Goal: Use online tool/utility: Utilize a website feature to perform a specific function

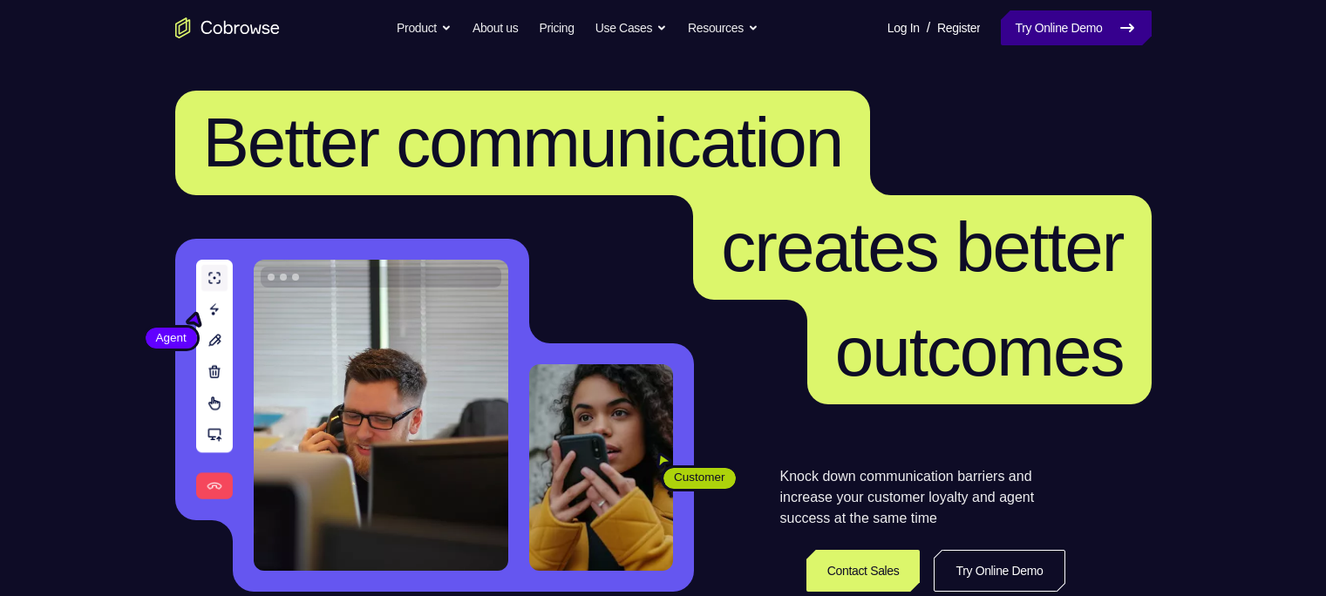
click at [1011, 38] on link "Try Online Demo" at bounding box center [1076, 27] width 150 height 35
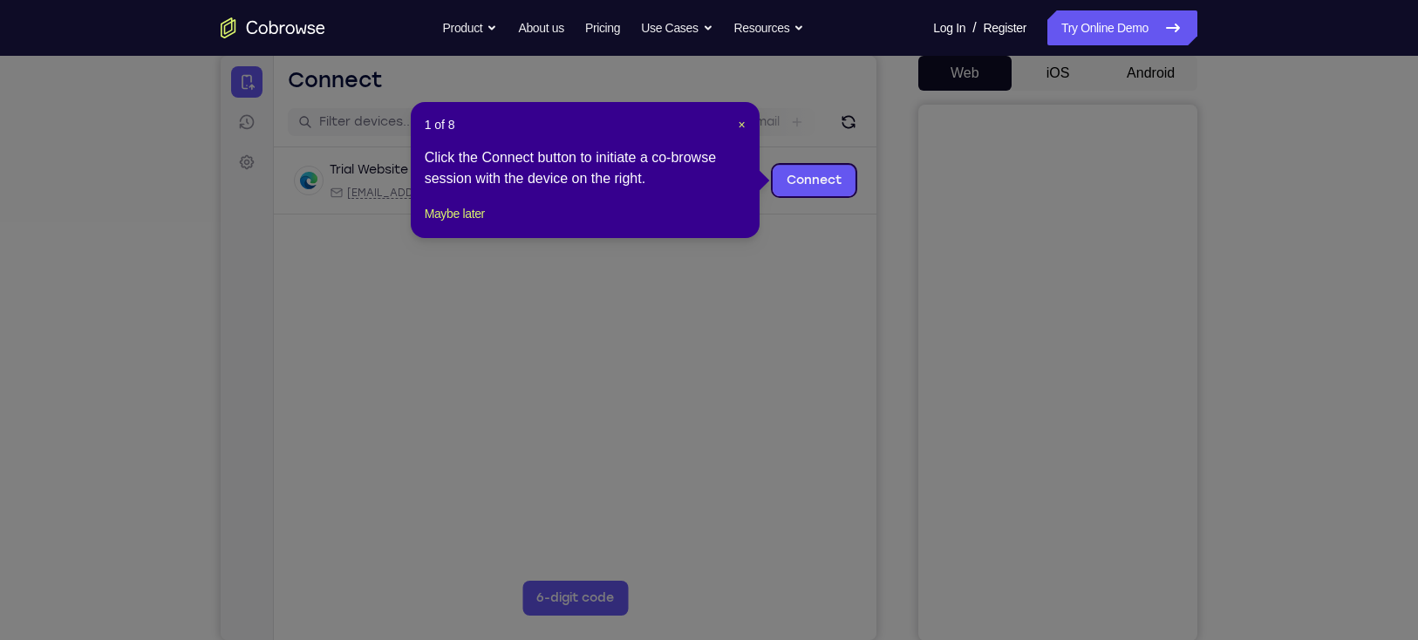
scroll to position [170, 0]
click at [738, 125] on span "×" at bounding box center [741, 126] width 7 height 14
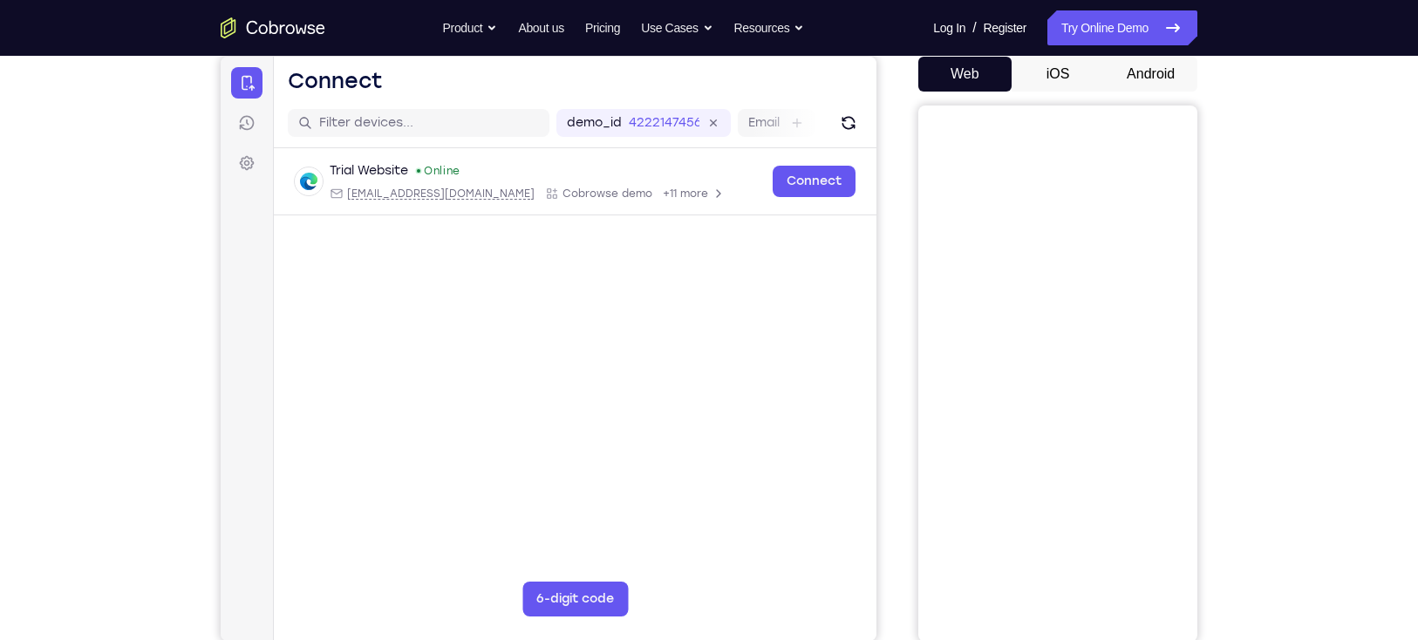
click at [1134, 76] on button "Android" at bounding box center [1150, 74] width 93 height 35
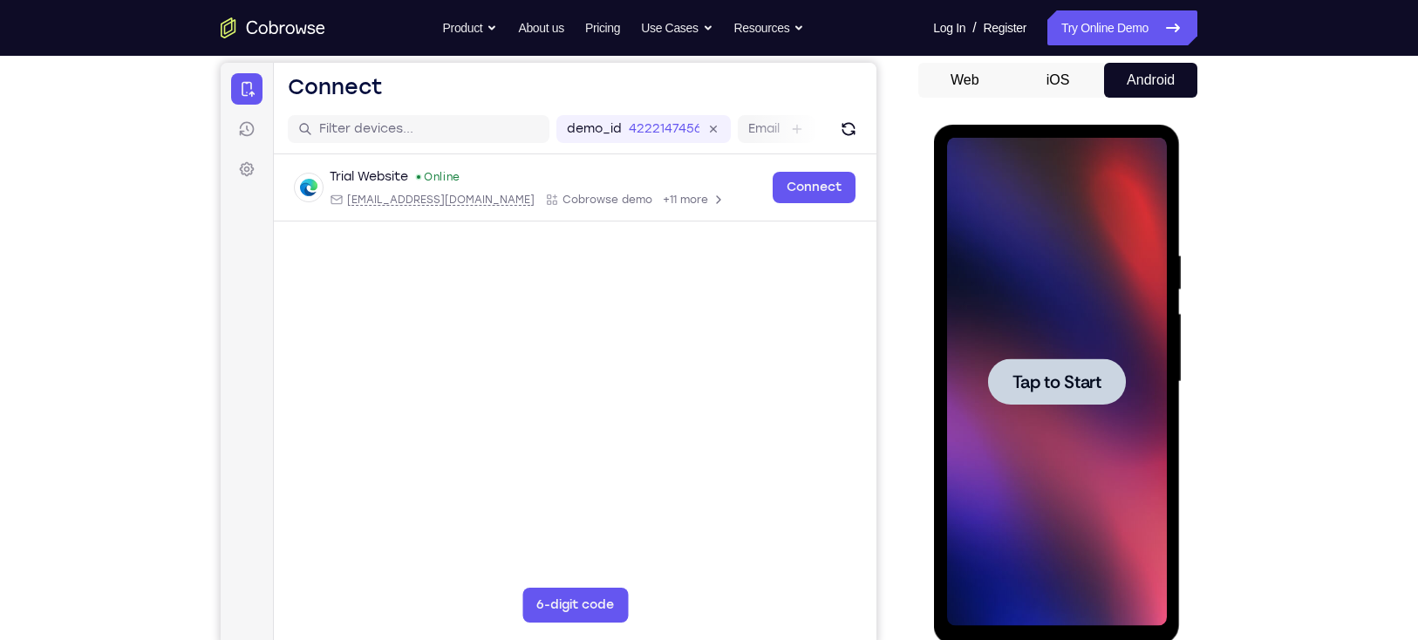
scroll to position [0, 0]
click at [1038, 366] on div at bounding box center [1056, 381] width 138 height 46
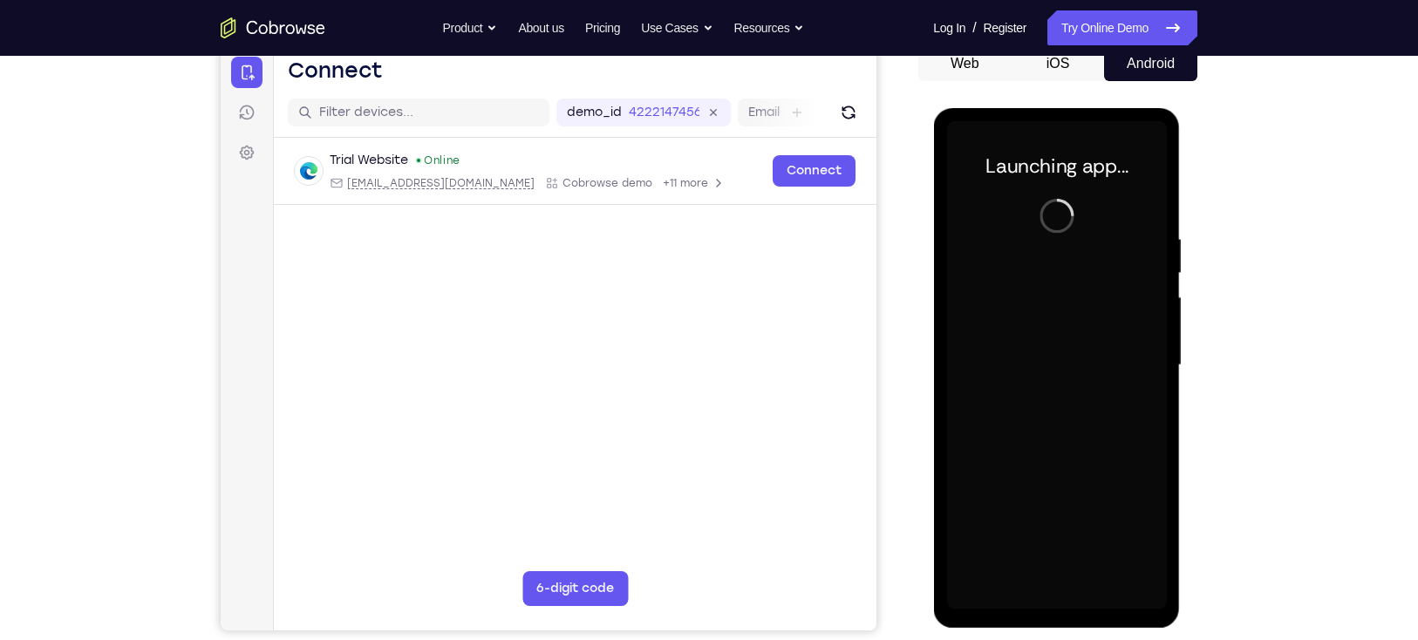
scroll to position [181, 0]
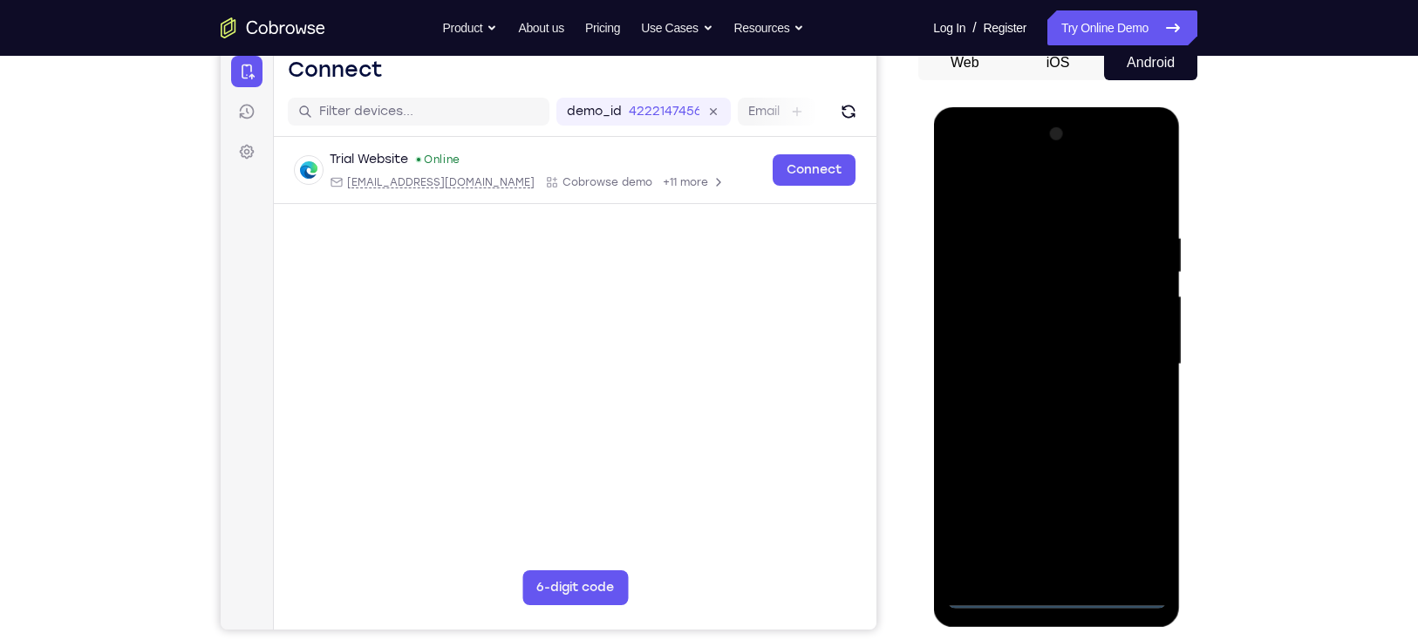
click at [1047, 593] on div at bounding box center [1056, 364] width 220 height 488
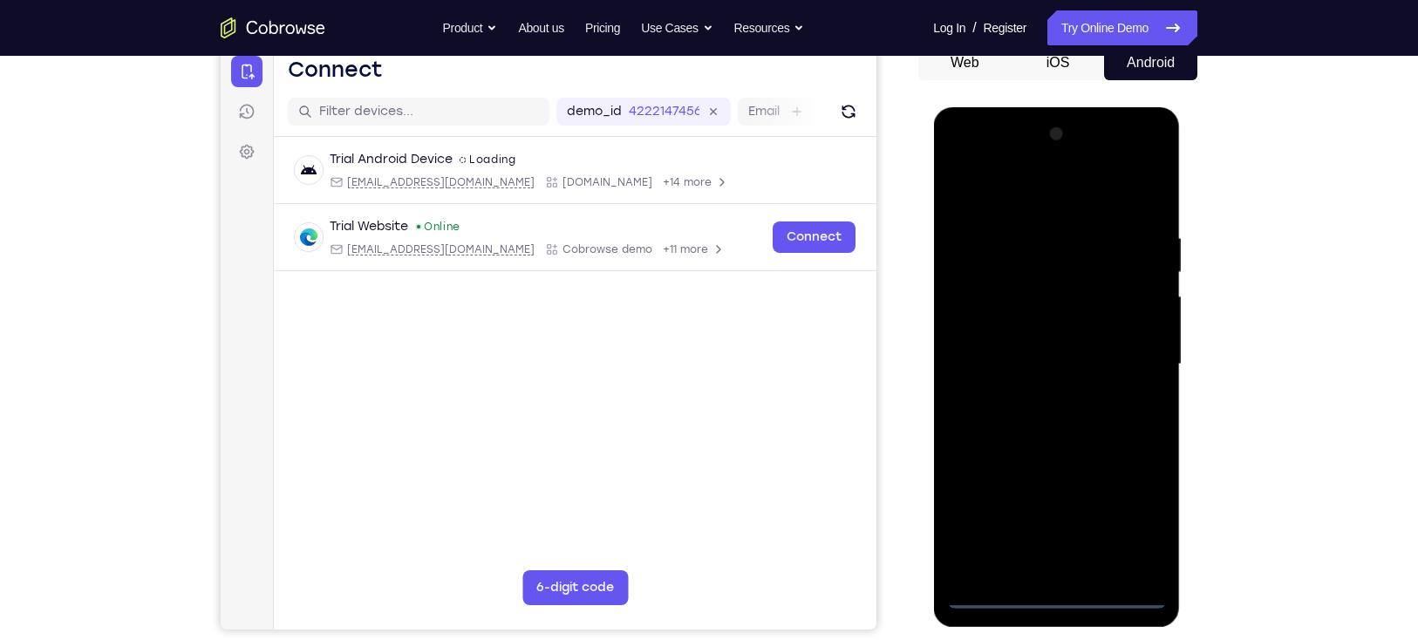
click at [1132, 518] on div at bounding box center [1056, 364] width 220 height 488
click at [967, 164] on div at bounding box center [1056, 364] width 220 height 488
click at [1127, 358] on div at bounding box center [1056, 364] width 220 height 488
click at [1073, 568] on div at bounding box center [1056, 364] width 220 height 488
click at [986, 337] on div at bounding box center [1056, 364] width 220 height 488
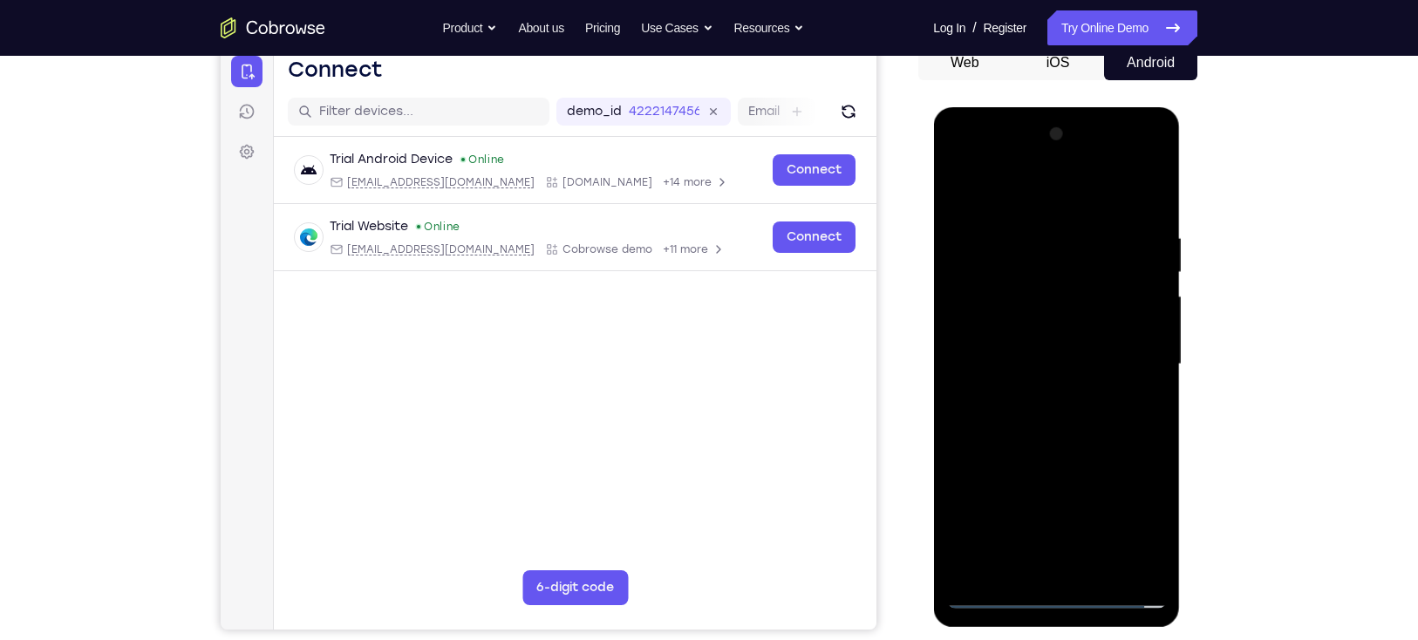
click at [990, 328] on div at bounding box center [1056, 364] width 220 height 488
click at [1021, 357] on div at bounding box center [1056, 364] width 220 height 488
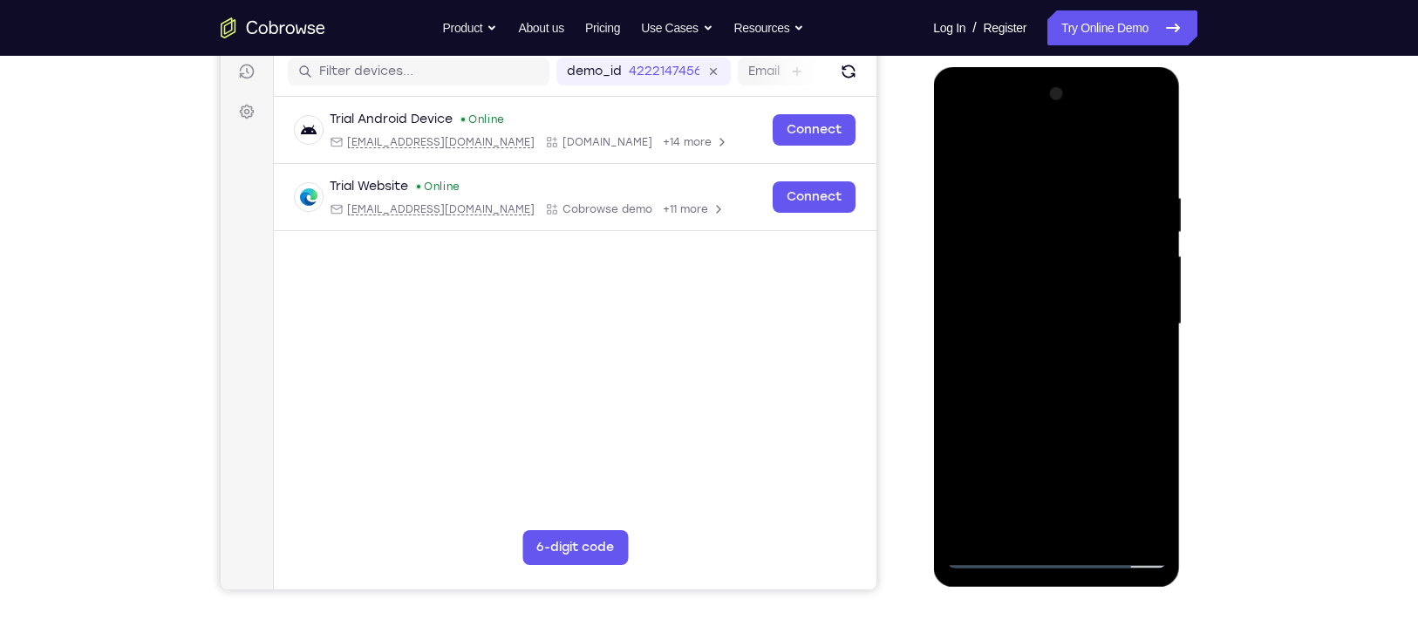
scroll to position [222, 0]
click at [1147, 175] on div at bounding box center [1056, 323] width 220 height 488
click at [1154, 144] on div at bounding box center [1056, 323] width 220 height 488
click at [1021, 180] on div at bounding box center [1056, 323] width 220 height 488
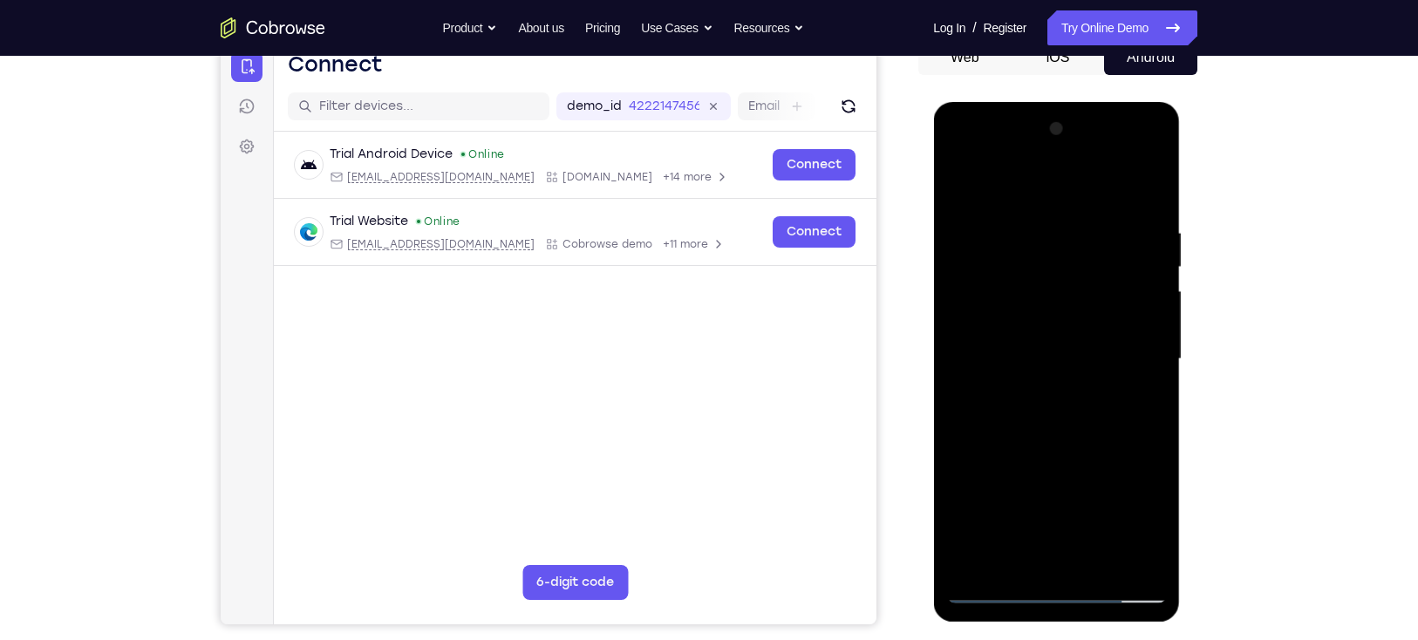
scroll to position [186, 0]
drag, startPoint x: 995, startPoint y: 187, endPoint x: 1363, endPoint y: 160, distance: 368.9
click at [1181, 160] on html "Online web based iOS Simulators and Android Emulators. Run iPhone, iPad, Mobile…" at bounding box center [1057, 364] width 248 height 523
click at [969, 248] on div at bounding box center [1056, 360] width 220 height 488
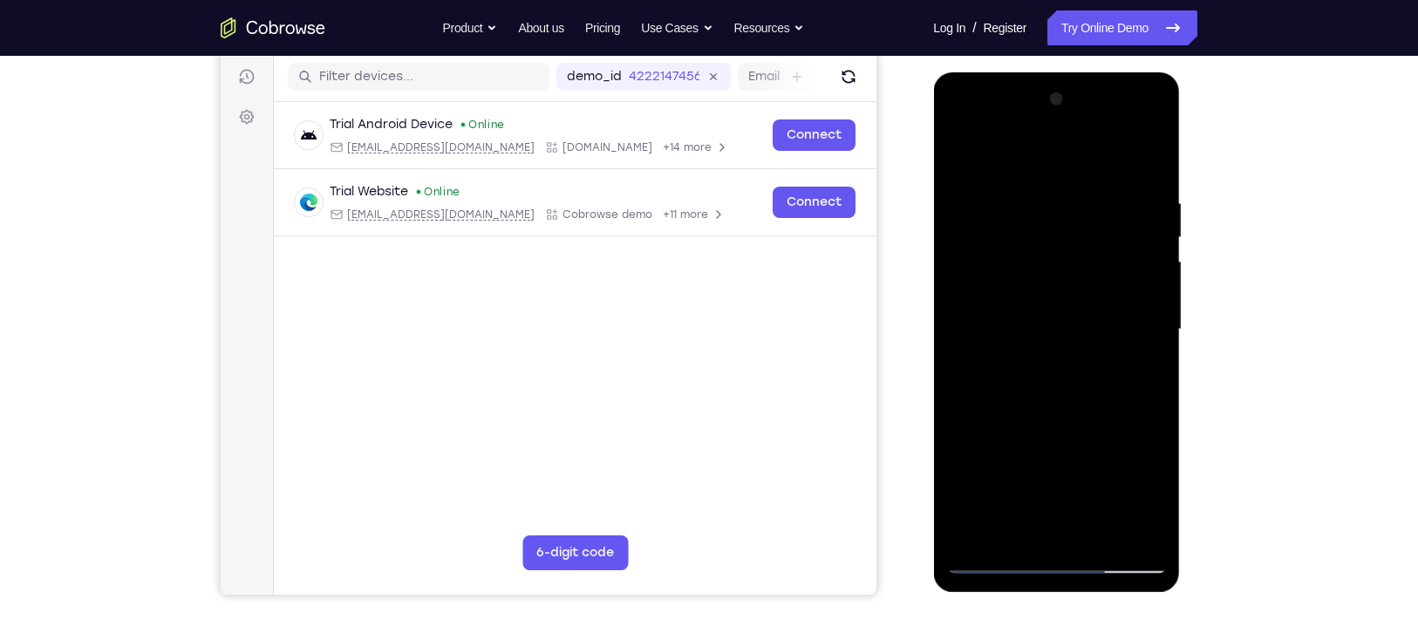
scroll to position [217, 0]
click at [963, 151] on div at bounding box center [1056, 329] width 220 height 488
click at [1093, 205] on div at bounding box center [1056, 329] width 220 height 488
click at [1137, 205] on div at bounding box center [1056, 329] width 220 height 488
click at [1002, 173] on div at bounding box center [1056, 329] width 220 height 488
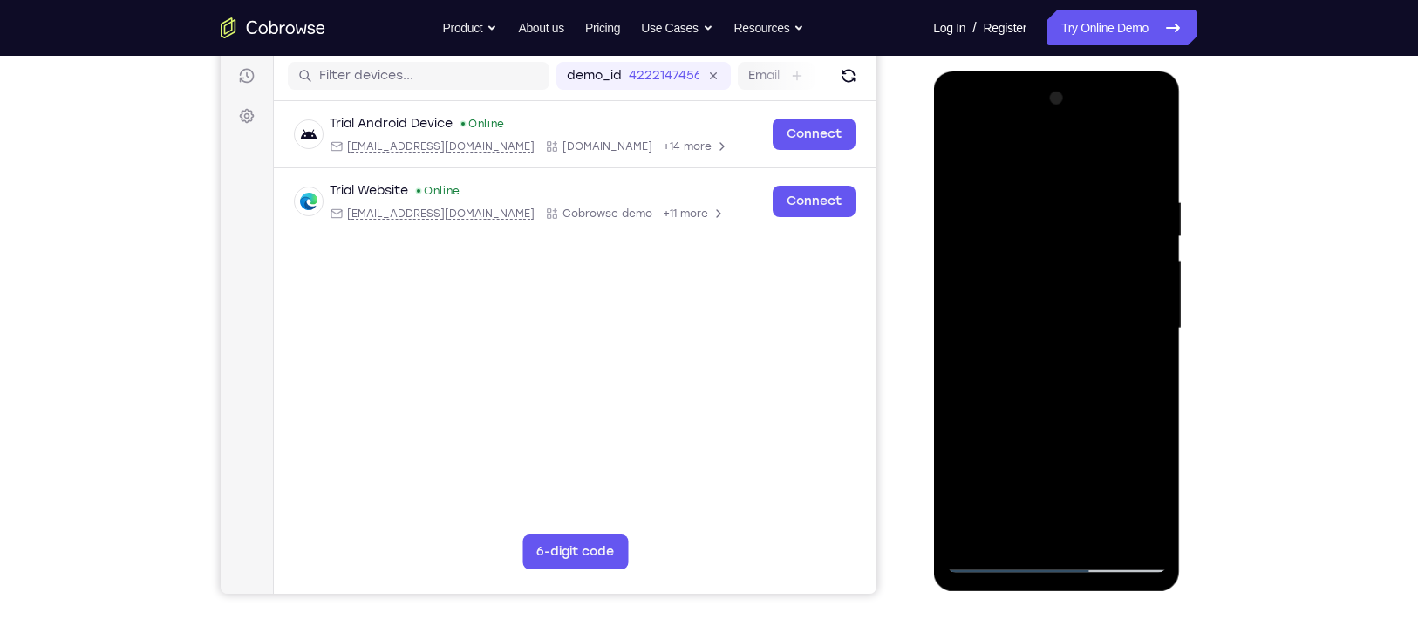
click at [966, 146] on div at bounding box center [1056, 329] width 220 height 488
click at [1087, 174] on div at bounding box center [1056, 329] width 220 height 488
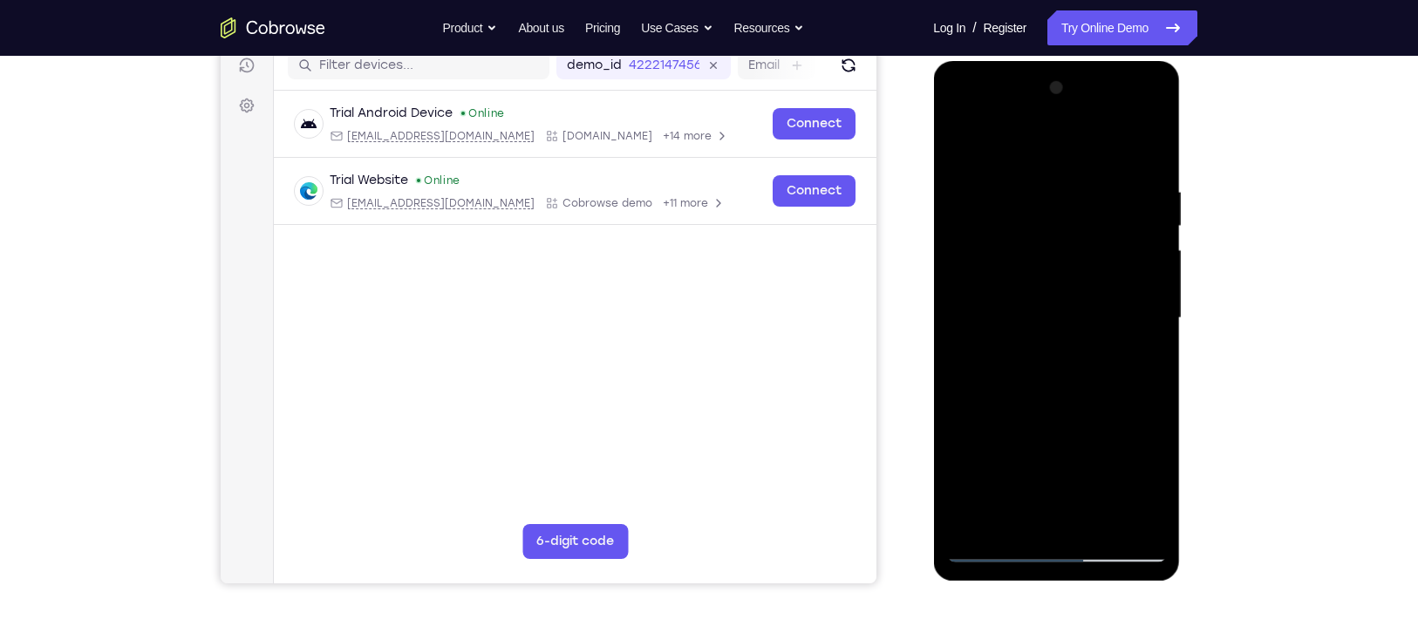
scroll to position [228, 0]
click at [958, 137] on div at bounding box center [1056, 317] width 220 height 488
click at [963, 144] on div at bounding box center [1056, 317] width 220 height 488
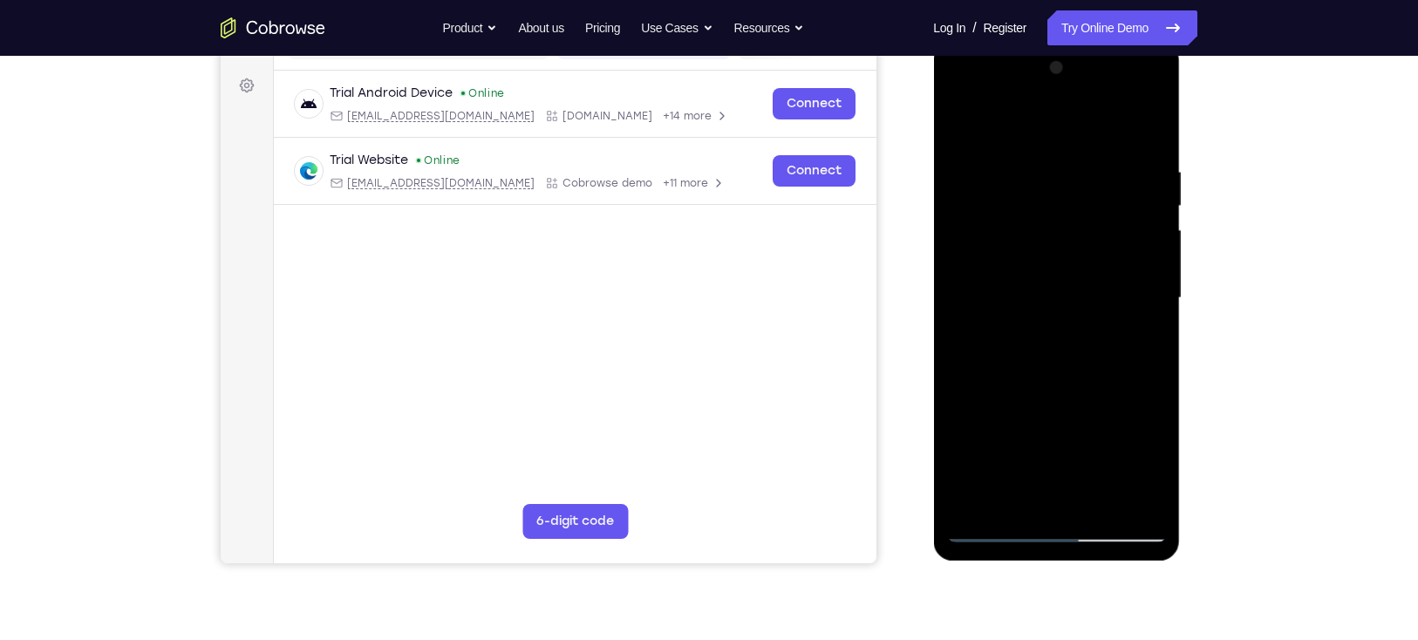
scroll to position [248, 0]
click at [1097, 504] on div at bounding box center [1056, 297] width 220 height 488
click at [1064, 387] on div at bounding box center [1056, 297] width 220 height 488
click at [1022, 291] on div at bounding box center [1056, 297] width 220 height 488
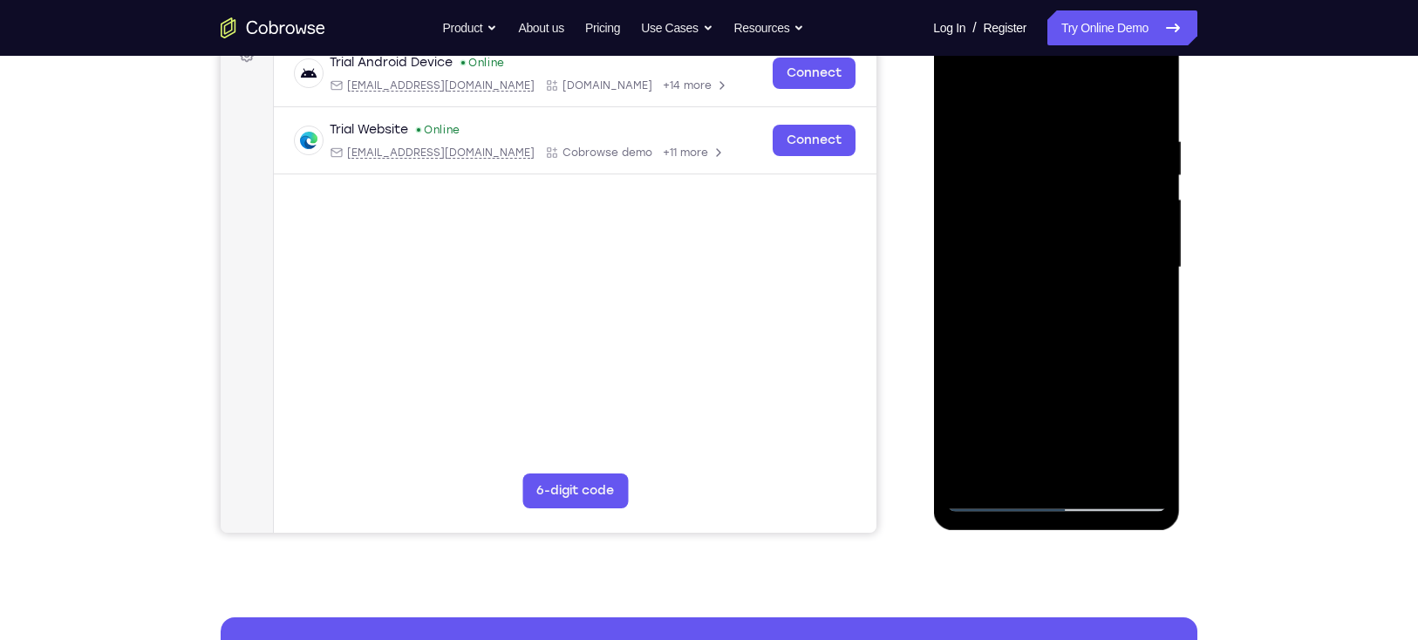
scroll to position [284, 0]
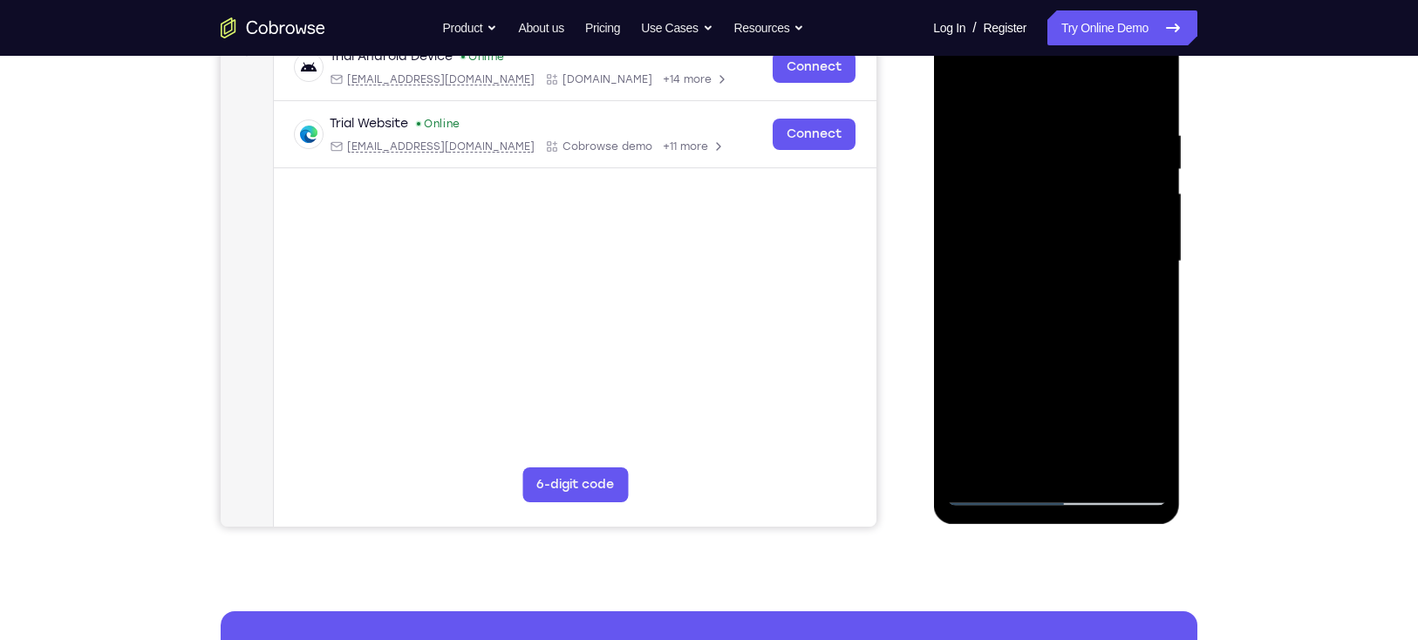
click at [1022, 462] on div at bounding box center [1056, 261] width 220 height 488
drag, startPoint x: 1038, startPoint y: 455, endPoint x: 1120, endPoint y: 453, distance: 81.1
click at [1120, 453] on div at bounding box center [1056, 261] width 220 height 488
click at [1025, 449] on div at bounding box center [1056, 261] width 220 height 488
click at [998, 304] on div at bounding box center [1056, 261] width 220 height 488
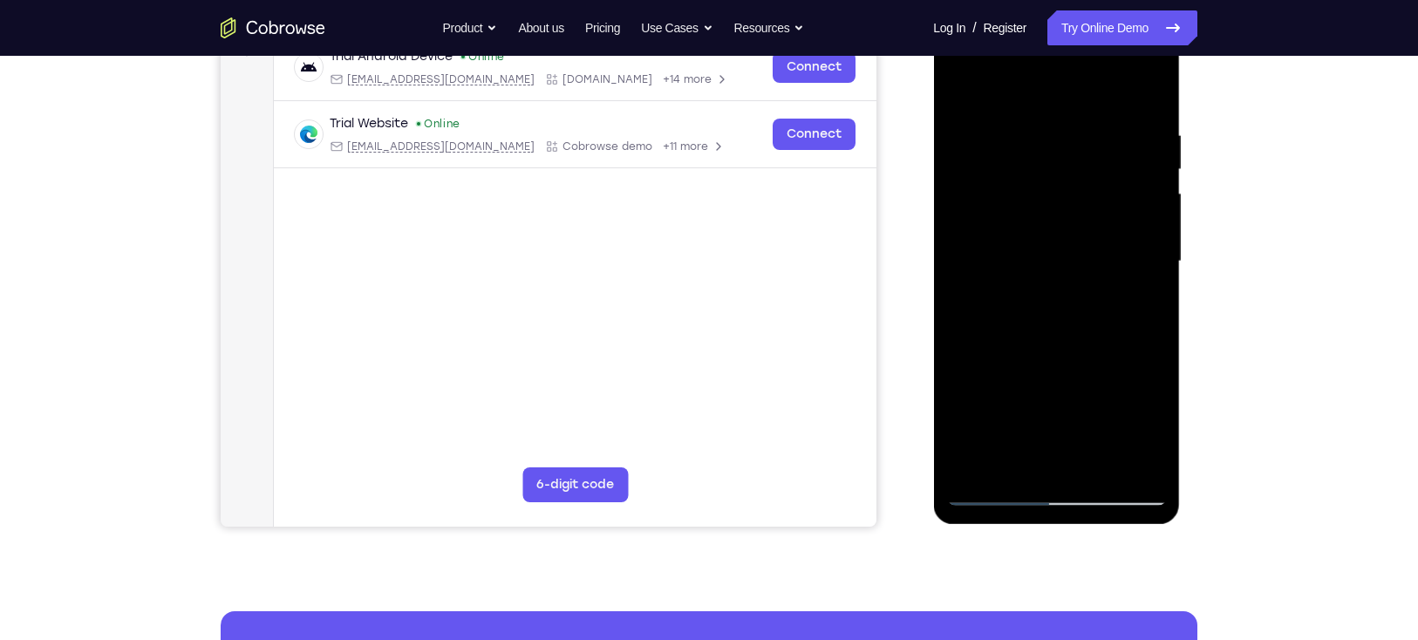
click at [958, 93] on div at bounding box center [1056, 261] width 220 height 488
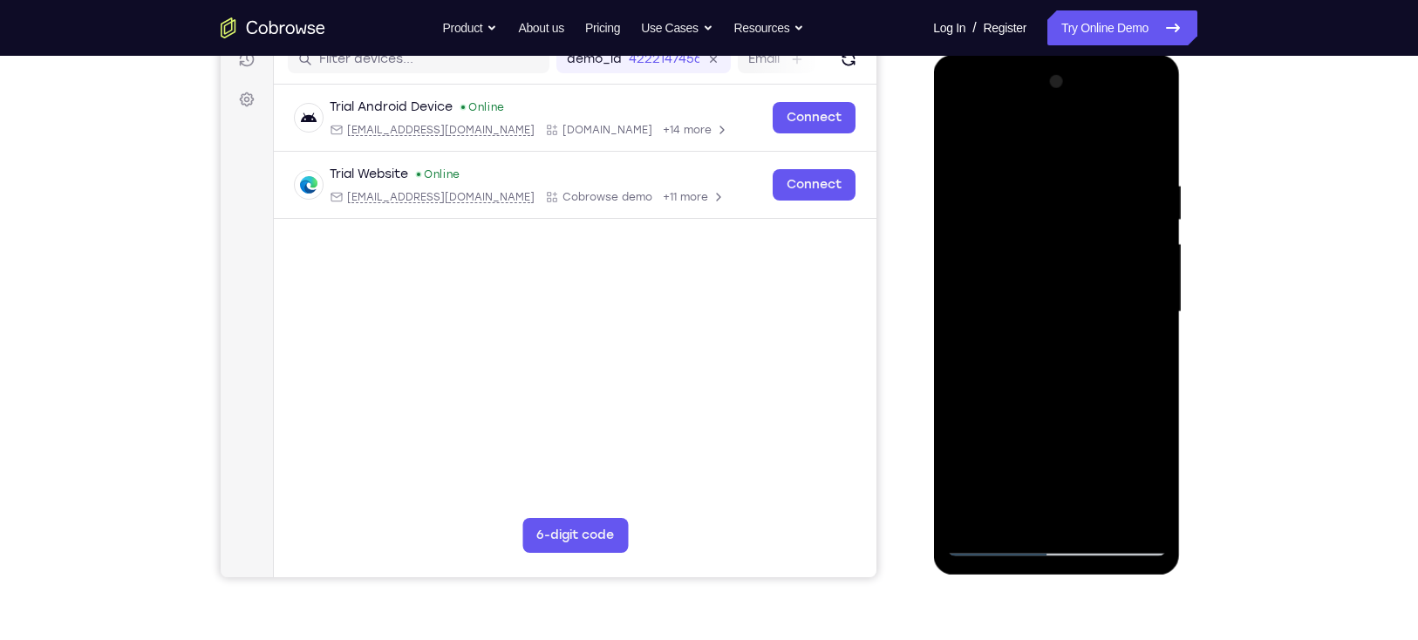
scroll to position [233, 0]
drag, startPoint x: 1143, startPoint y: 228, endPoint x: 1098, endPoint y: 227, distance: 45.3
click at [1098, 227] on div at bounding box center [1056, 313] width 220 height 488
click at [1154, 220] on div at bounding box center [1056, 313] width 220 height 488
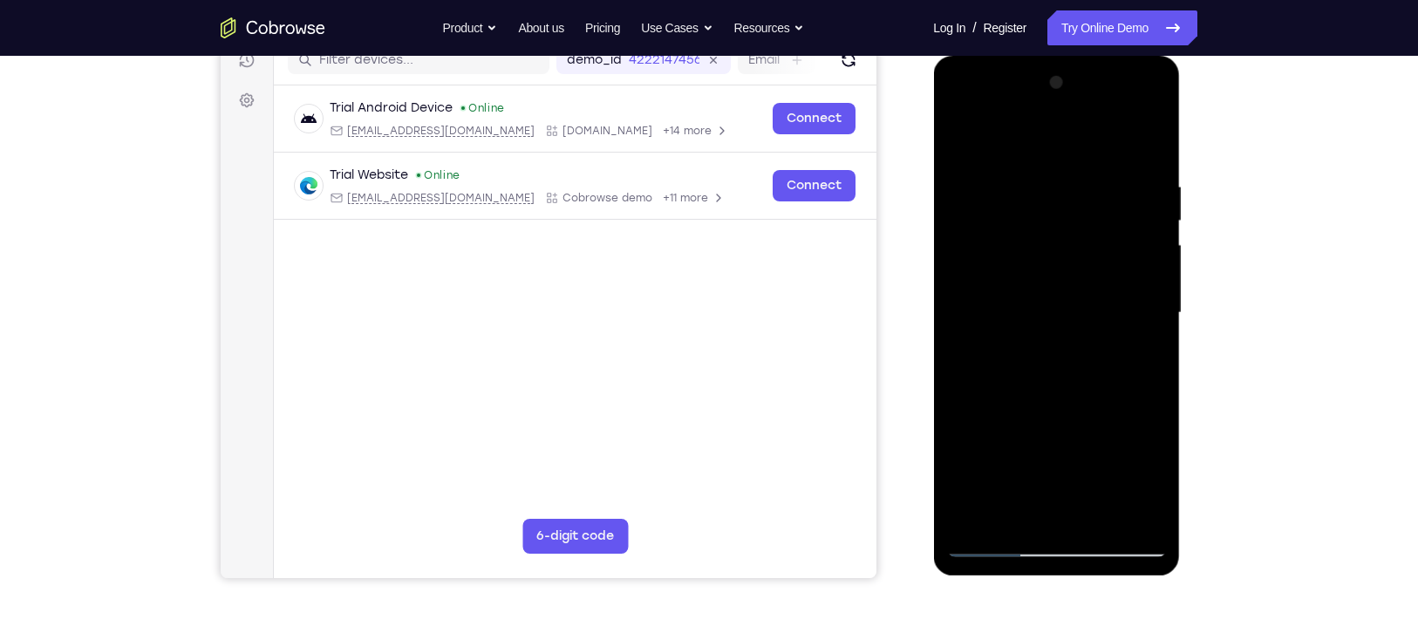
click at [1154, 220] on div at bounding box center [1056, 313] width 220 height 488
click at [958, 218] on div at bounding box center [1056, 313] width 220 height 488
click at [1155, 217] on div at bounding box center [1056, 313] width 220 height 488
click at [1084, 241] on div at bounding box center [1056, 313] width 220 height 488
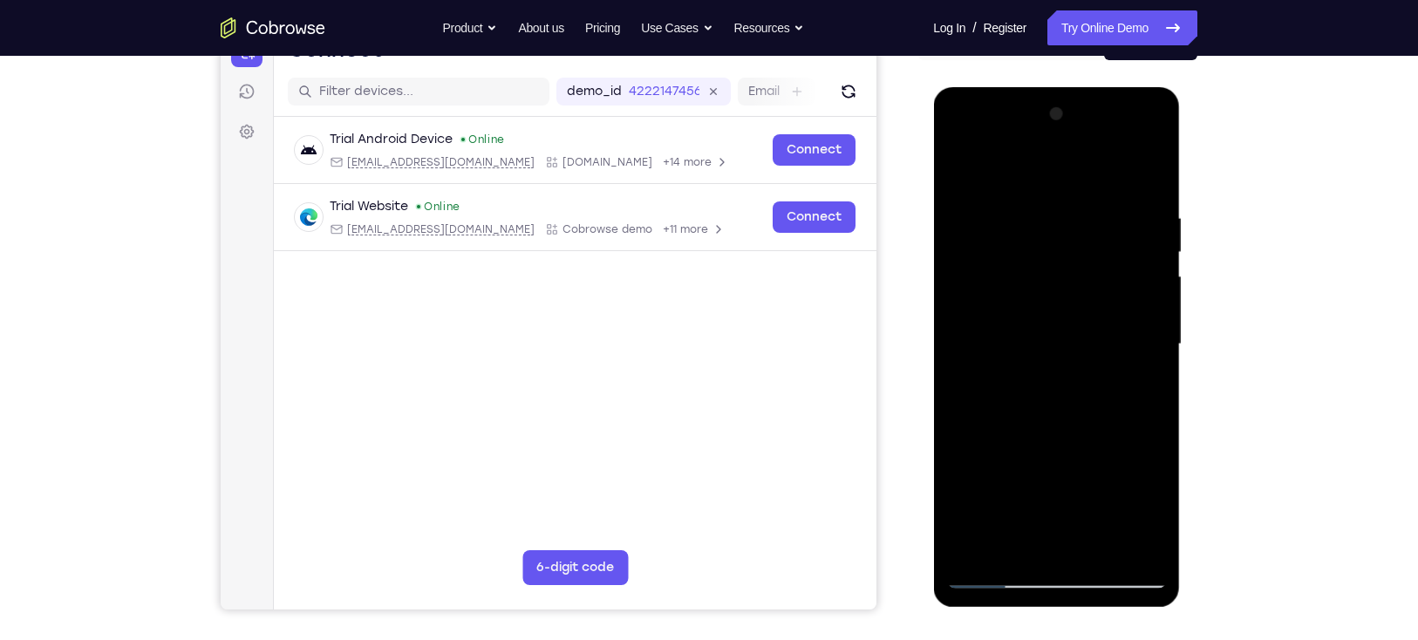
scroll to position [201, 0]
click at [1028, 270] on div at bounding box center [1056, 345] width 220 height 488
drag, startPoint x: 1022, startPoint y: 486, endPoint x: 1024, endPoint y: 292, distance: 193.6
click at [1024, 292] on div at bounding box center [1056, 345] width 220 height 488
drag, startPoint x: 1024, startPoint y: 449, endPoint x: 1029, endPoint y: 284, distance: 164.9
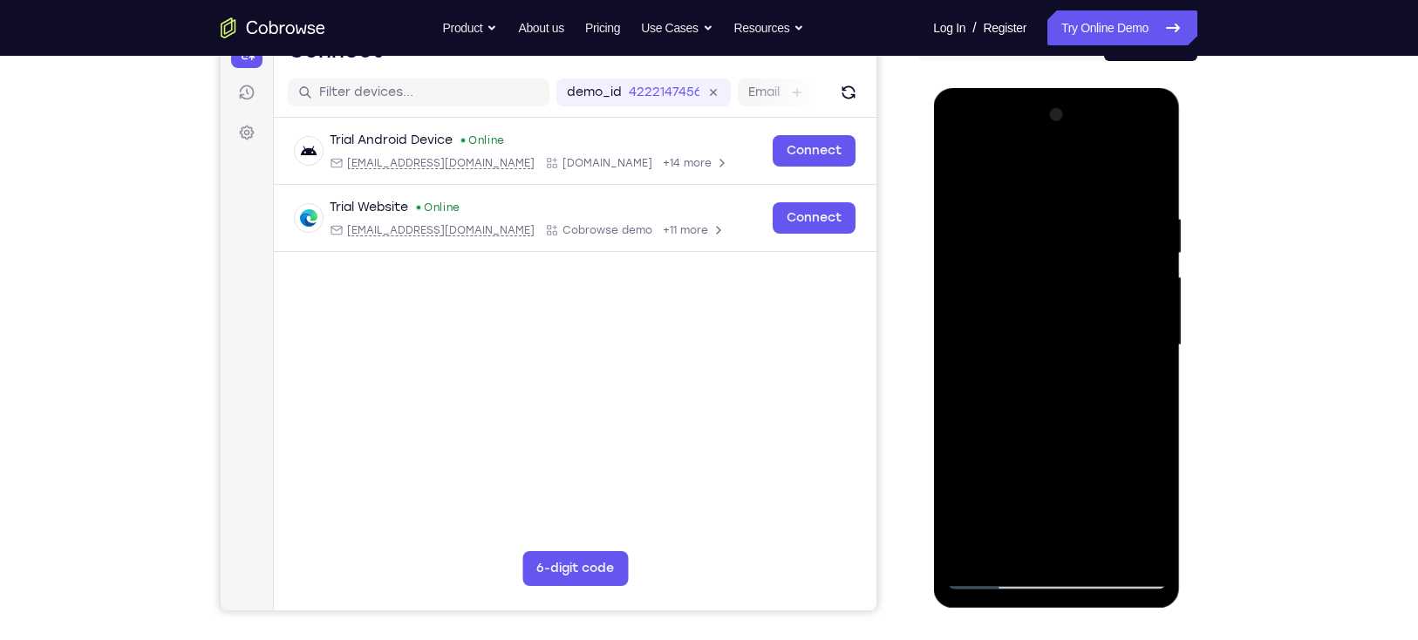
click at [1029, 284] on div at bounding box center [1056, 345] width 220 height 488
drag, startPoint x: 1030, startPoint y: 445, endPoint x: 1053, endPoint y: 321, distance: 126.0
click at [1053, 321] on div at bounding box center [1056, 345] width 220 height 488
click at [965, 168] on div at bounding box center [1056, 345] width 220 height 488
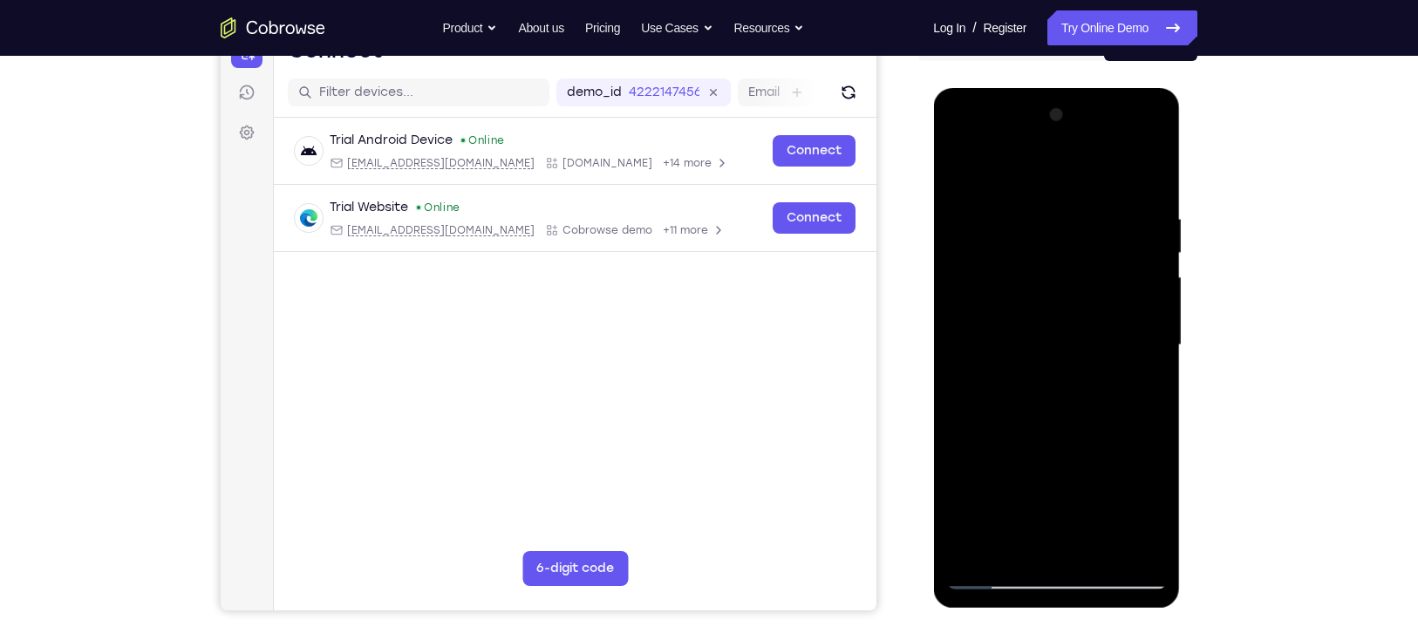
drag, startPoint x: 1048, startPoint y: 391, endPoint x: 1034, endPoint y: 338, distance: 54.1
click at [1034, 338] on div at bounding box center [1056, 345] width 220 height 488
drag, startPoint x: 1040, startPoint y: 438, endPoint x: 1042, endPoint y: 382, distance: 55.8
click at [1042, 382] on div at bounding box center [1056, 345] width 220 height 488
click at [957, 479] on div at bounding box center [1056, 345] width 220 height 488
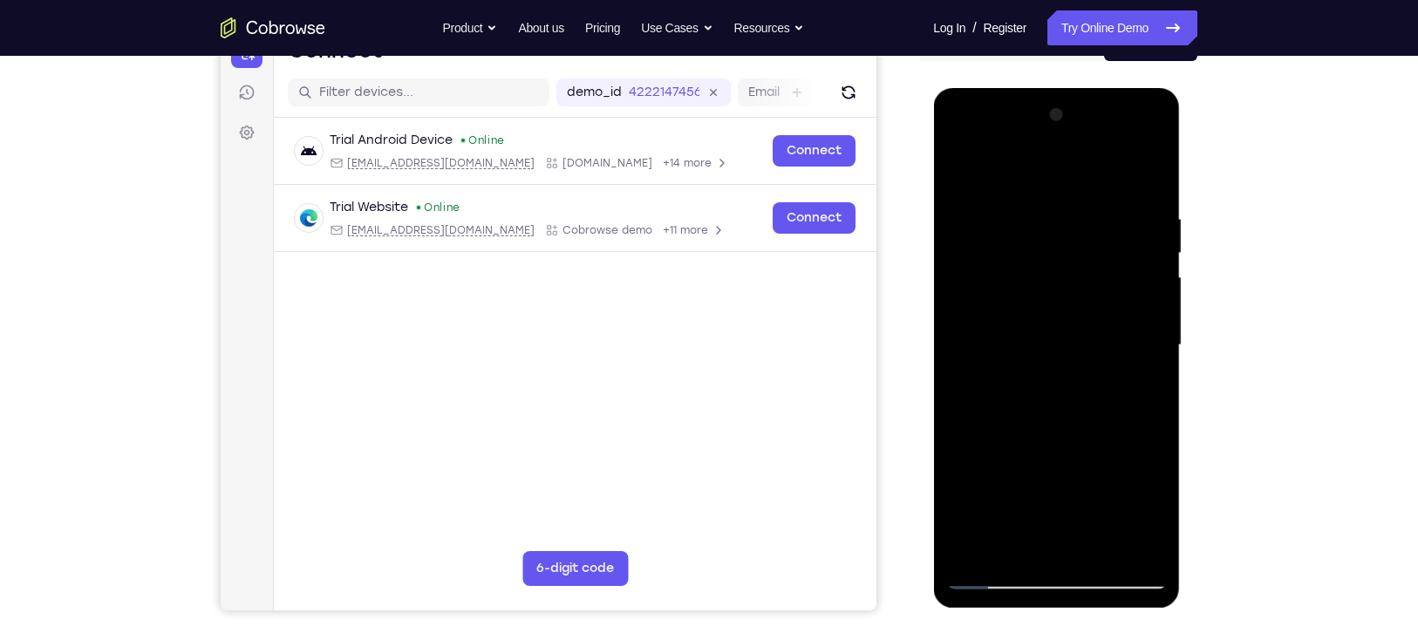
click at [1156, 311] on div at bounding box center [1056, 345] width 220 height 488
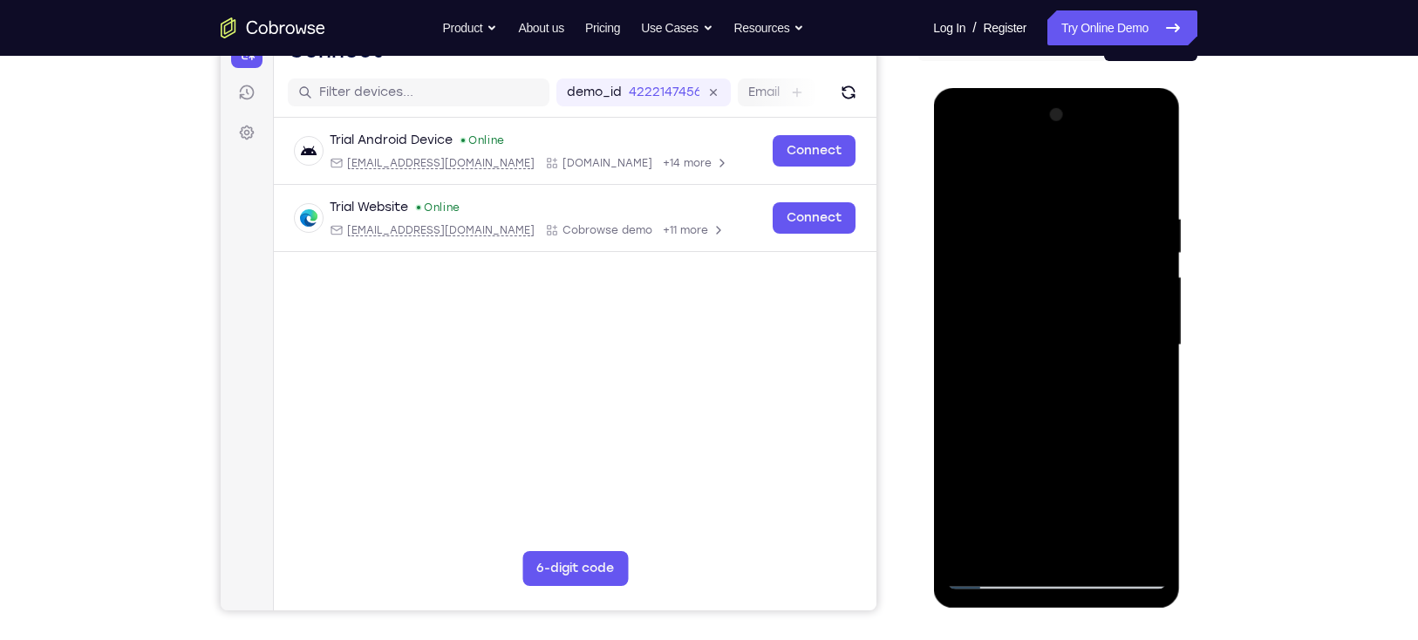
click at [1156, 311] on div at bounding box center [1056, 345] width 220 height 488
drag, startPoint x: 1087, startPoint y: 318, endPoint x: 1079, endPoint y: 178, distance: 140.6
click at [1079, 178] on div at bounding box center [1056, 345] width 220 height 488
drag, startPoint x: 1069, startPoint y: 441, endPoint x: 1055, endPoint y: 216, distance: 225.4
click at [1055, 216] on div at bounding box center [1056, 345] width 220 height 488
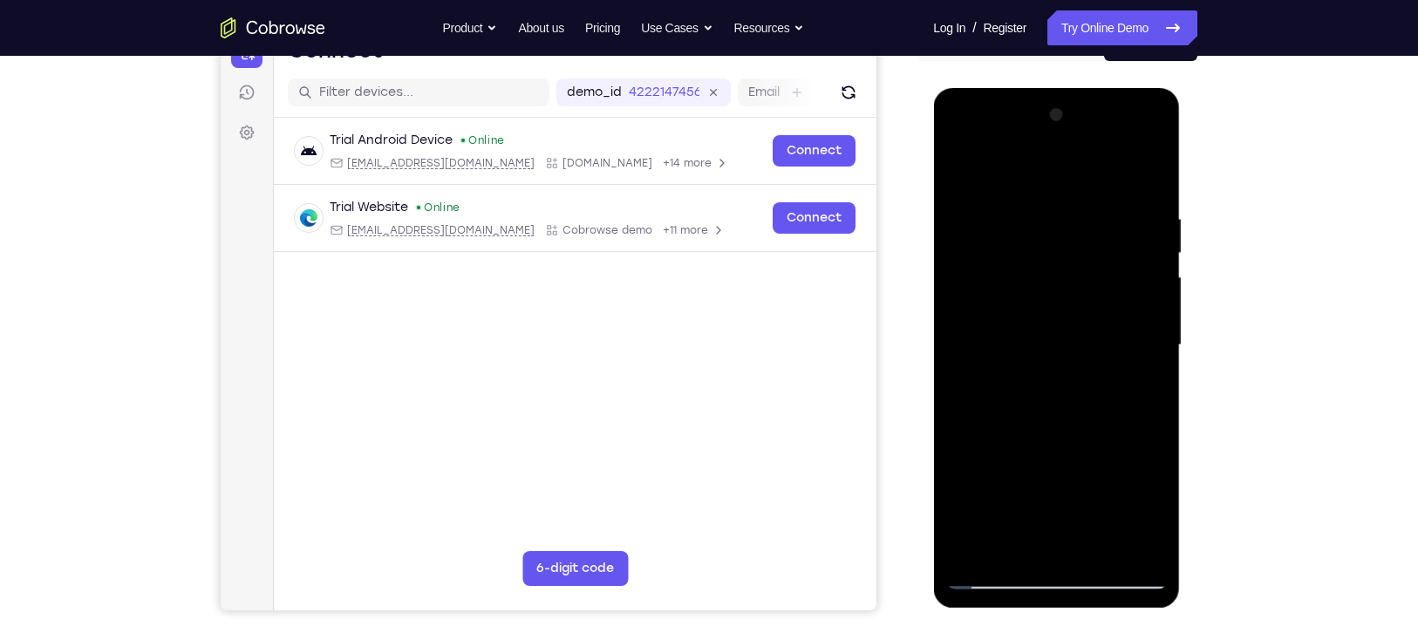
drag, startPoint x: 1048, startPoint y: 437, endPoint x: 1035, endPoint y: 141, distance: 295.9
click at [1035, 141] on div at bounding box center [1056, 345] width 220 height 488
drag, startPoint x: 1038, startPoint y: 269, endPoint x: 1042, endPoint y: 473, distance: 204.1
click at [1042, 473] on div at bounding box center [1056, 345] width 220 height 488
drag, startPoint x: 1043, startPoint y: 430, endPoint x: 1026, endPoint y: 570, distance: 141.4
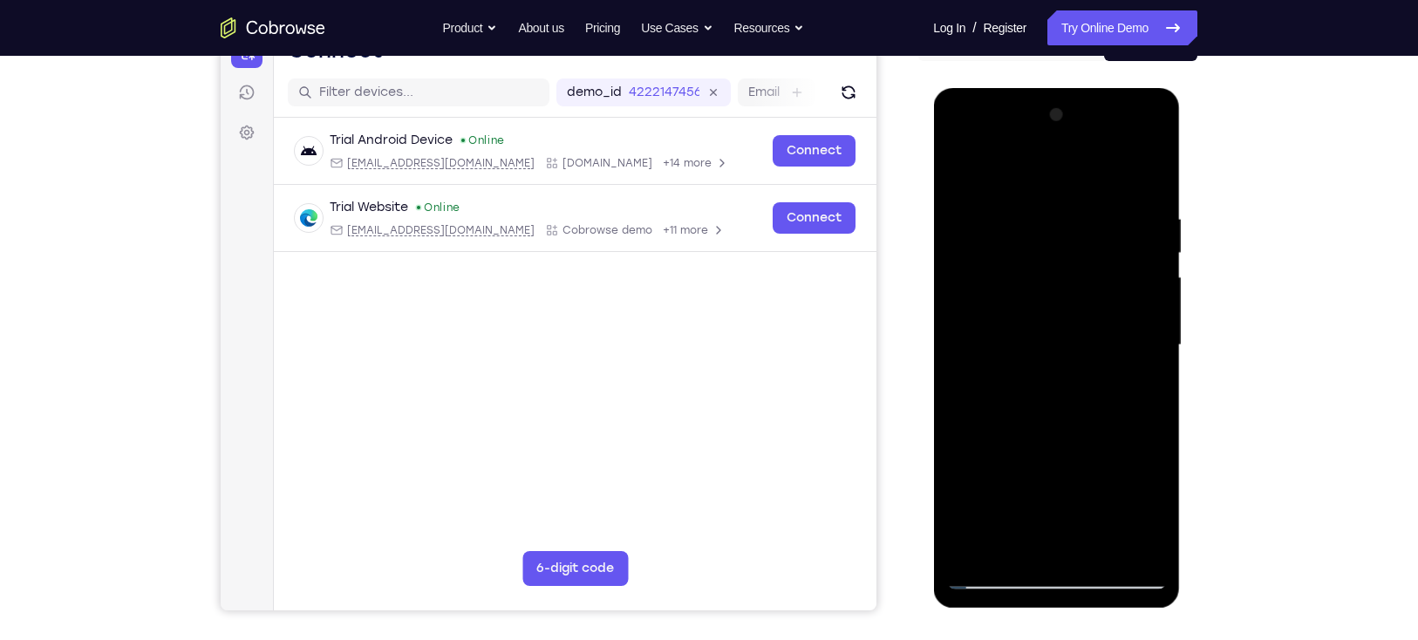
click at [1026, 570] on div at bounding box center [1056, 345] width 220 height 488
drag, startPoint x: 1041, startPoint y: 310, endPoint x: 1076, endPoint y: 410, distance: 105.3
click at [1076, 410] on div at bounding box center [1056, 345] width 220 height 488
click at [1155, 379] on div at bounding box center [1056, 345] width 220 height 488
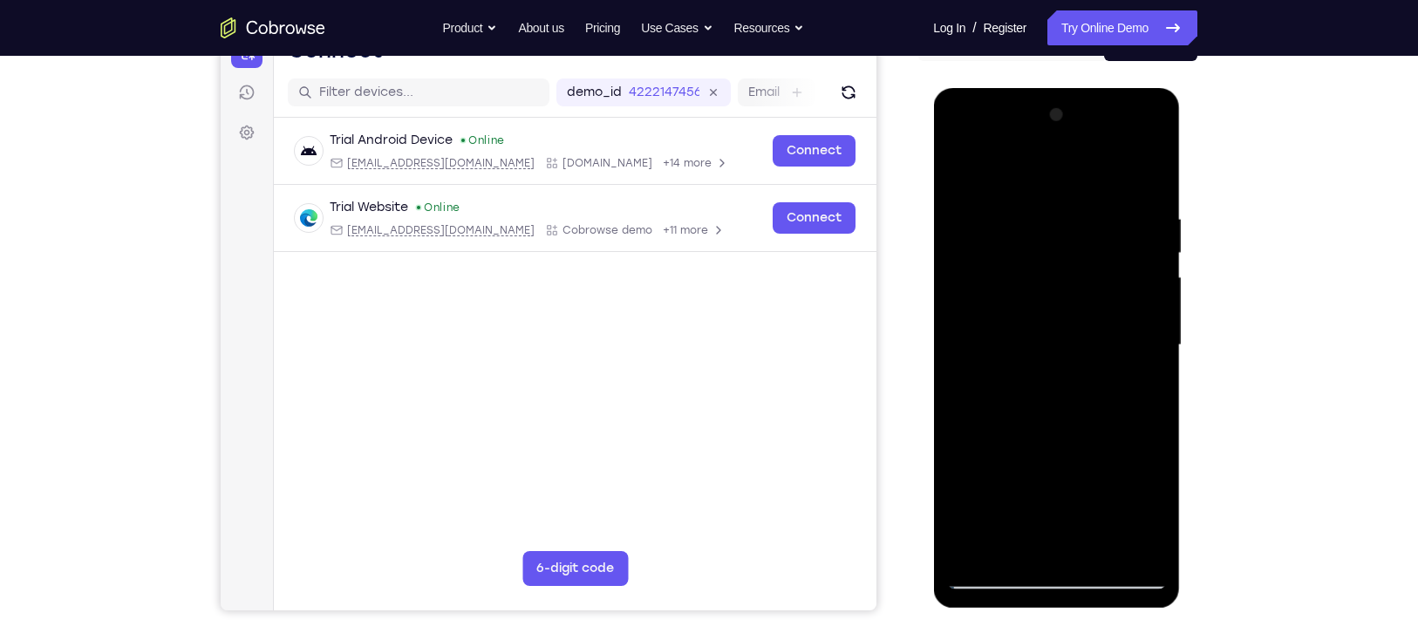
click at [1156, 378] on div at bounding box center [1056, 345] width 220 height 488
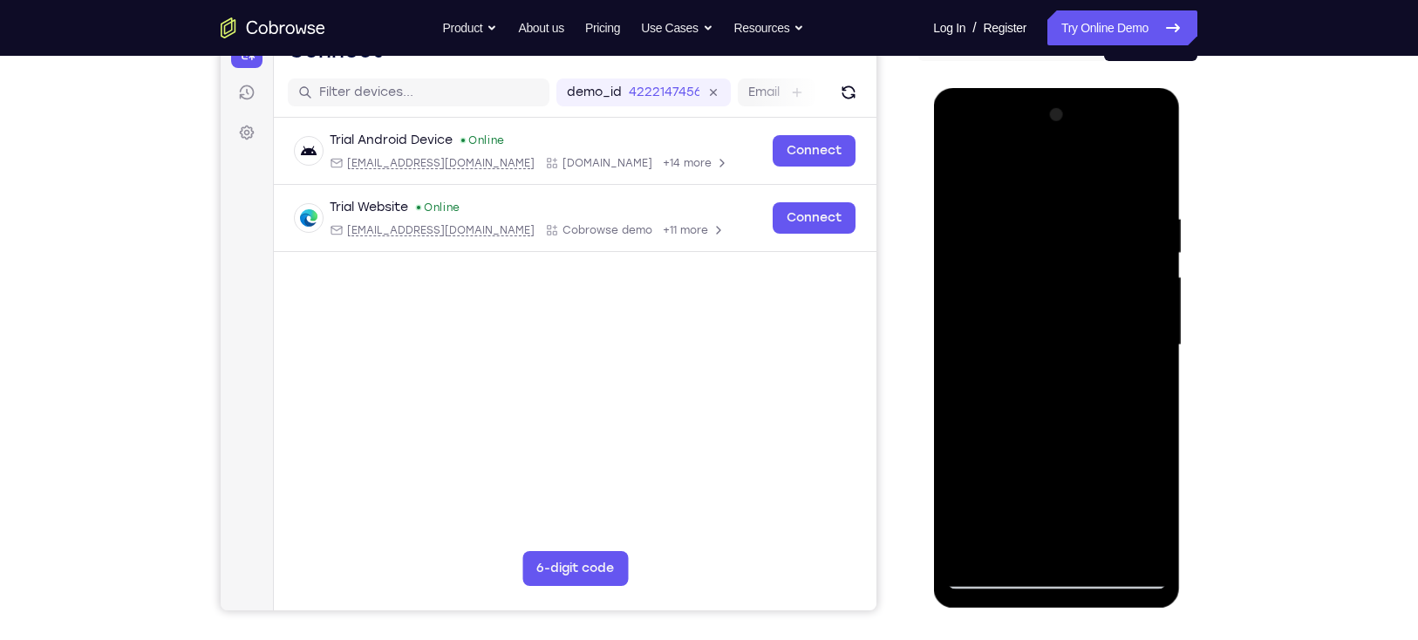
click at [1156, 378] on div at bounding box center [1056, 345] width 220 height 488
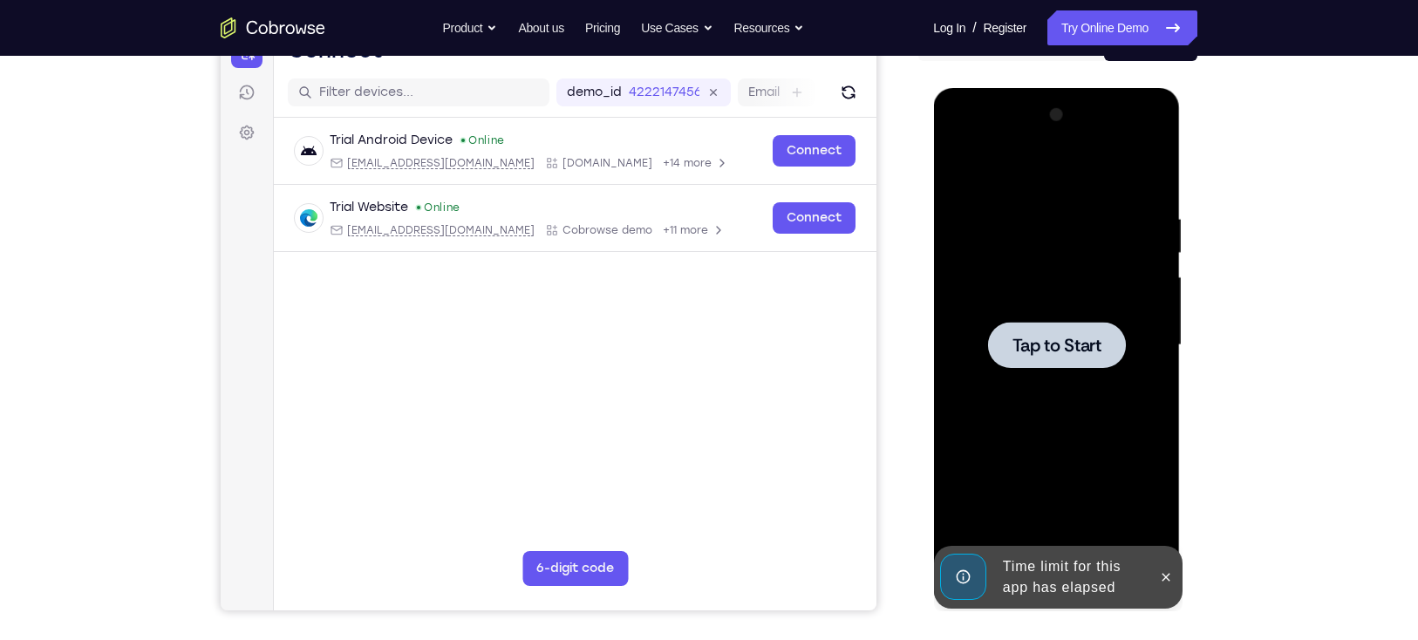
click at [1072, 337] on span "Tap to Start" at bounding box center [1055, 345] width 89 height 17
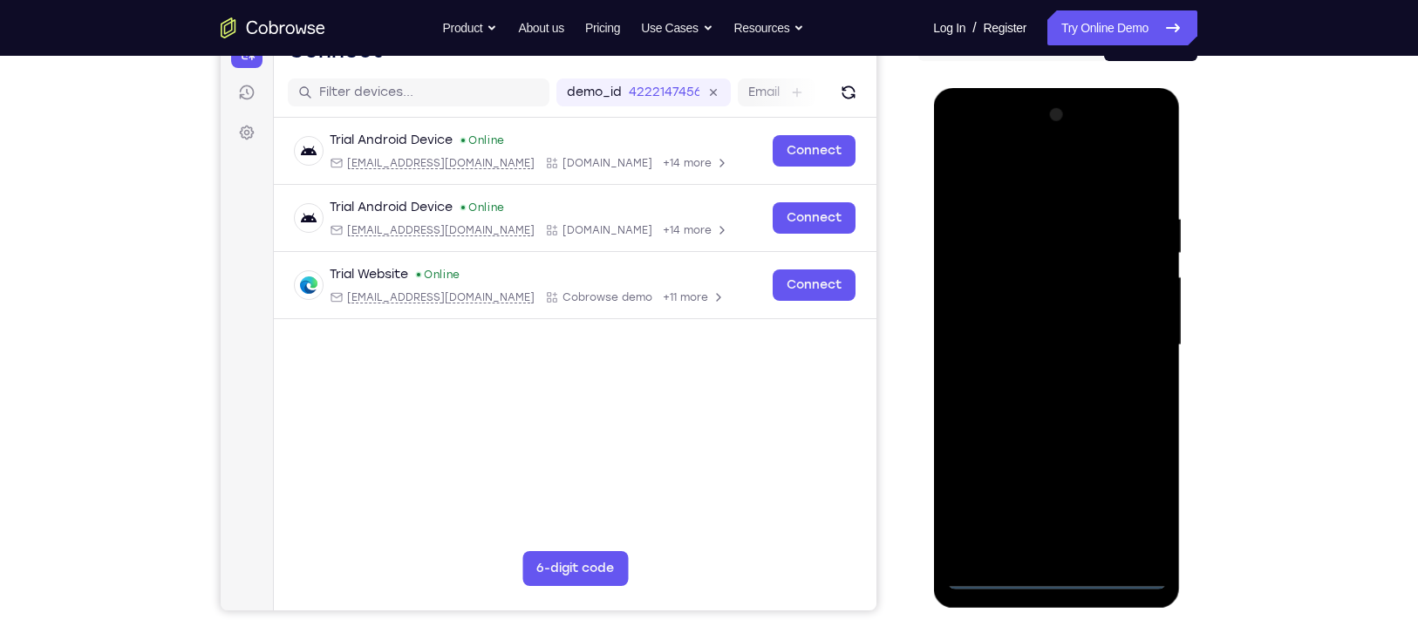
click at [1059, 572] on div at bounding box center [1056, 345] width 220 height 488
click at [1135, 500] on div at bounding box center [1056, 345] width 220 height 488
click at [987, 173] on div at bounding box center [1056, 345] width 220 height 488
click at [1120, 326] on div at bounding box center [1056, 345] width 220 height 488
click at [1039, 378] on div at bounding box center [1056, 345] width 220 height 488
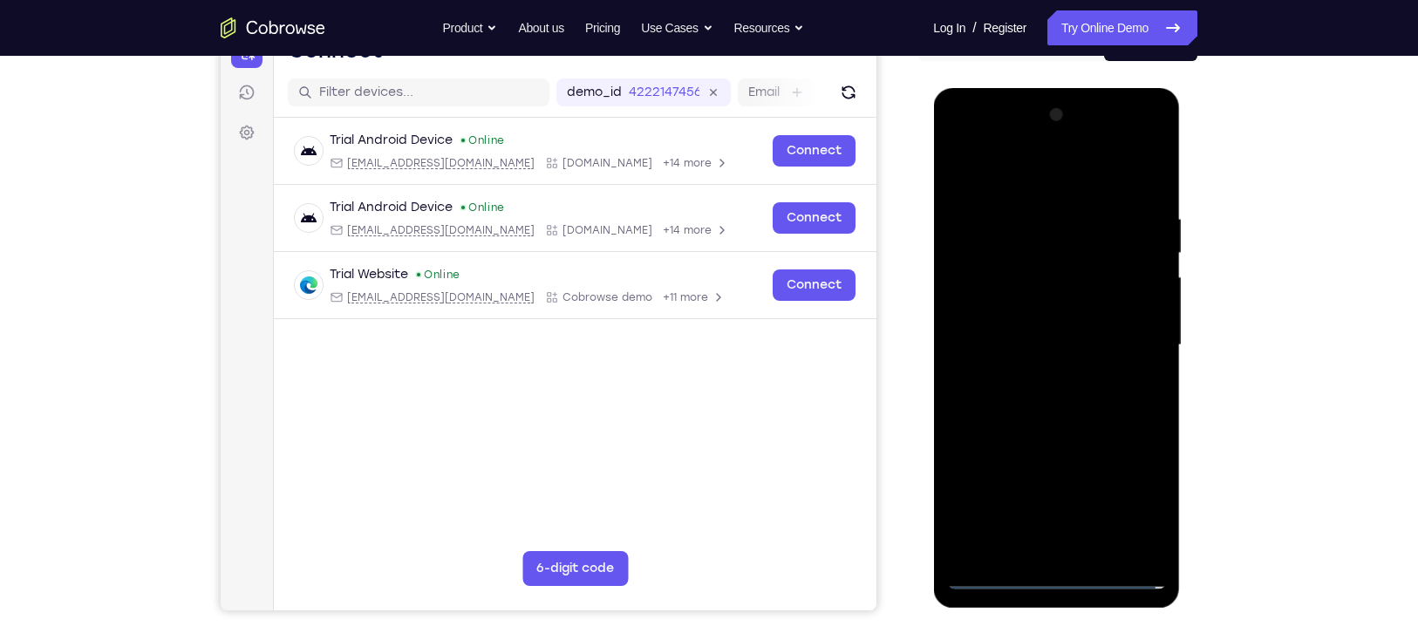
click at [1018, 337] on div at bounding box center [1056, 345] width 220 height 488
click at [1020, 279] on div at bounding box center [1056, 345] width 220 height 488
drag, startPoint x: 1020, startPoint y: 279, endPoint x: 1010, endPoint y: 277, distance: 10.6
click at [1010, 277] on div at bounding box center [1056, 345] width 220 height 488
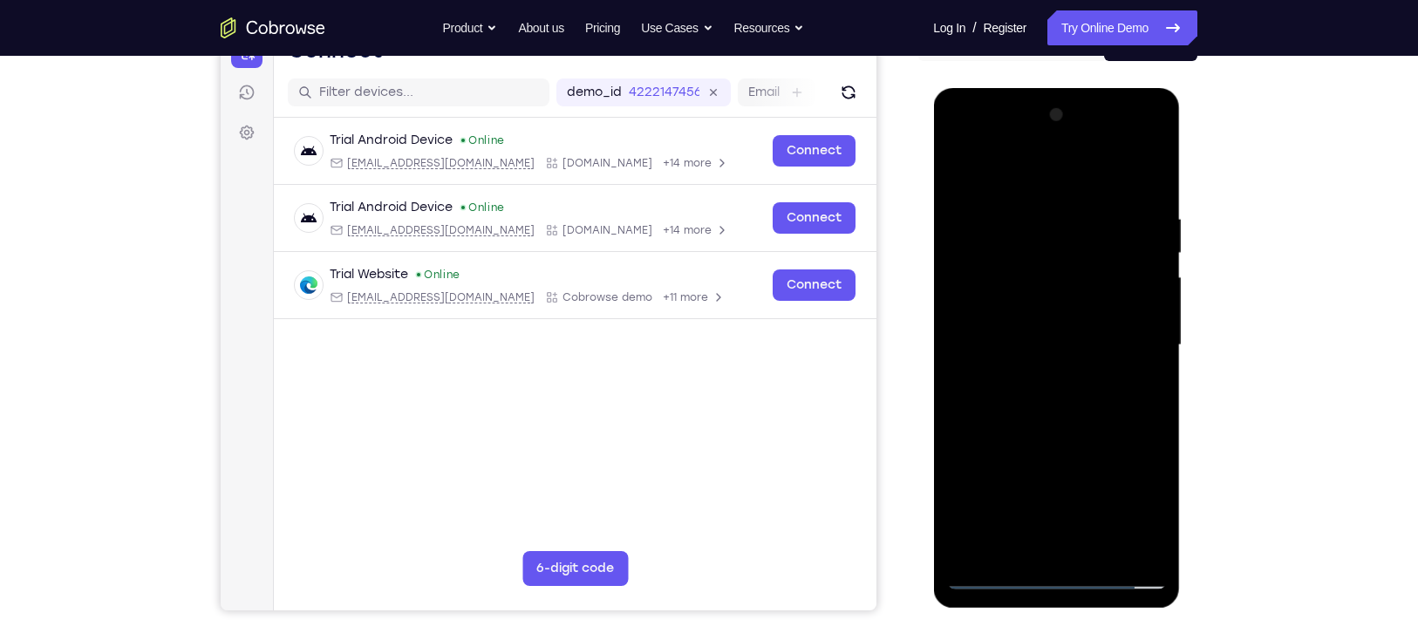
click at [1010, 277] on div at bounding box center [1056, 345] width 220 height 488
click at [1009, 277] on div at bounding box center [1056, 345] width 220 height 488
click at [989, 303] on div at bounding box center [1056, 345] width 220 height 488
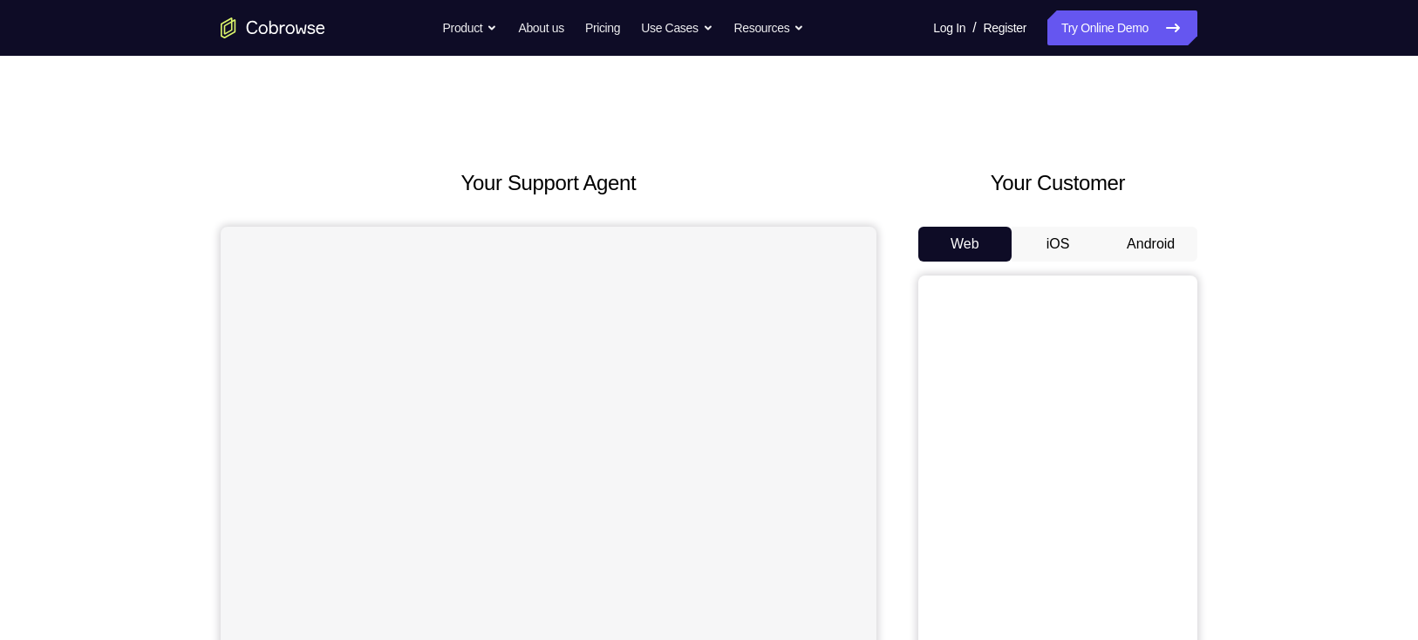
click at [1154, 167] on div "Your Customer Web iOS Android" at bounding box center [1057, 489] width 279 height 644
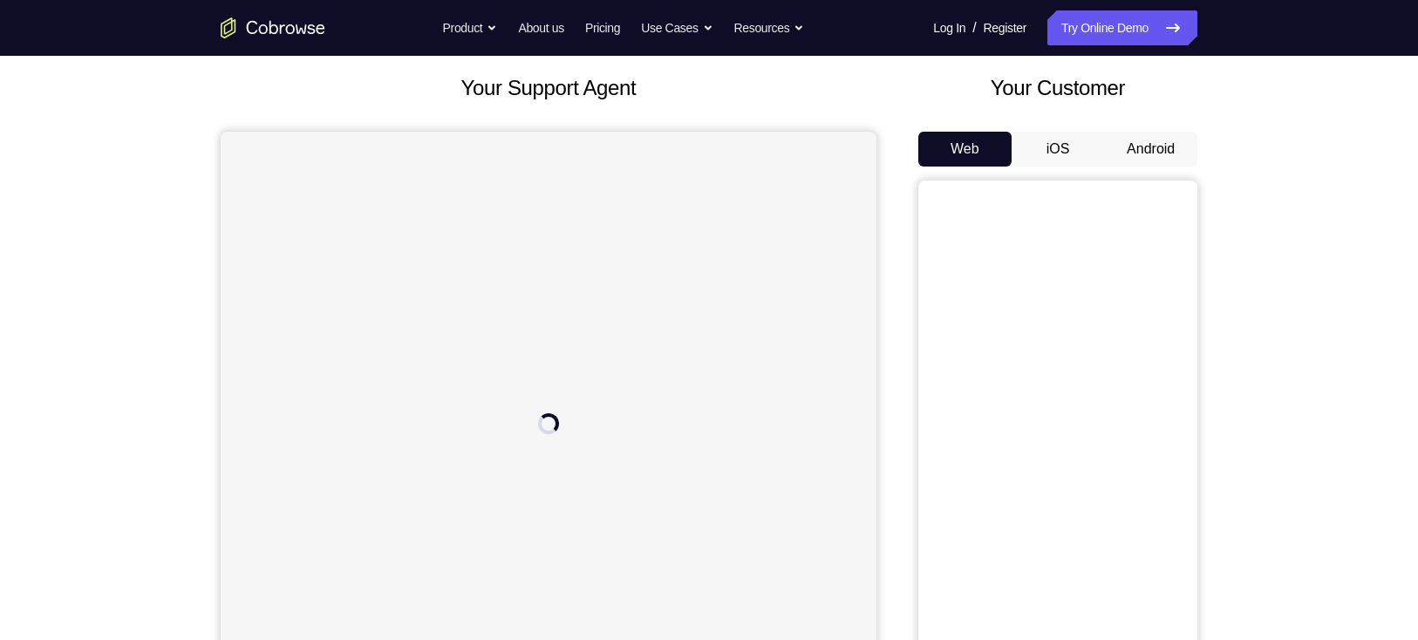
click at [1154, 139] on button "Android" at bounding box center [1150, 149] width 93 height 35
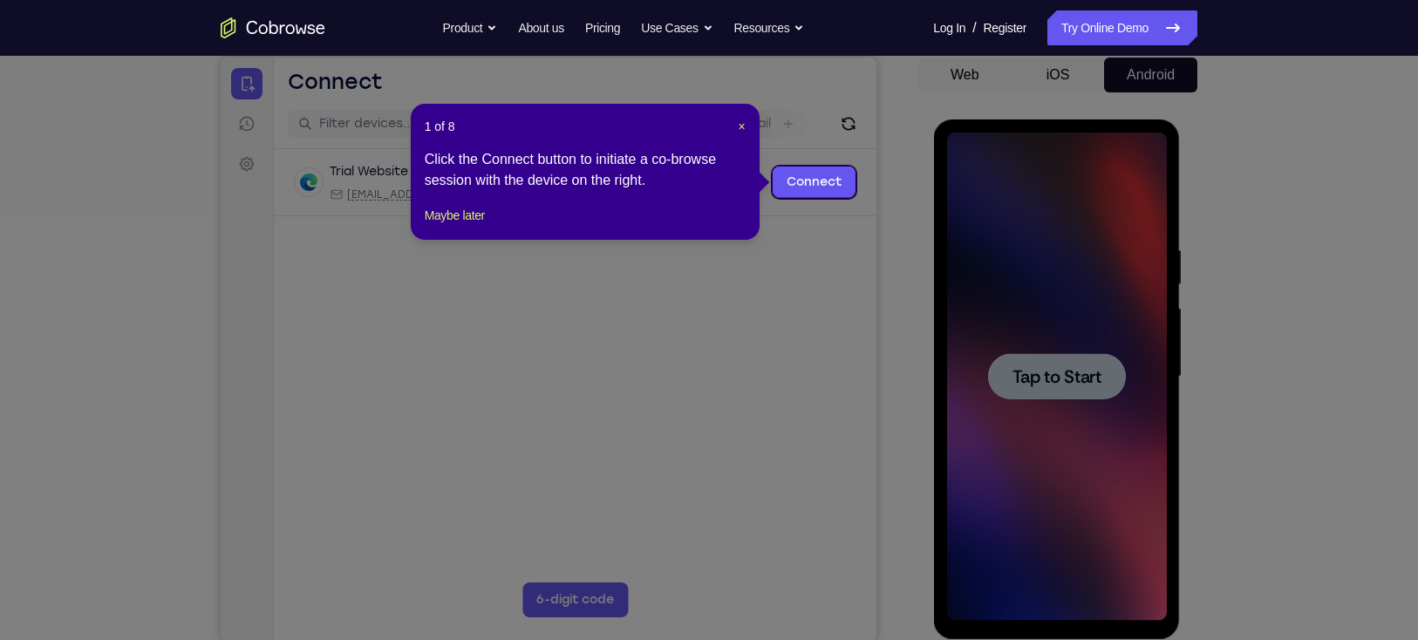
click at [745, 121] on span "×" at bounding box center [741, 126] width 7 height 14
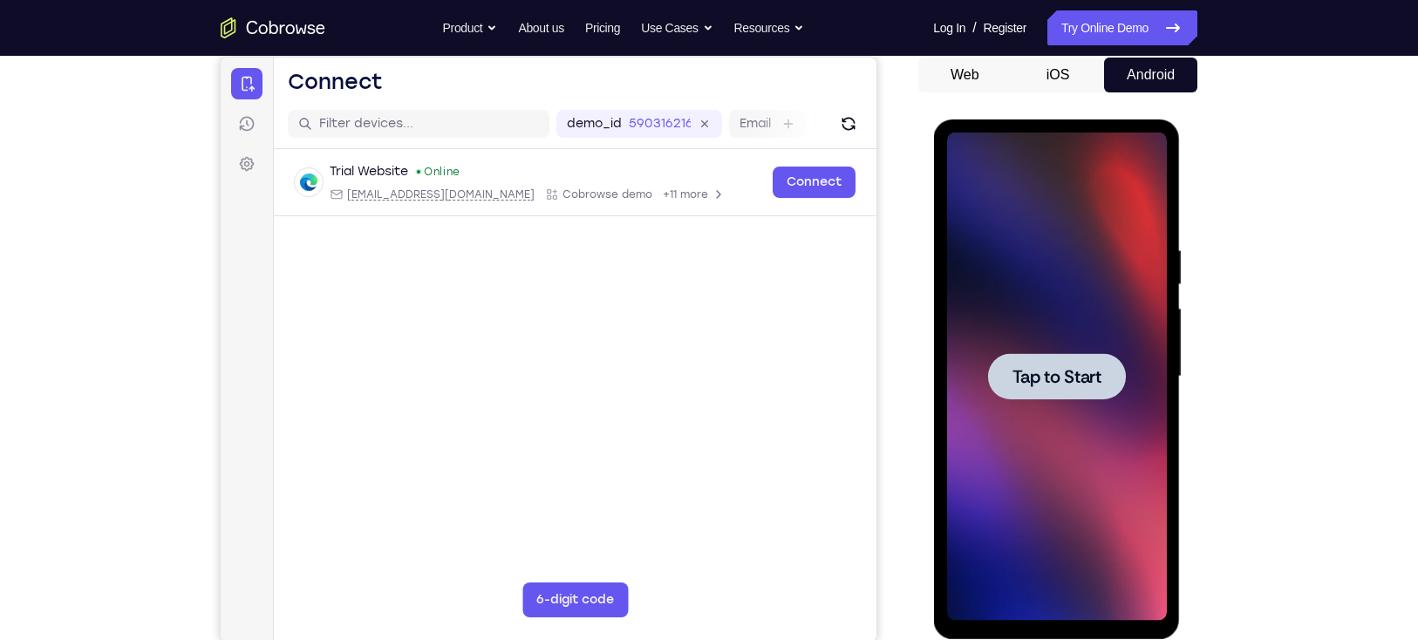
click at [1055, 357] on div at bounding box center [1056, 376] width 138 height 46
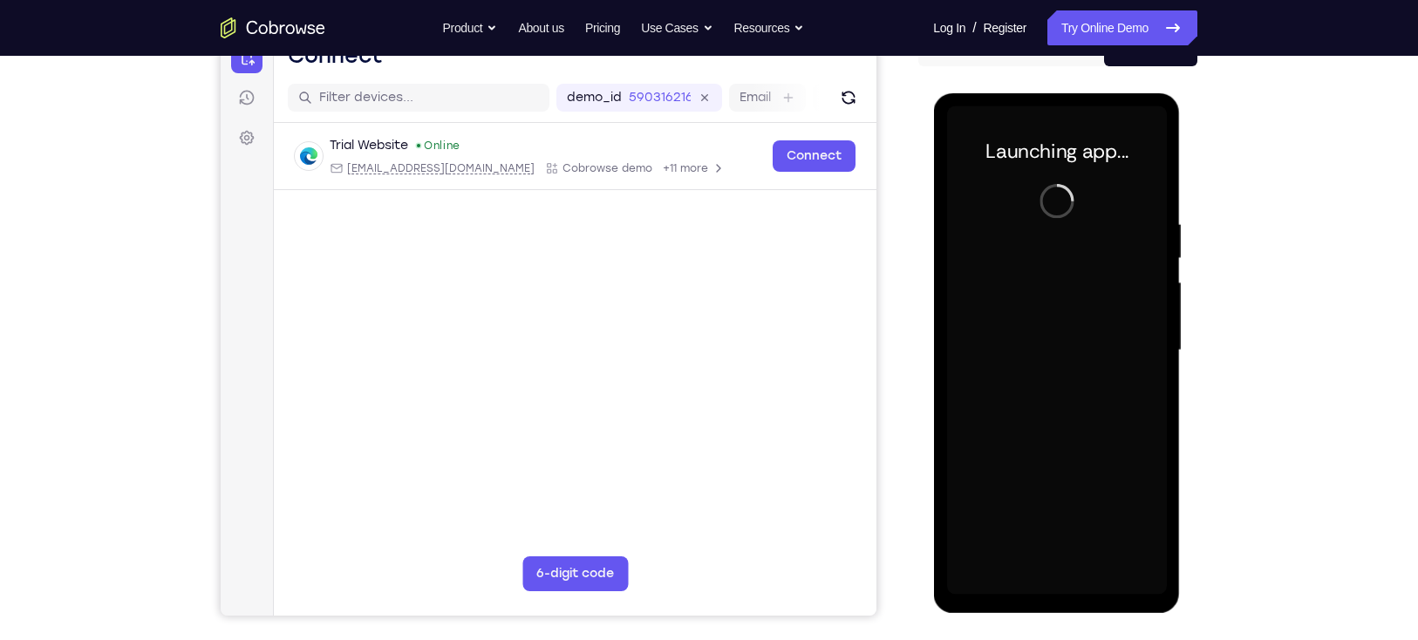
scroll to position [195, 0]
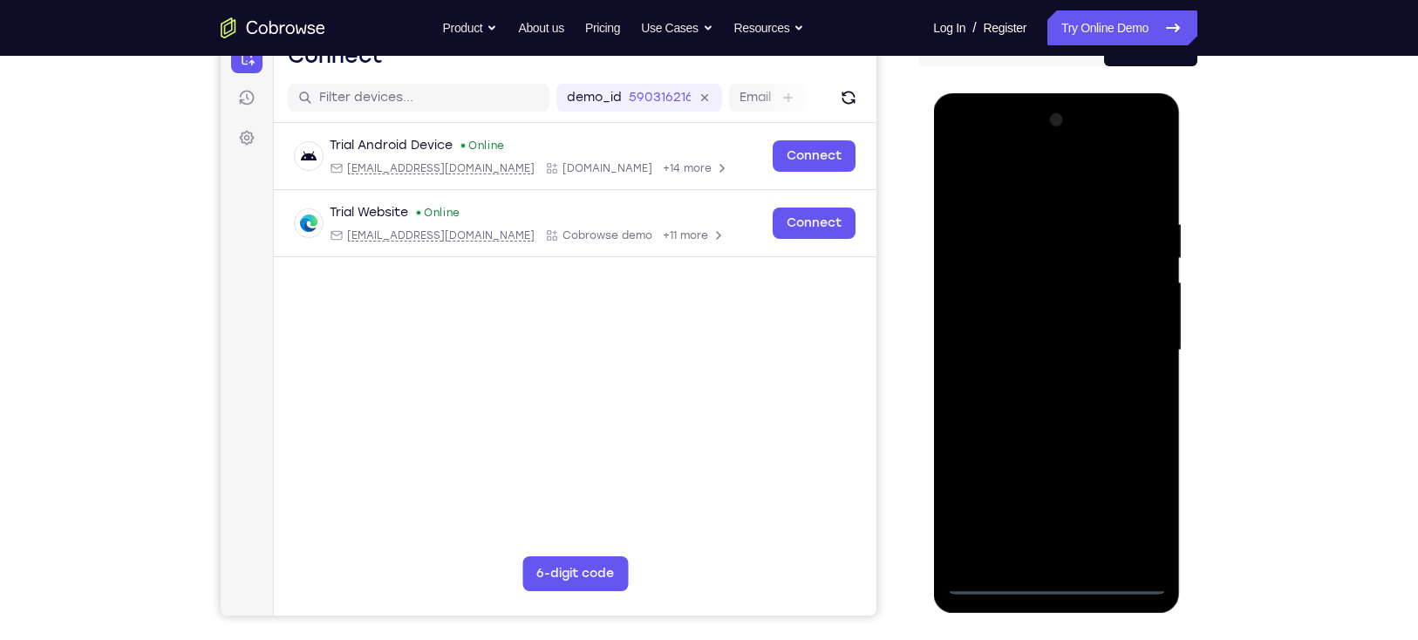
click at [1048, 585] on div at bounding box center [1056, 350] width 220 height 488
click at [1133, 491] on div at bounding box center [1056, 350] width 220 height 488
click at [981, 140] on div at bounding box center [1056, 350] width 220 height 488
click at [1128, 331] on div at bounding box center [1056, 350] width 220 height 488
click at [1038, 378] on div at bounding box center [1056, 350] width 220 height 488
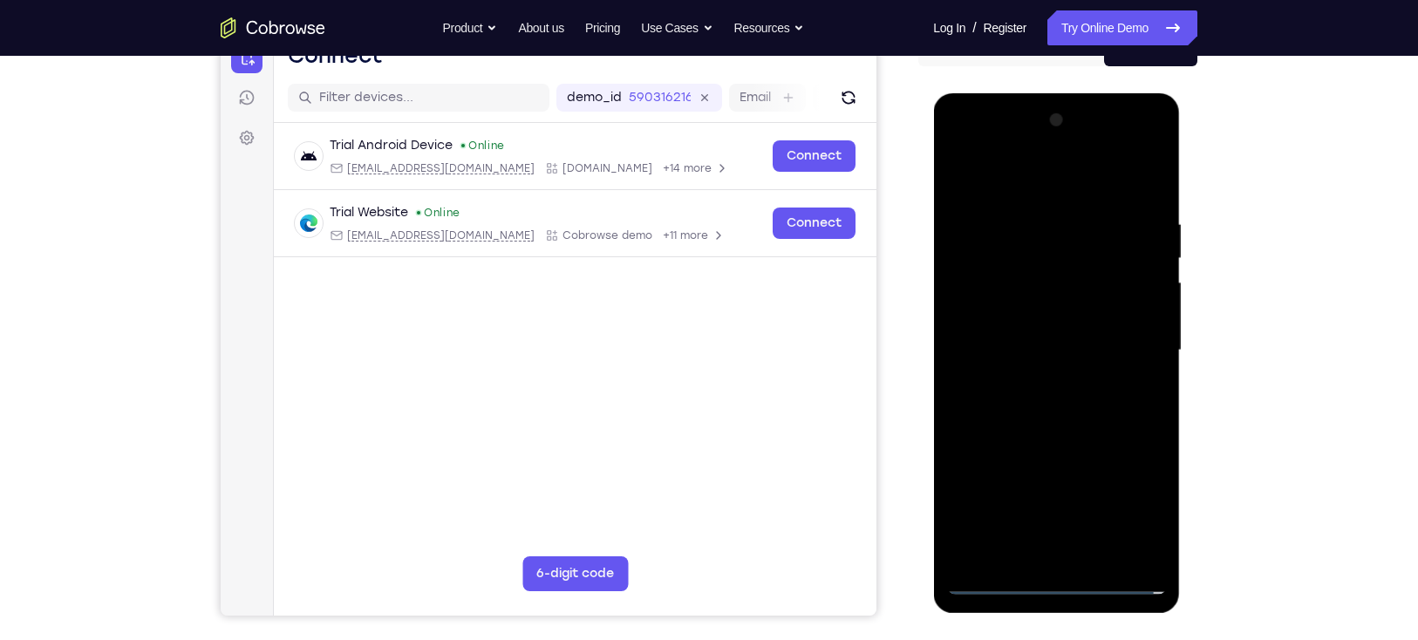
click at [1019, 332] on div at bounding box center [1056, 350] width 220 height 488
click at [1018, 280] on div at bounding box center [1056, 350] width 220 height 488
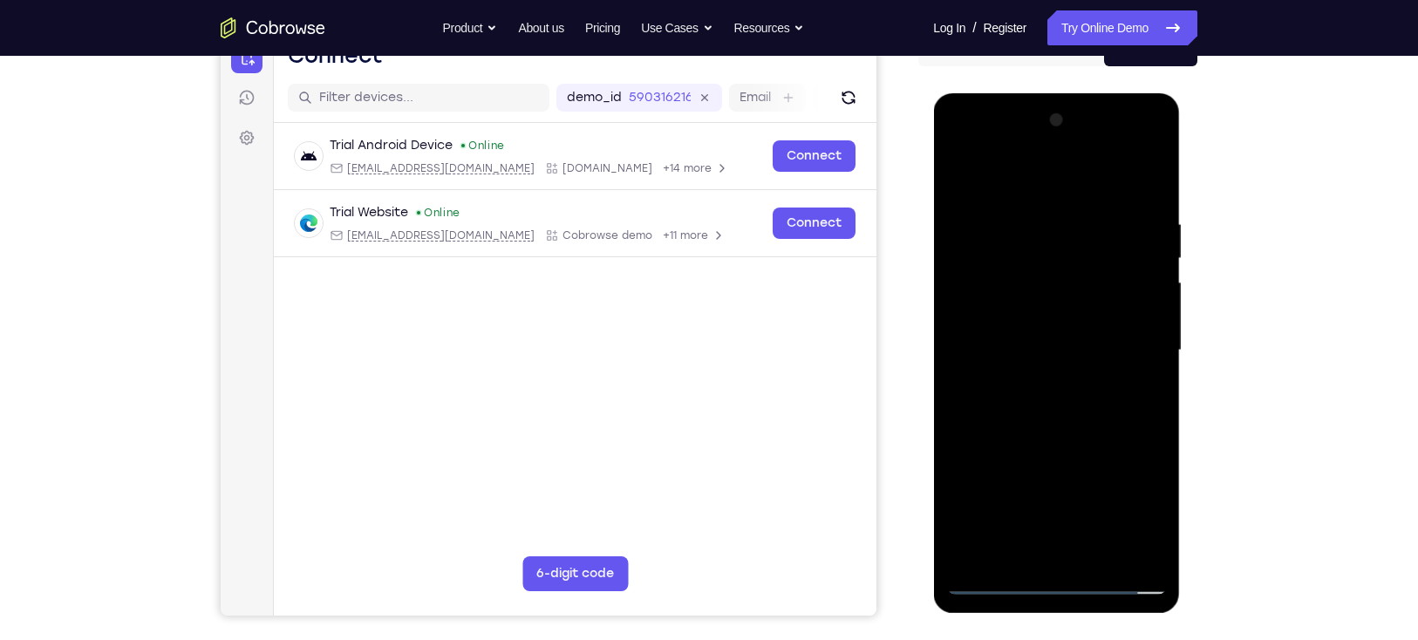
click at [1018, 280] on div at bounding box center [1056, 350] width 220 height 488
click at [1009, 283] on div at bounding box center [1056, 350] width 220 height 488
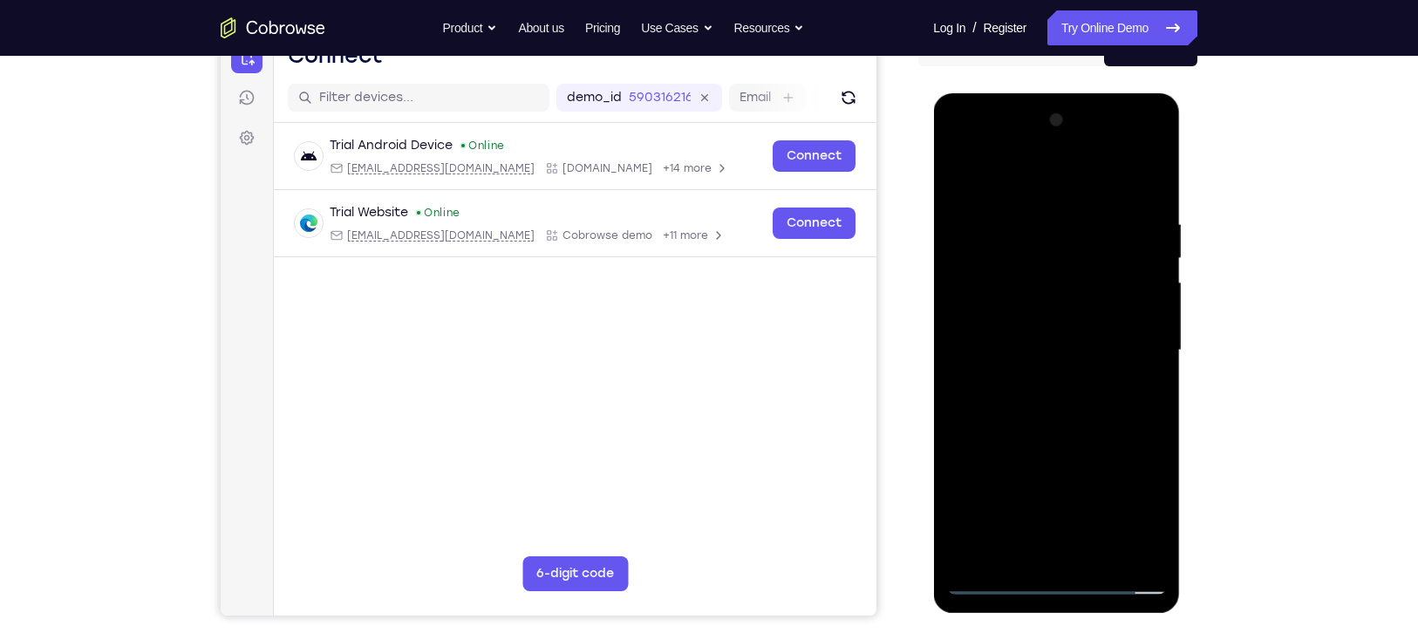
drag, startPoint x: 1009, startPoint y: 283, endPoint x: 991, endPoint y: 324, distance: 44.5
click at [991, 324] on div at bounding box center [1056, 350] width 220 height 488
click at [992, 323] on div at bounding box center [1056, 350] width 220 height 488
click at [986, 262] on div at bounding box center [1056, 350] width 220 height 488
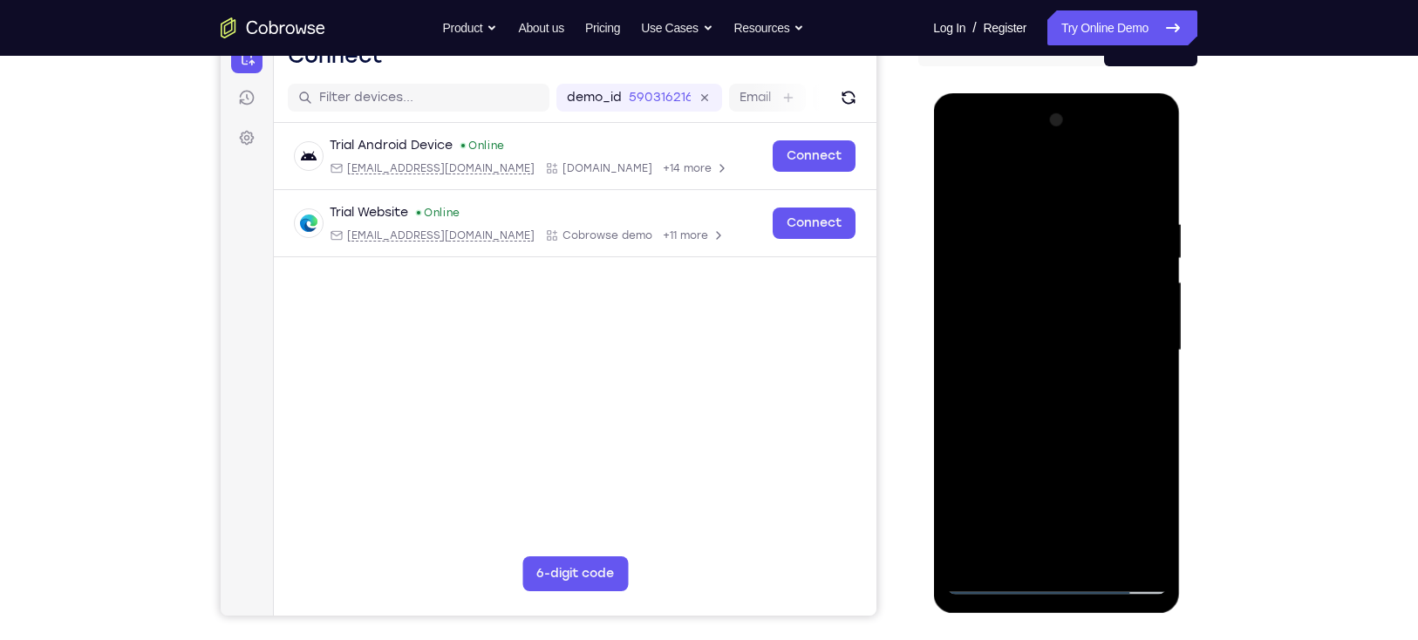
click at [987, 279] on div at bounding box center [1056, 350] width 220 height 488
click at [970, 484] on div at bounding box center [1056, 350] width 220 height 488
click at [1000, 308] on div at bounding box center [1056, 350] width 220 height 488
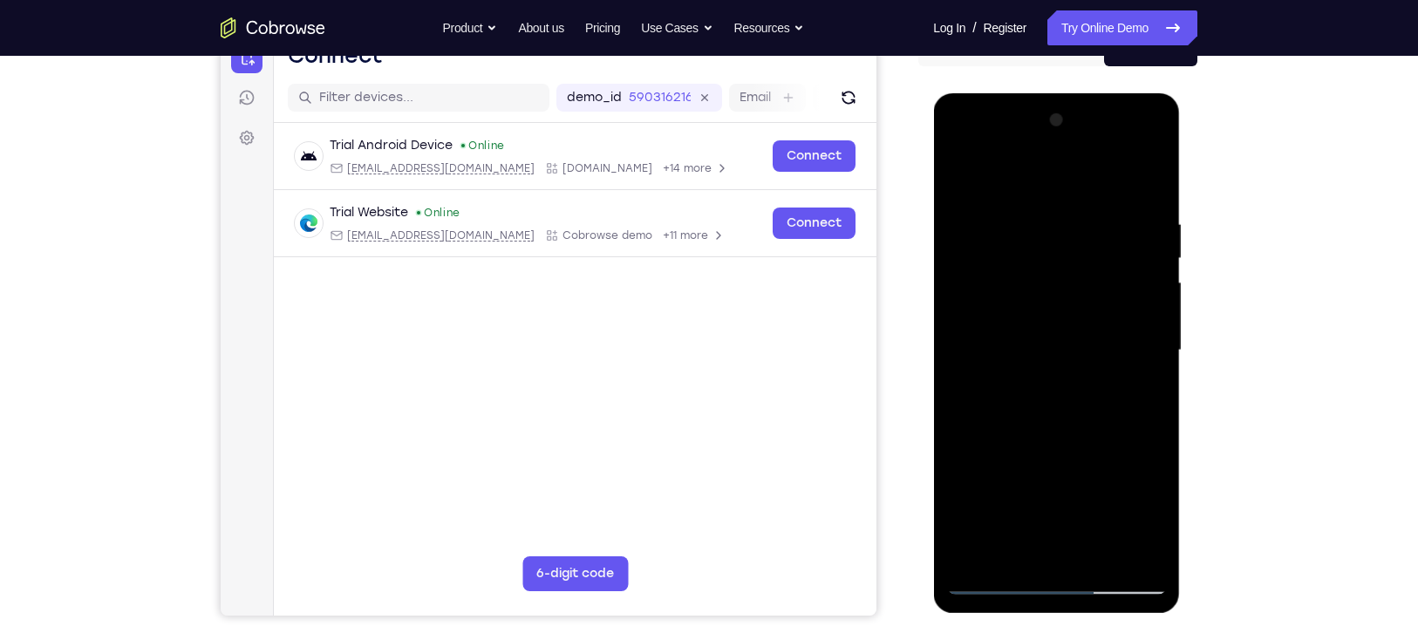
click at [1015, 355] on div at bounding box center [1056, 350] width 220 height 488
click at [1145, 201] on div at bounding box center [1056, 350] width 220 height 488
drag, startPoint x: 977, startPoint y: 171, endPoint x: 1409, endPoint y: 106, distance: 437.3
click at [1181, 106] on html "Online web based iOS Simulators and Android Emulators. Run iPhone, iPad, Mobile…" at bounding box center [1057, 354] width 248 height 523
click at [1153, 170] on div at bounding box center [1056, 350] width 220 height 488
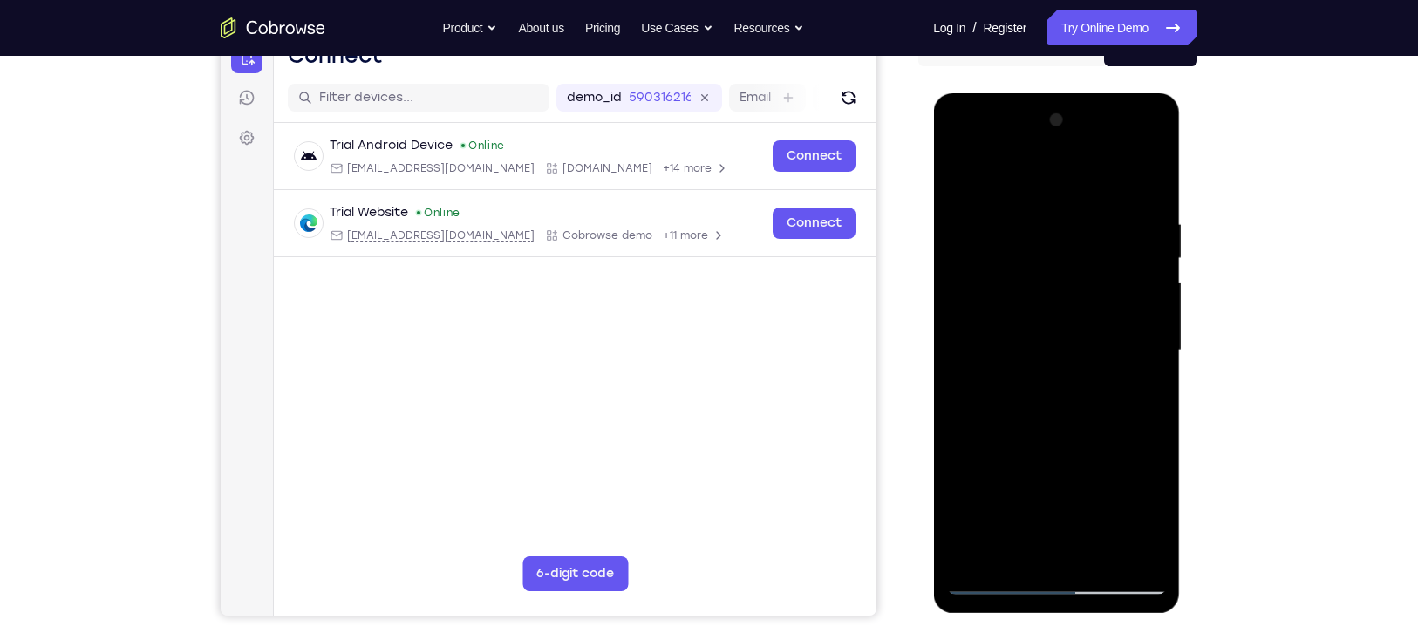
click at [961, 173] on div at bounding box center [1056, 350] width 220 height 488
drag, startPoint x: 1059, startPoint y: 407, endPoint x: 1057, endPoint y: 360, distance: 47.1
click at [1057, 360] on div at bounding box center [1056, 350] width 220 height 488
click at [959, 348] on div at bounding box center [1056, 350] width 220 height 488
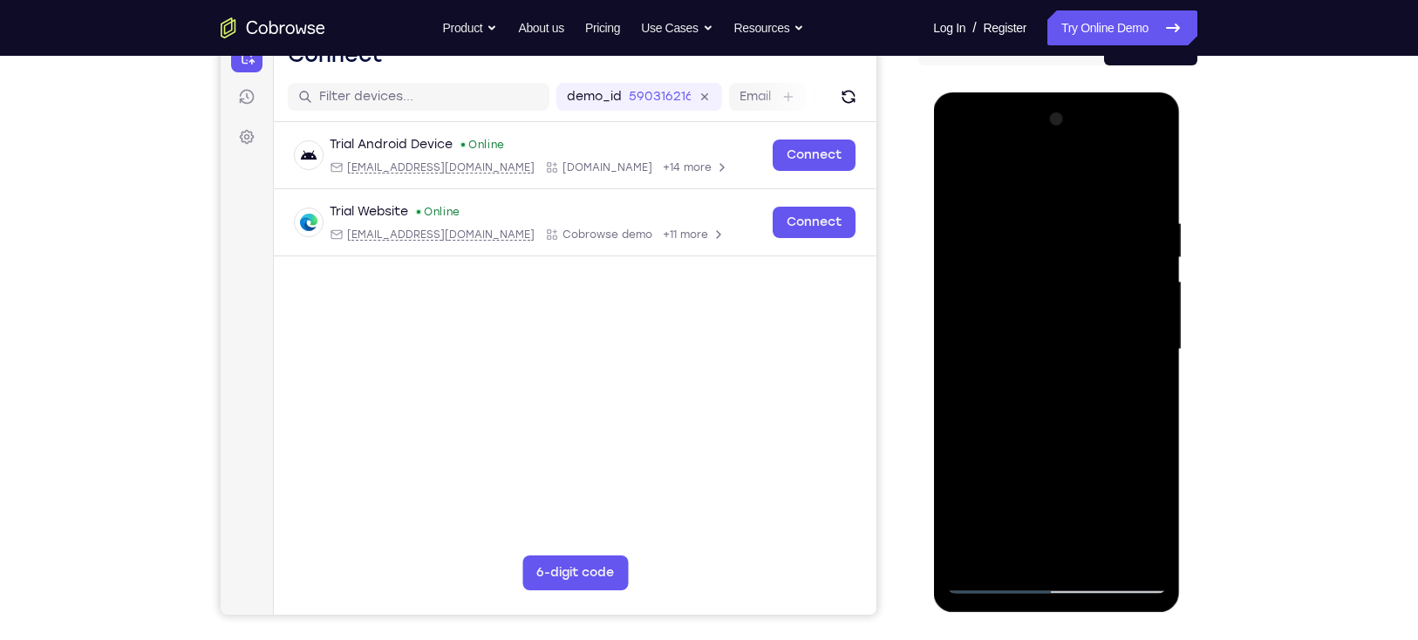
click at [1155, 353] on div at bounding box center [1056, 350] width 220 height 488
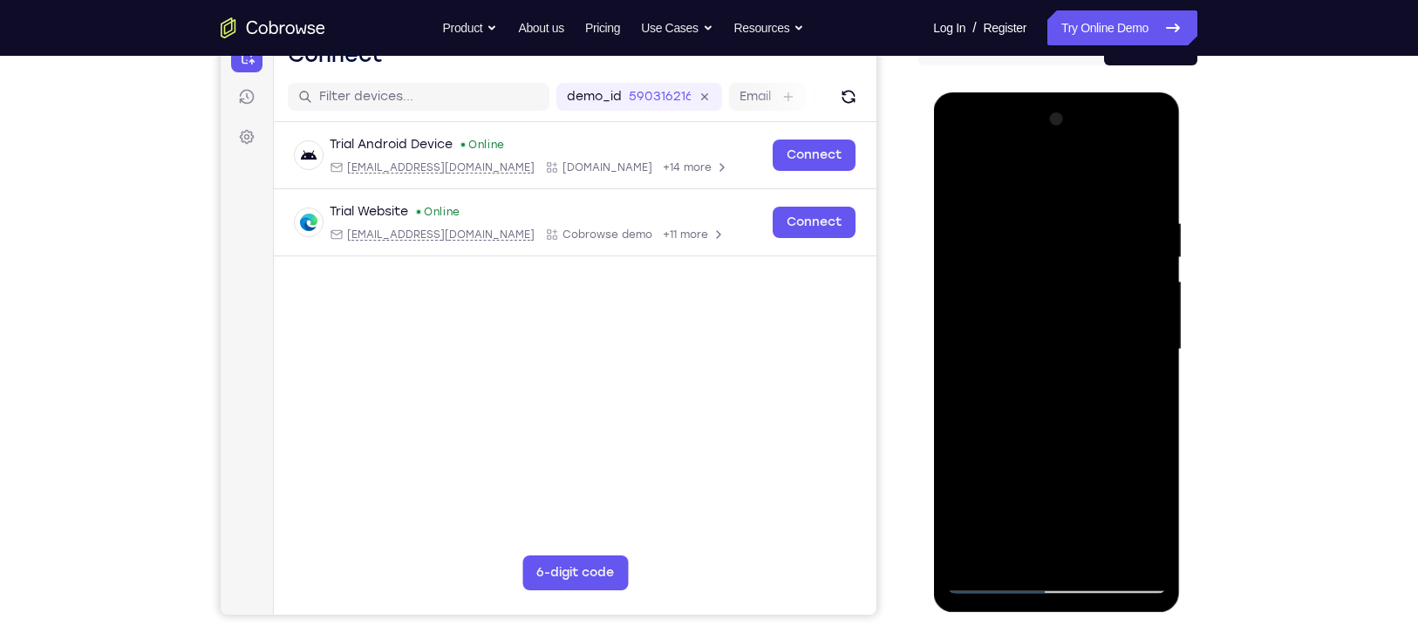
click at [1155, 353] on div at bounding box center [1056, 350] width 220 height 488
click at [1154, 350] on div at bounding box center [1056, 350] width 220 height 488
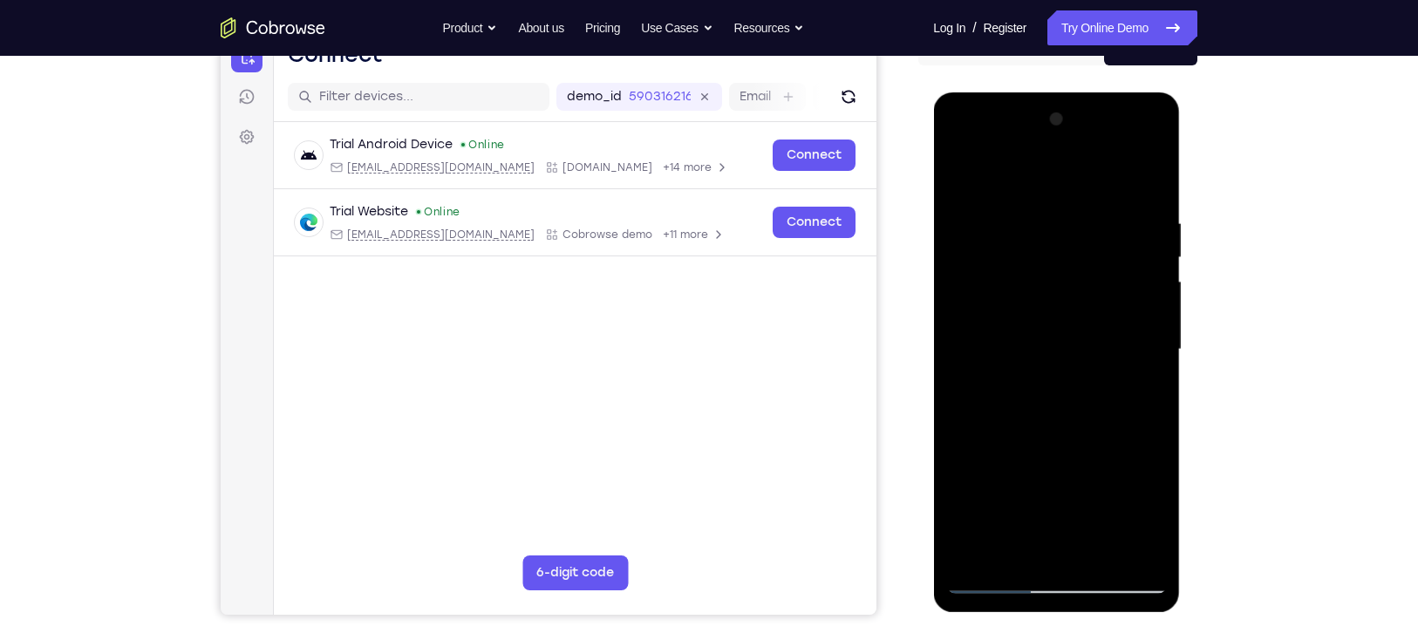
click at [1154, 350] on div at bounding box center [1056, 350] width 220 height 488
drag, startPoint x: 995, startPoint y: 430, endPoint x: 984, endPoint y: 153, distance: 276.6
click at [984, 153] on div at bounding box center [1056, 350] width 220 height 488
drag, startPoint x: 984, startPoint y: 287, endPoint x: 984, endPoint y: 425, distance: 138.6
click at [984, 425] on div at bounding box center [1056, 350] width 220 height 488
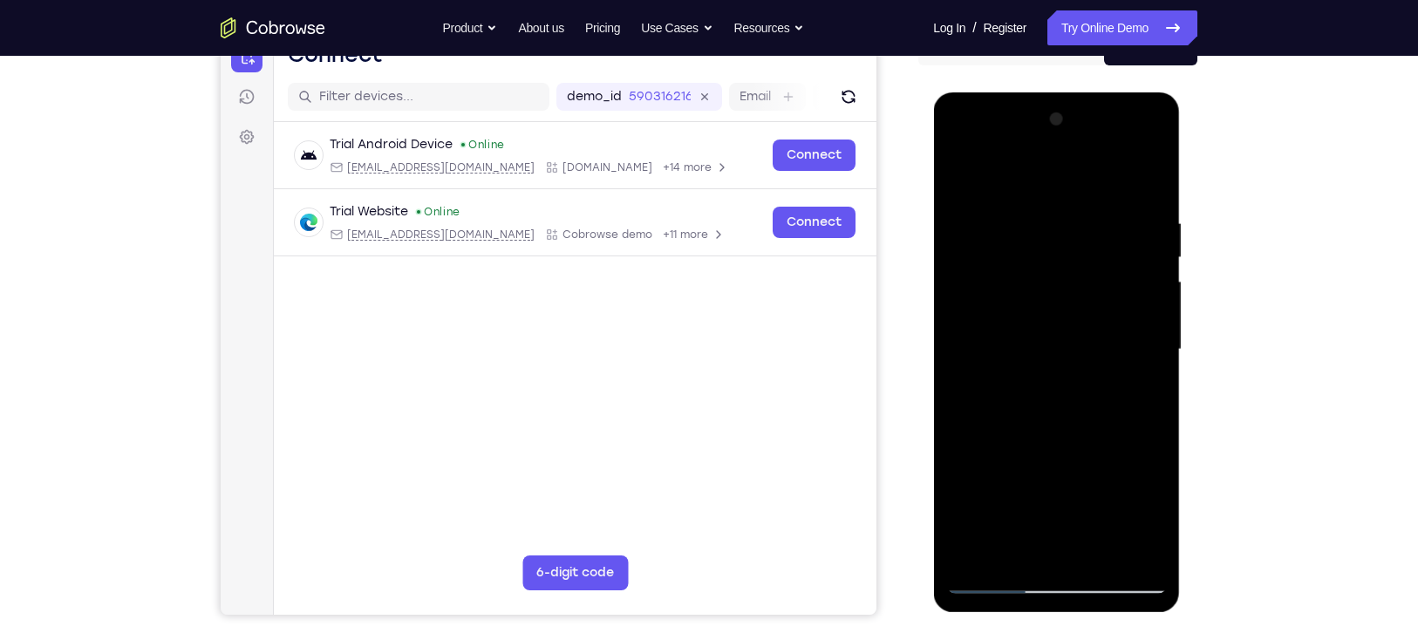
click at [960, 259] on div at bounding box center [1056, 350] width 220 height 488
drag, startPoint x: 1037, startPoint y: 393, endPoint x: 1060, endPoint y: 233, distance: 162.2
click at [1060, 233] on div at bounding box center [1056, 350] width 220 height 488
drag, startPoint x: 1059, startPoint y: 407, endPoint x: 1079, endPoint y: 204, distance: 204.1
click at [1079, 204] on div at bounding box center [1056, 350] width 220 height 488
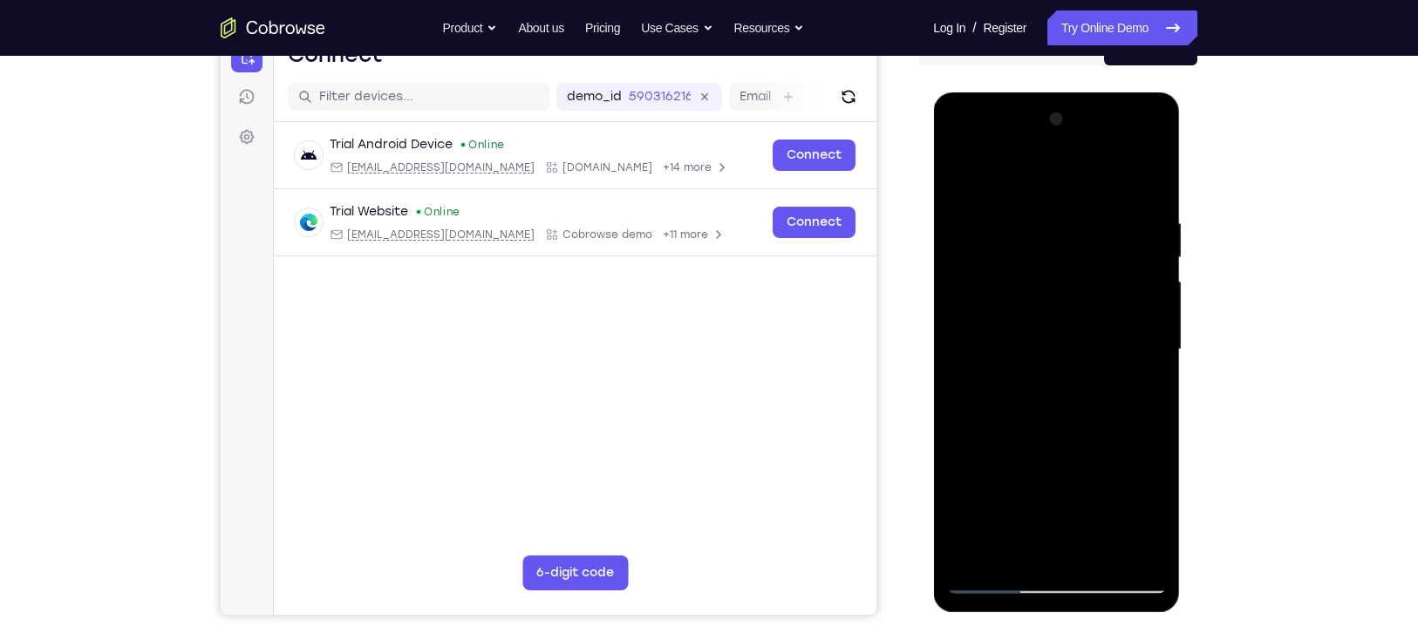
drag, startPoint x: 1031, startPoint y: 470, endPoint x: 1043, endPoint y: 379, distance: 91.5
click at [1043, 379] on div at bounding box center [1056, 350] width 220 height 488
click at [1048, 364] on div at bounding box center [1056, 350] width 220 height 488
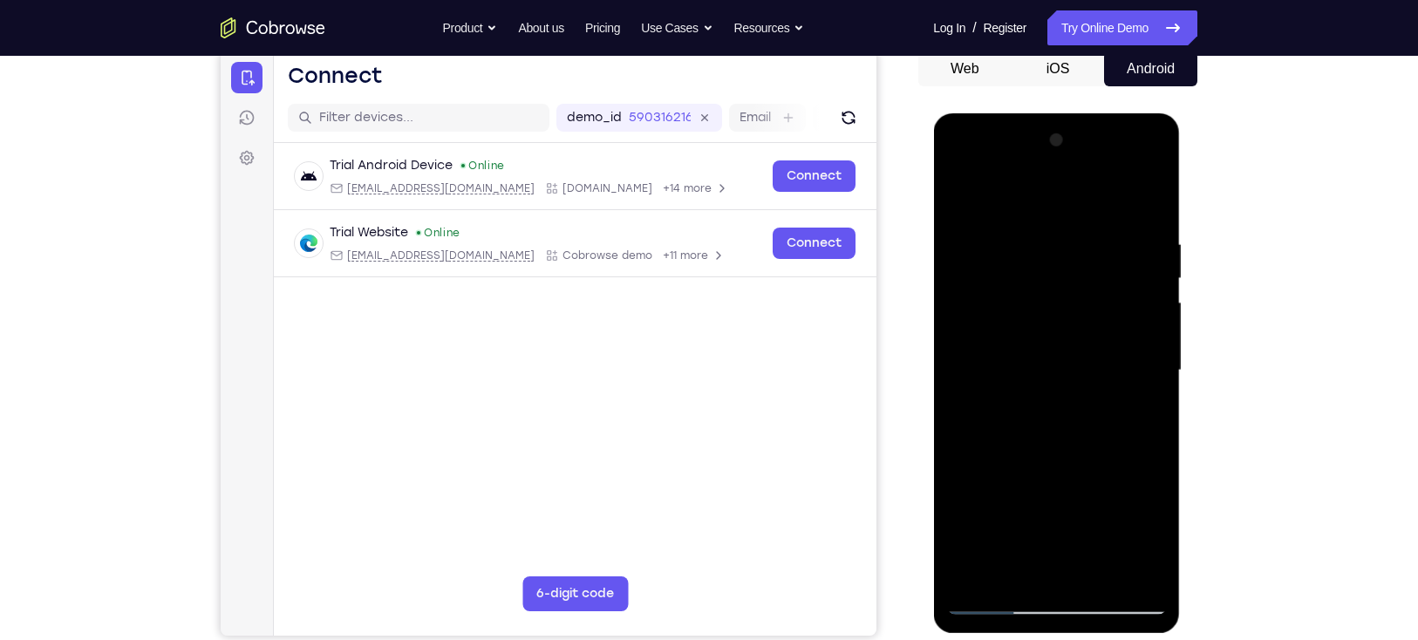
scroll to position [174, 0]
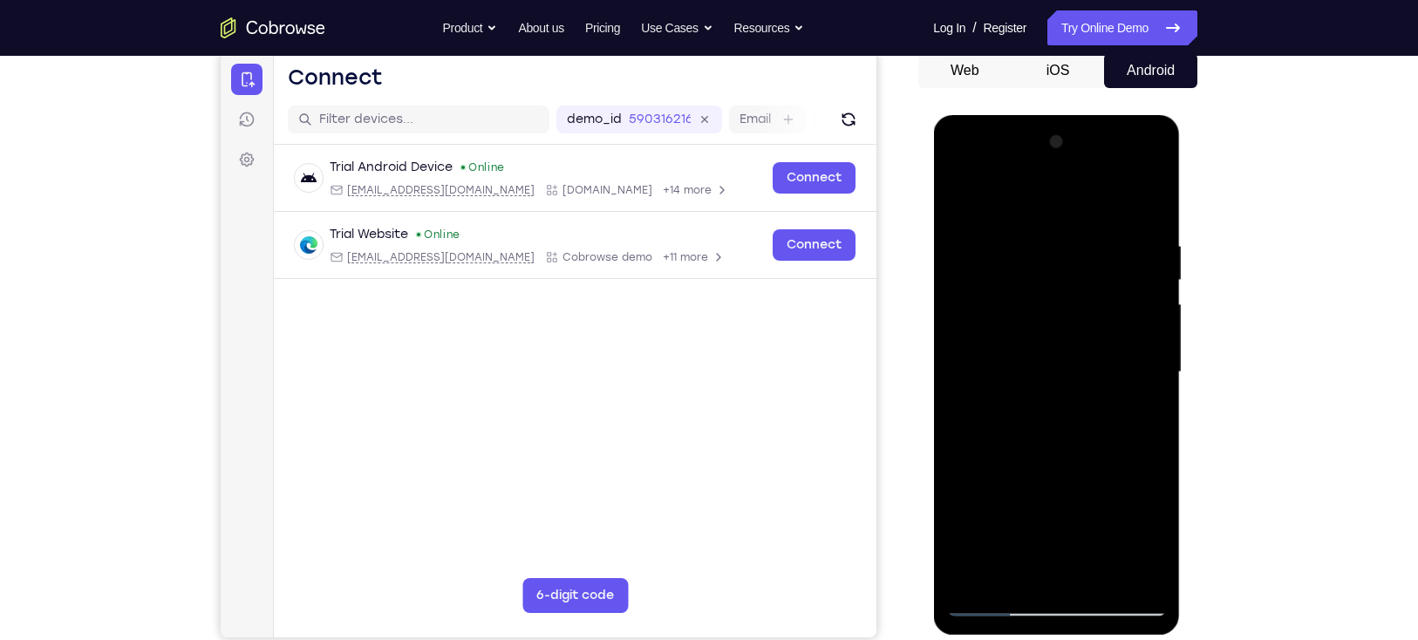
click at [1031, 258] on div at bounding box center [1056, 372] width 220 height 488
drag, startPoint x: 1027, startPoint y: 256, endPoint x: 1010, endPoint y: 356, distance: 100.9
click at [1010, 356] on div at bounding box center [1056, 372] width 220 height 488
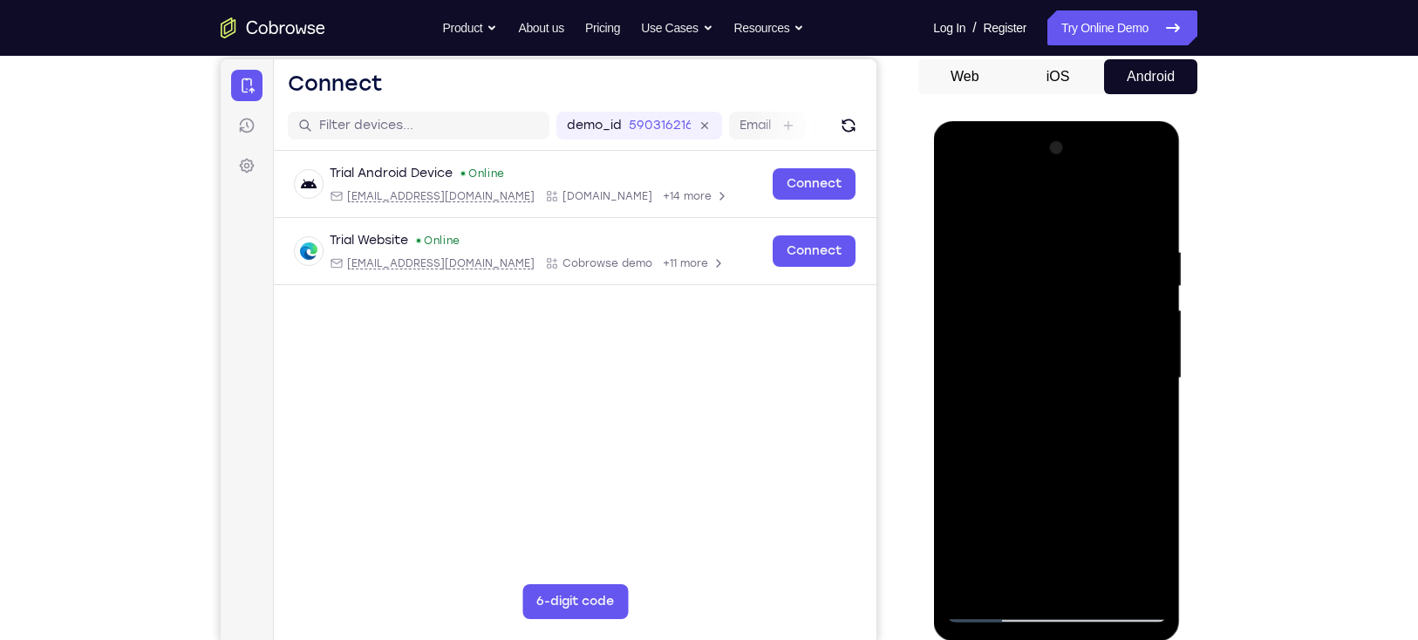
scroll to position [165, 0]
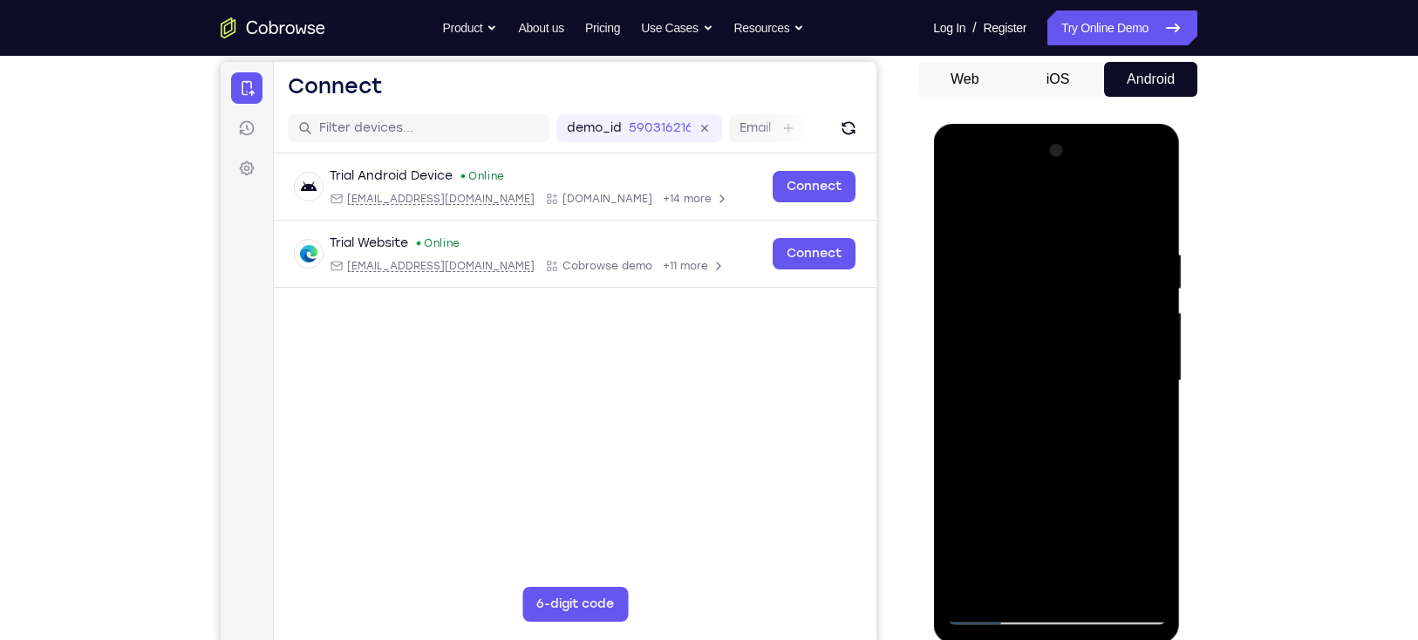
click at [1015, 264] on div at bounding box center [1056, 381] width 220 height 488
click at [984, 582] on div at bounding box center [1056, 381] width 220 height 488
click at [959, 201] on div at bounding box center [1056, 381] width 220 height 488
click at [1036, 255] on div at bounding box center [1056, 381] width 220 height 488
click at [1158, 250] on div at bounding box center [1056, 381] width 220 height 488
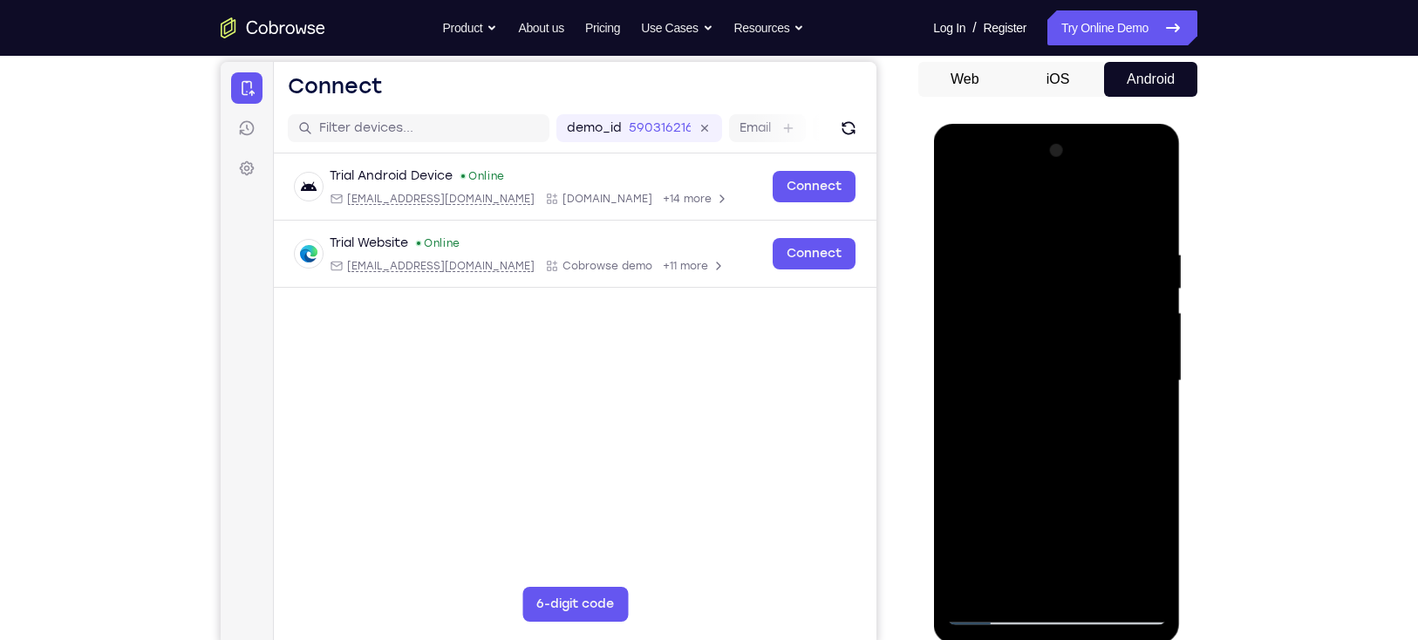
click at [1146, 258] on div at bounding box center [1056, 381] width 220 height 488
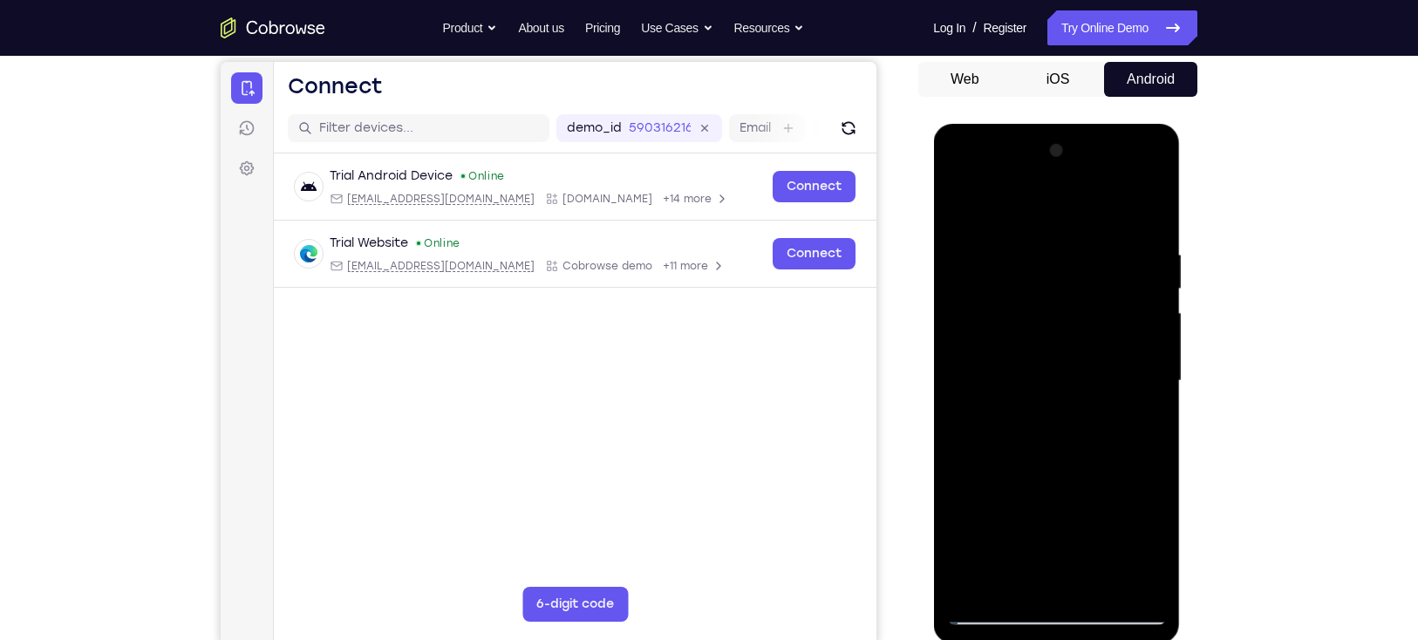
click at [1140, 350] on div at bounding box center [1056, 381] width 220 height 488
drag, startPoint x: 1140, startPoint y: 350, endPoint x: 1079, endPoint y: 346, distance: 61.1
click at [1079, 346] on div at bounding box center [1056, 381] width 220 height 488
click at [1143, 391] on div at bounding box center [1056, 381] width 220 height 488
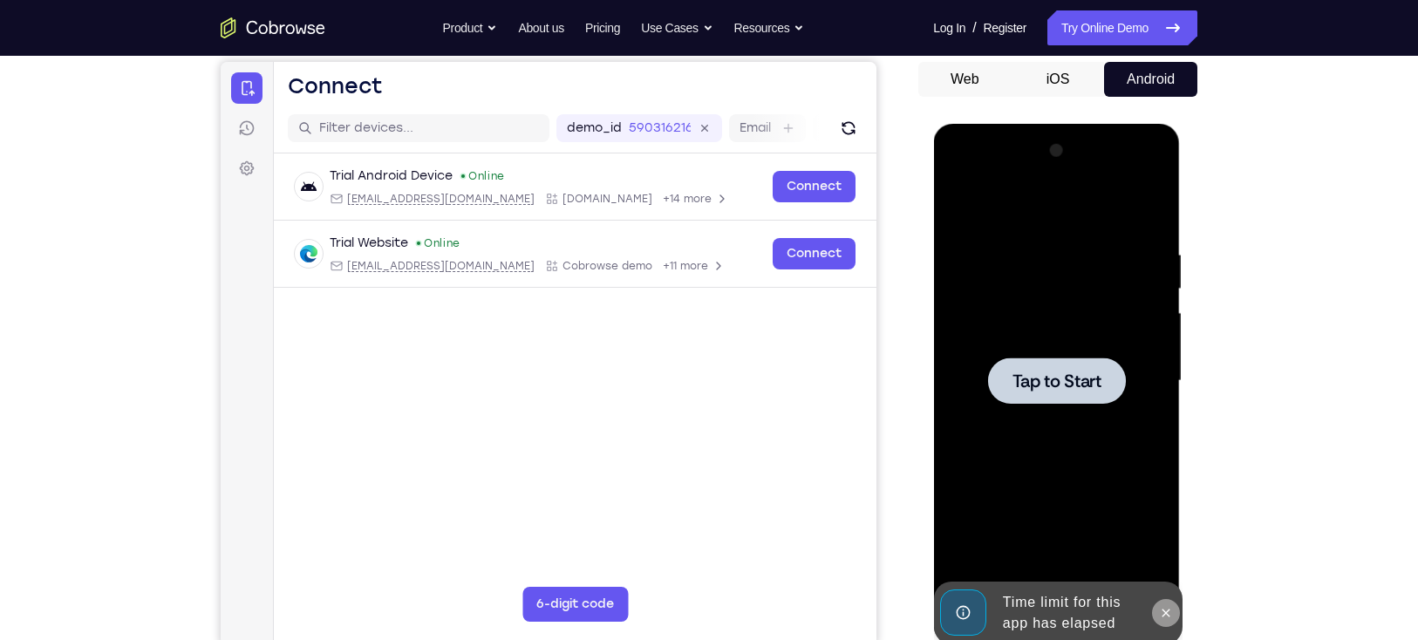
click at [1169, 607] on icon at bounding box center [1165, 613] width 14 height 14
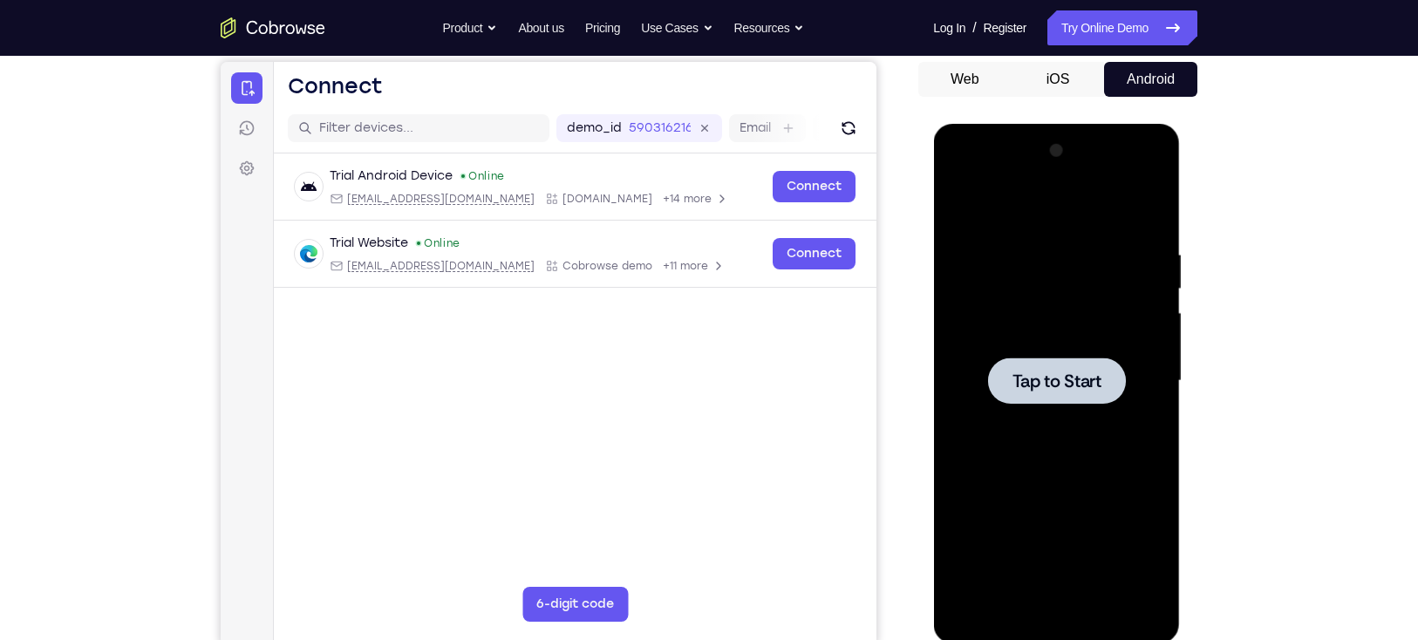
click at [1034, 406] on div at bounding box center [1056, 381] width 220 height 488
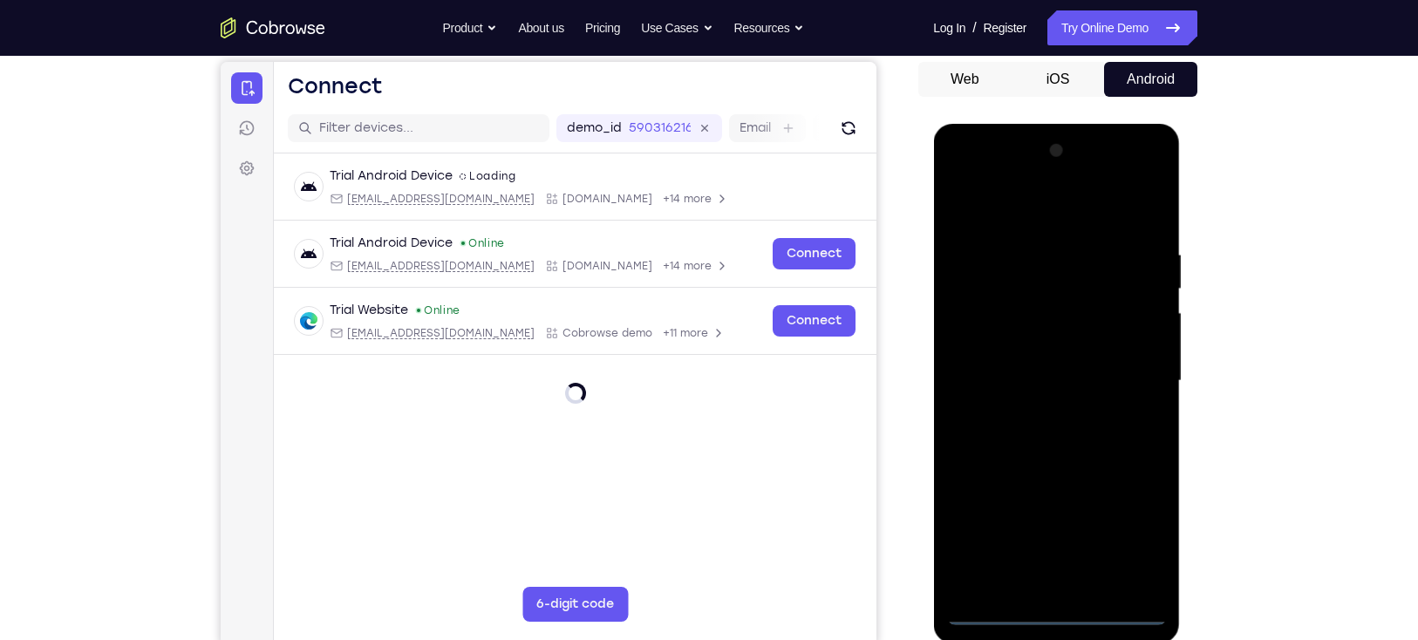
click at [1049, 608] on div at bounding box center [1056, 381] width 220 height 488
click at [1121, 539] on div at bounding box center [1056, 381] width 220 height 488
click at [982, 174] on div at bounding box center [1056, 381] width 220 height 488
click at [1132, 371] on div at bounding box center [1056, 381] width 220 height 488
click at [1045, 416] on div at bounding box center [1056, 381] width 220 height 488
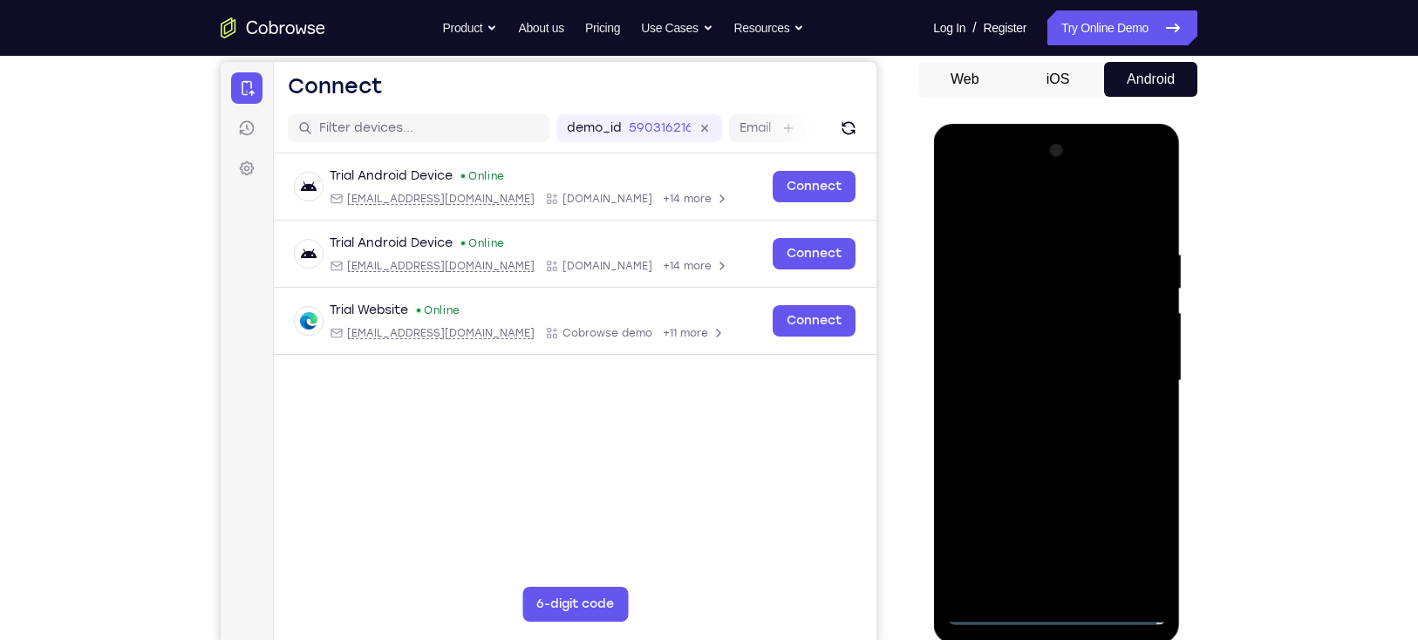
click at [1025, 346] on div at bounding box center [1056, 381] width 220 height 488
click at [992, 341] on div at bounding box center [1056, 381] width 220 height 488
click at [1017, 388] on div at bounding box center [1056, 381] width 220 height 488
click at [1069, 457] on div at bounding box center [1056, 381] width 220 height 488
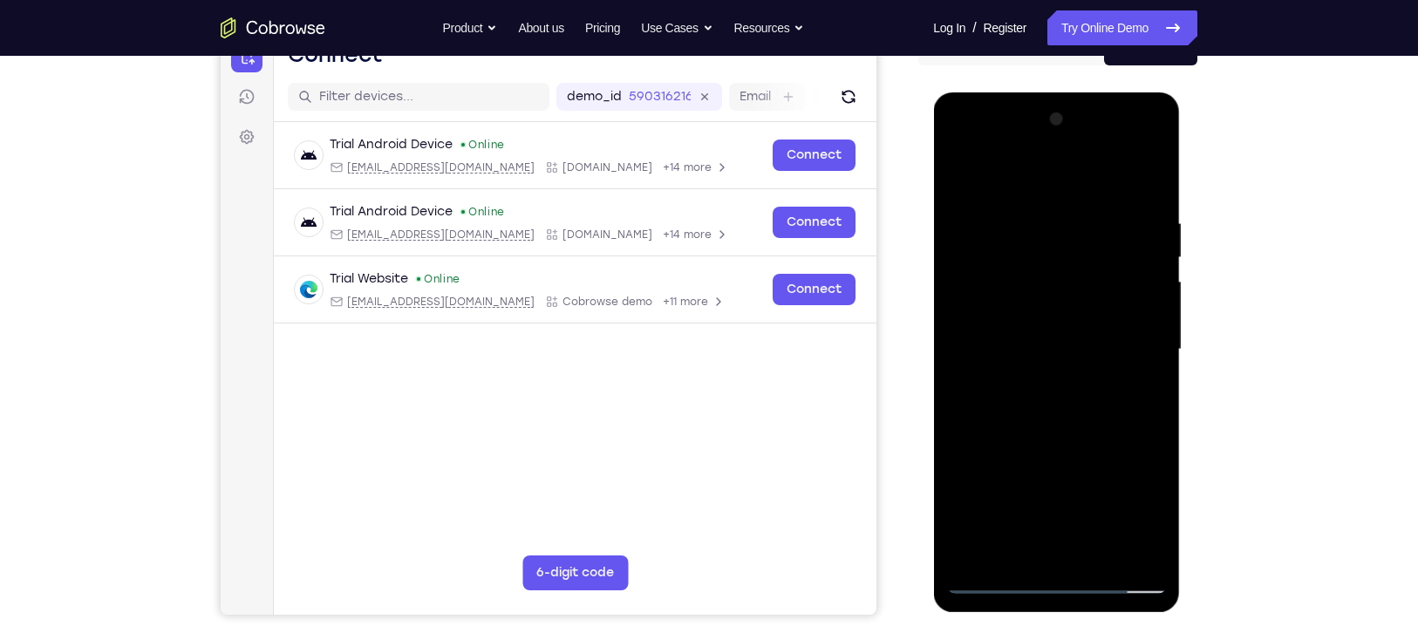
scroll to position [202, 0]
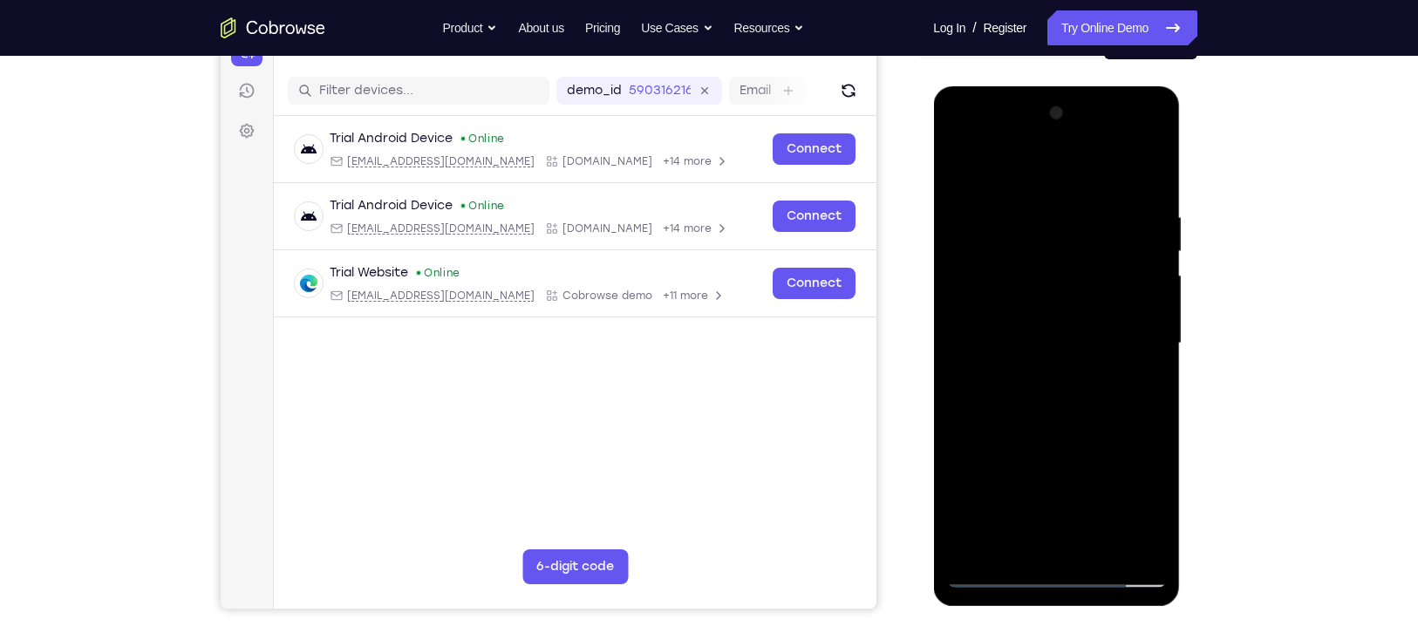
click at [1149, 422] on div at bounding box center [1056, 343] width 220 height 488
drag, startPoint x: 1069, startPoint y: 434, endPoint x: 1059, endPoint y: 286, distance: 148.6
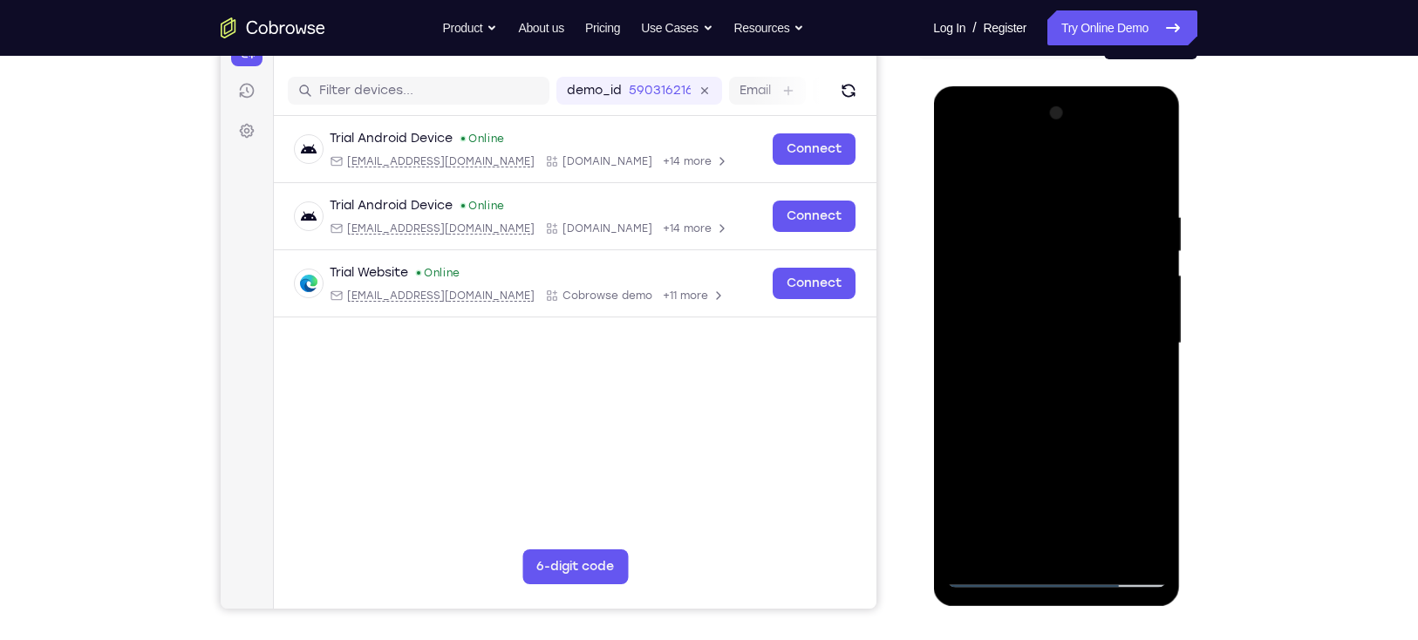
click at [1059, 286] on div at bounding box center [1056, 343] width 220 height 488
drag, startPoint x: 1059, startPoint y: 445, endPoint x: 1058, endPoint y: 248, distance: 197.1
click at [1058, 248] on div at bounding box center [1056, 343] width 220 height 488
drag, startPoint x: 1024, startPoint y: 464, endPoint x: 1035, endPoint y: 212, distance: 252.2
click at [1035, 212] on div at bounding box center [1056, 343] width 220 height 488
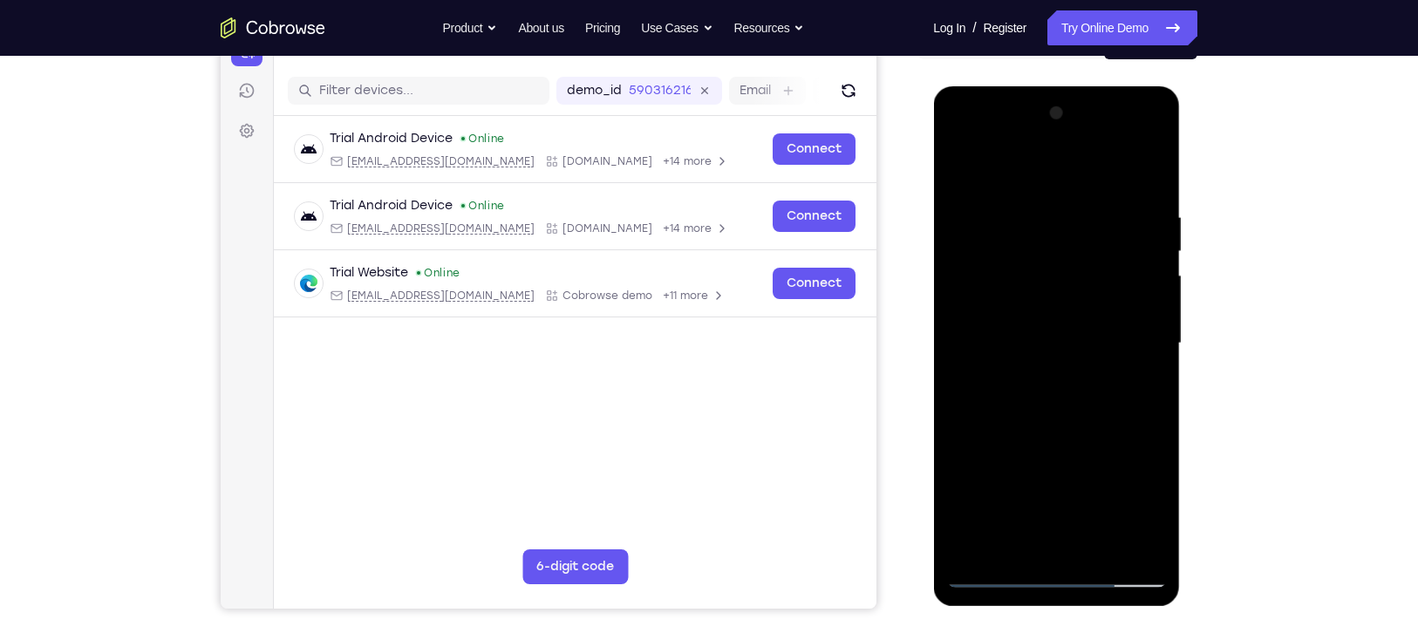
drag, startPoint x: 1027, startPoint y: 390, endPoint x: 1028, endPoint y: 249, distance: 140.4
click at [1028, 249] on div at bounding box center [1056, 343] width 220 height 488
drag, startPoint x: 1062, startPoint y: 460, endPoint x: 1035, endPoint y: 287, distance: 175.6
click at [1035, 287] on div at bounding box center [1056, 343] width 220 height 488
drag, startPoint x: 1029, startPoint y: 485, endPoint x: 1031, endPoint y: 188, distance: 296.5
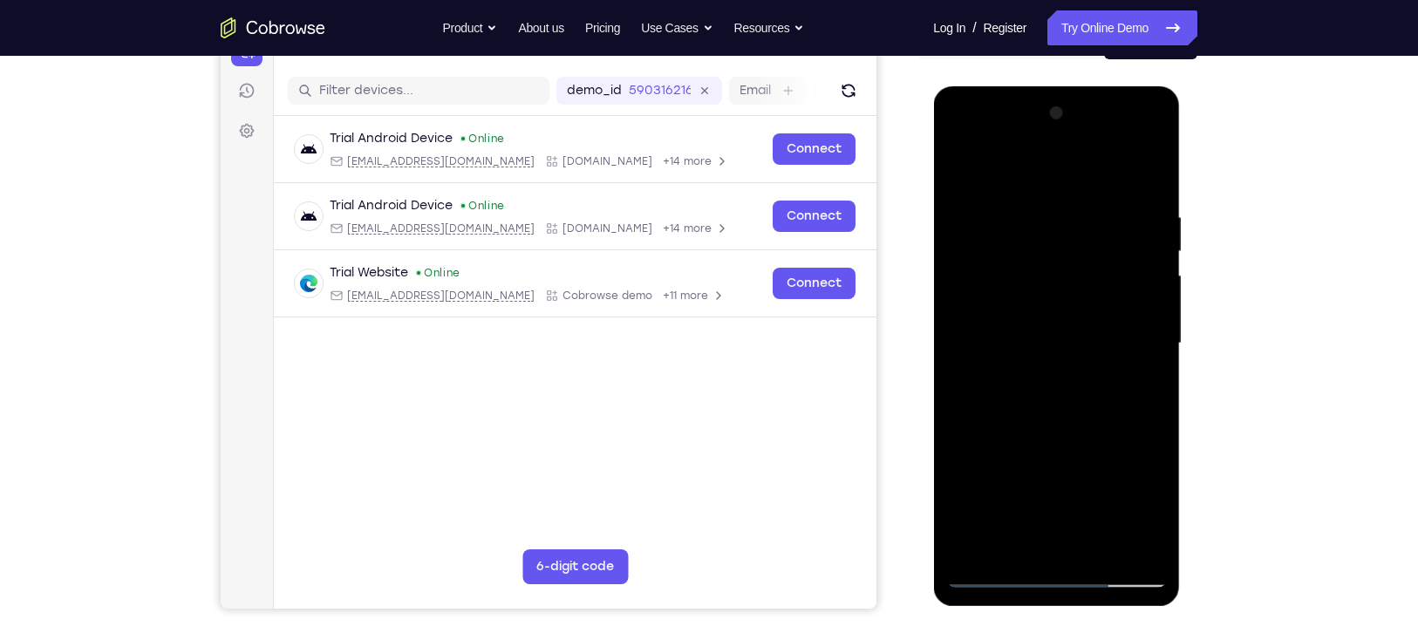
click at [1031, 188] on div at bounding box center [1056, 343] width 220 height 488
drag, startPoint x: 1061, startPoint y: 494, endPoint x: 1025, endPoint y: 254, distance: 242.4
click at [1025, 254] on div at bounding box center [1056, 343] width 220 height 488
click at [1154, 163] on div at bounding box center [1056, 343] width 220 height 488
click at [962, 167] on div at bounding box center [1056, 343] width 220 height 488
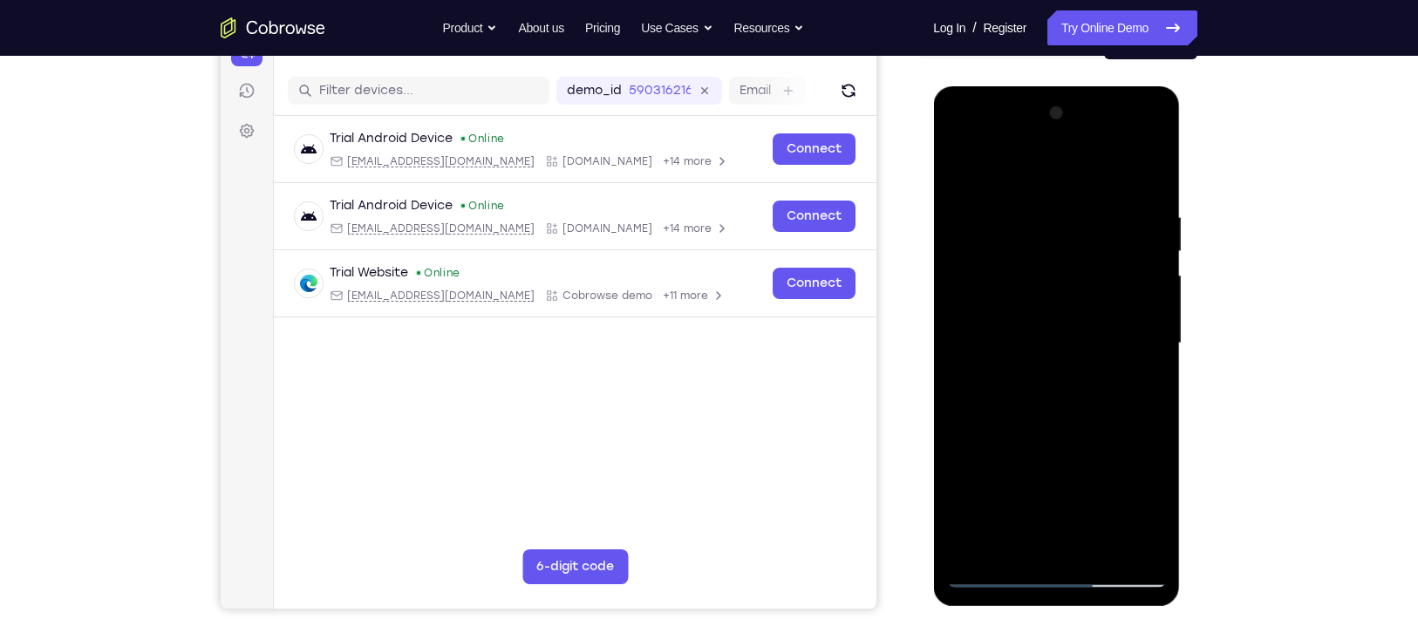
drag, startPoint x: 1052, startPoint y: 394, endPoint x: 1051, endPoint y: 211, distance: 183.1
click at [1051, 211] on div at bounding box center [1056, 343] width 220 height 488
drag, startPoint x: 1028, startPoint y: 479, endPoint x: 1035, endPoint y: 153, distance: 325.3
click at [1035, 153] on div at bounding box center [1056, 343] width 220 height 488
drag, startPoint x: 1017, startPoint y: 429, endPoint x: 1035, endPoint y: 170, distance: 259.6
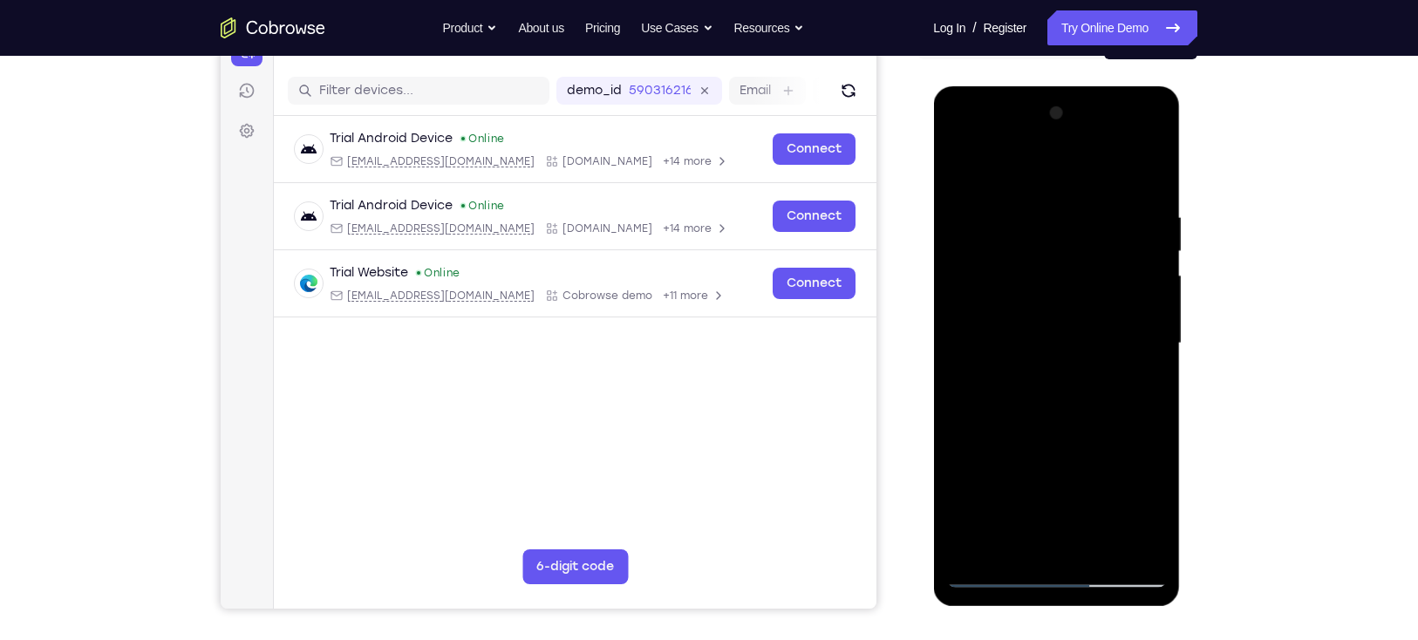
click at [1035, 170] on div at bounding box center [1056, 343] width 220 height 488
drag, startPoint x: 1002, startPoint y: 457, endPoint x: 1025, endPoint y: 277, distance: 181.2
click at [1025, 277] on div at bounding box center [1056, 343] width 220 height 488
drag, startPoint x: 1014, startPoint y: 374, endPoint x: 1036, endPoint y: 164, distance: 211.3
click at [1036, 164] on div at bounding box center [1056, 343] width 220 height 488
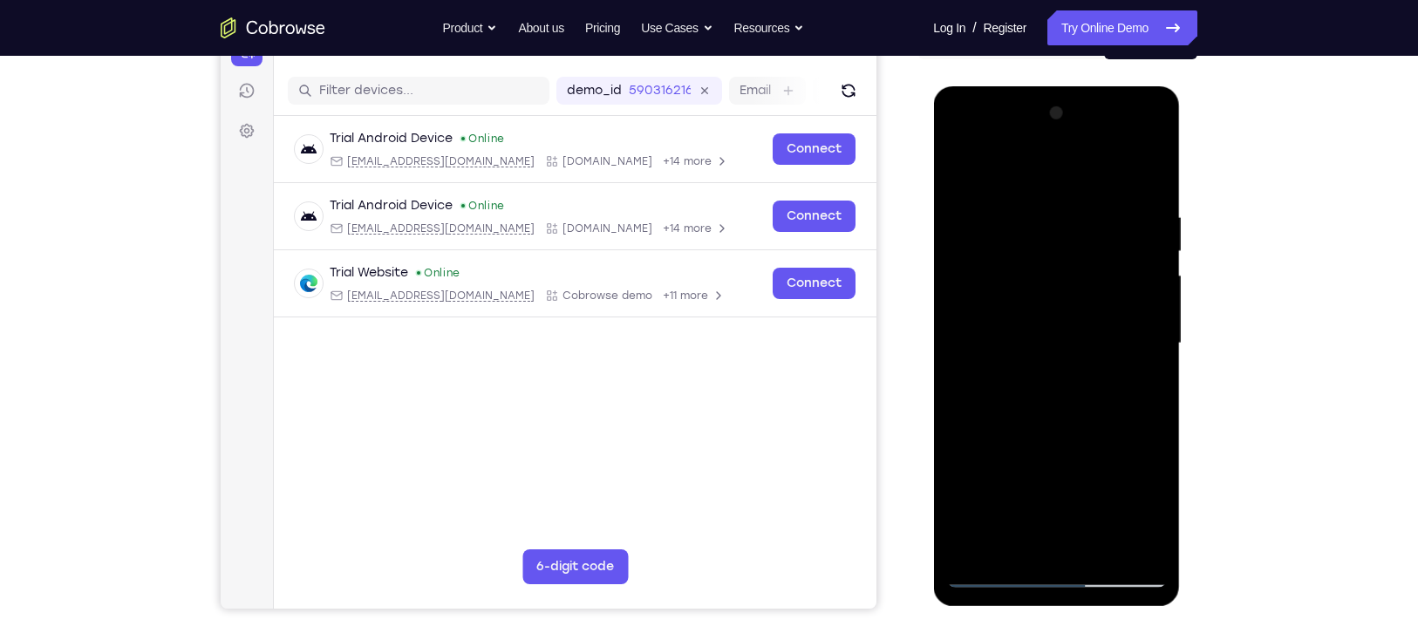
drag, startPoint x: 1016, startPoint y: 475, endPoint x: 1045, endPoint y: 214, distance: 263.2
click at [1045, 214] on div at bounding box center [1056, 343] width 220 height 488
drag, startPoint x: 1011, startPoint y: 429, endPoint x: 1035, endPoint y: 288, distance: 143.2
click at [1035, 288] on div at bounding box center [1056, 343] width 220 height 488
drag, startPoint x: 1002, startPoint y: 500, endPoint x: 1031, endPoint y: 246, distance: 255.4
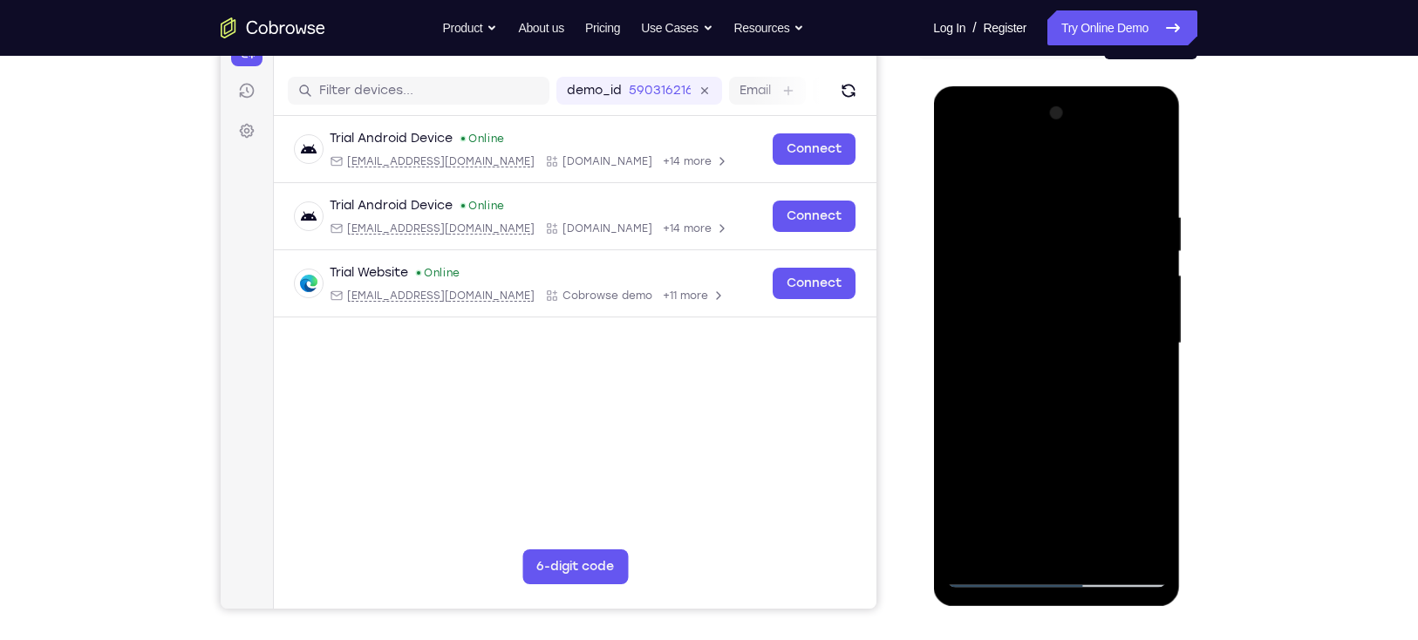
click at [1031, 246] on div at bounding box center [1056, 343] width 220 height 488
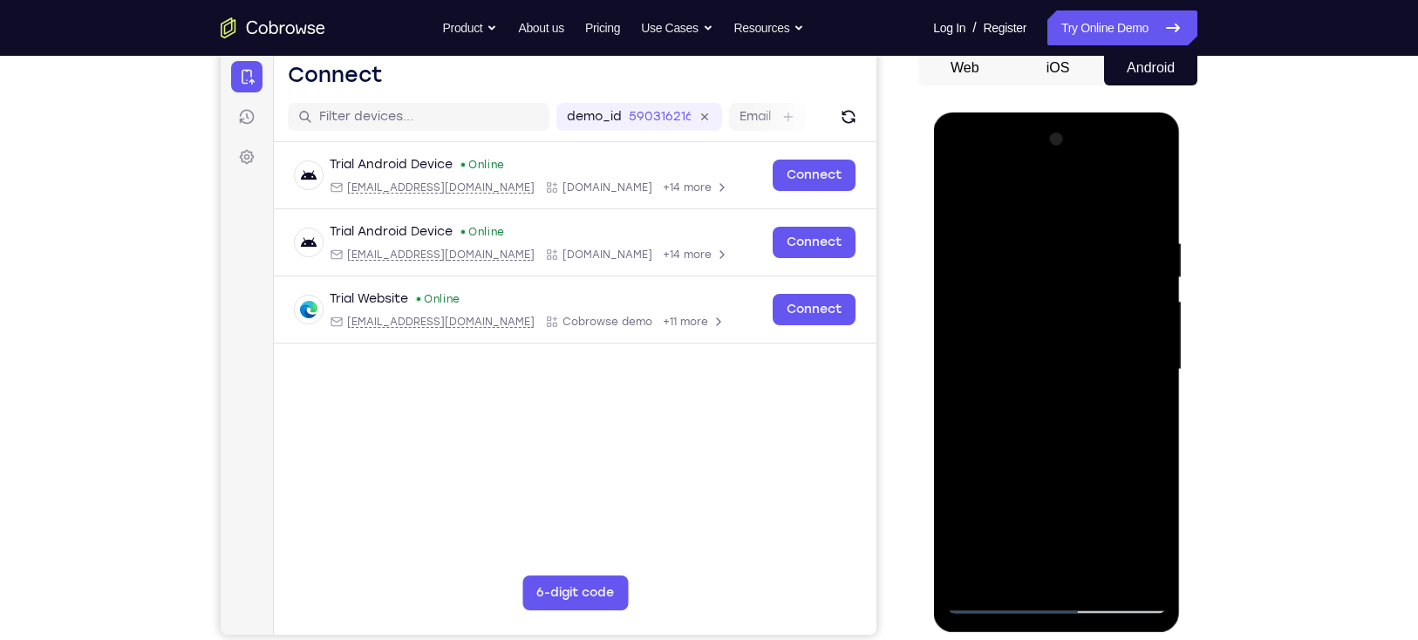
scroll to position [175, 0]
drag, startPoint x: 1031, startPoint y: 273, endPoint x: 1048, endPoint y: 59, distance: 214.3
click at [1048, 113] on html "Online web based iOS Simulators and Android Emulators. Run iPhone, iPad, Mobile…" at bounding box center [1057, 374] width 248 height 523
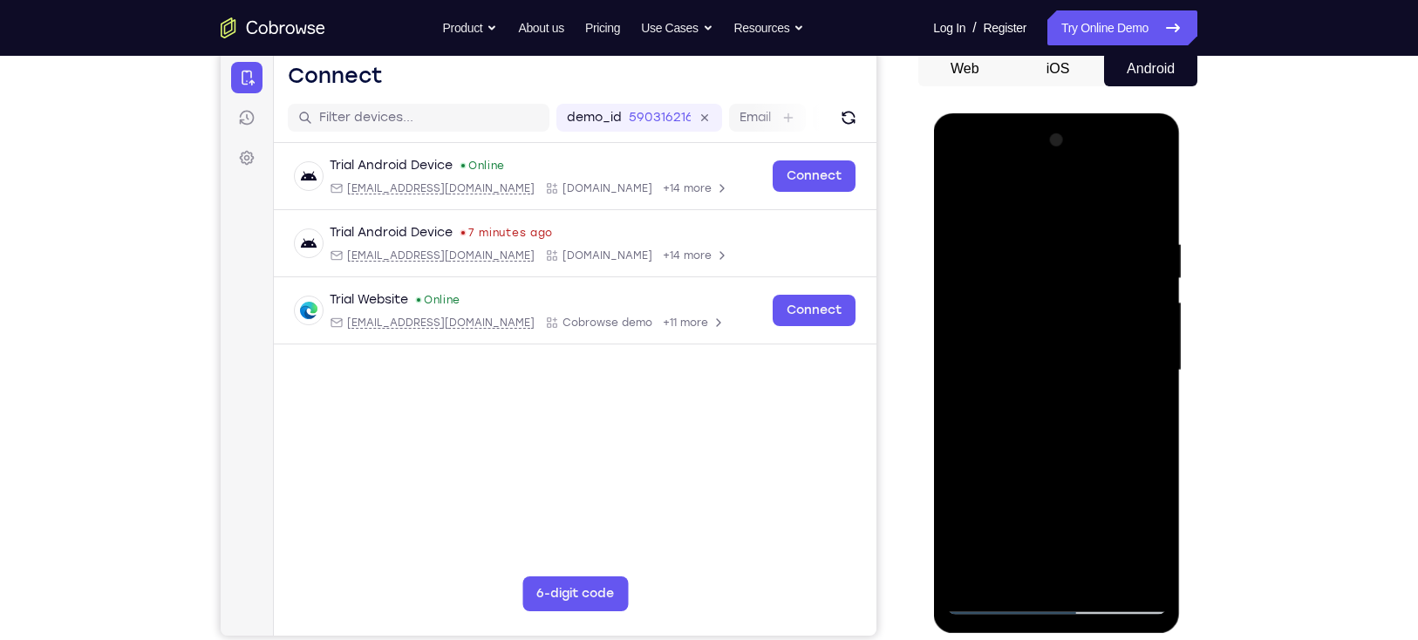
drag, startPoint x: 1068, startPoint y: 405, endPoint x: 1072, endPoint y: 197, distance: 208.4
click at [1072, 197] on div at bounding box center [1056, 370] width 220 height 488
drag, startPoint x: 1078, startPoint y: 424, endPoint x: 1120, endPoint y: 112, distance: 314.2
click at [1120, 113] on div at bounding box center [1056, 373] width 247 height 520
drag, startPoint x: 1084, startPoint y: 414, endPoint x: 1094, endPoint y: 246, distance: 168.6
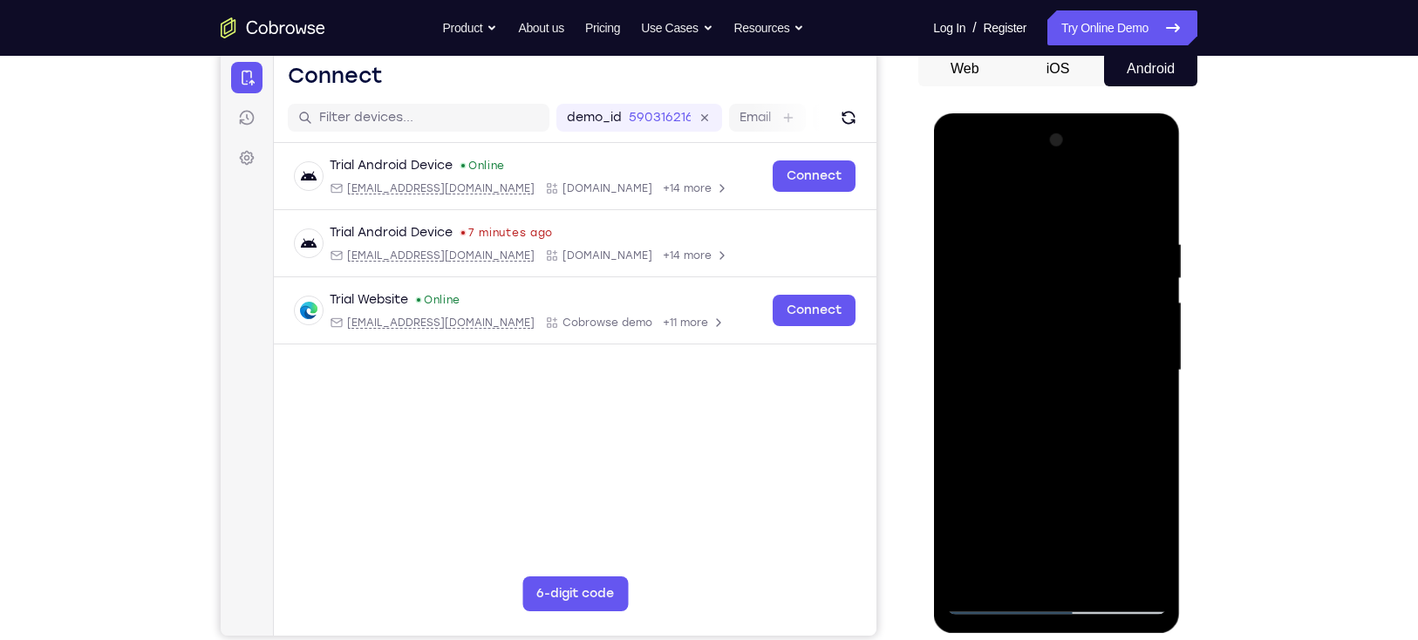
click at [1094, 246] on div at bounding box center [1056, 370] width 220 height 488
drag, startPoint x: 1095, startPoint y: 451, endPoint x: 1081, endPoint y: 59, distance: 391.7
click at [1081, 113] on html "Online web based iOS Simulators and Android Emulators. Run iPhone, iPad, Mobile…" at bounding box center [1057, 374] width 248 height 523
drag, startPoint x: 1065, startPoint y: 494, endPoint x: 1078, endPoint y: 167, distance: 327.2
click at [1078, 167] on div at bounding box center [1056, 370] width 220 height 488
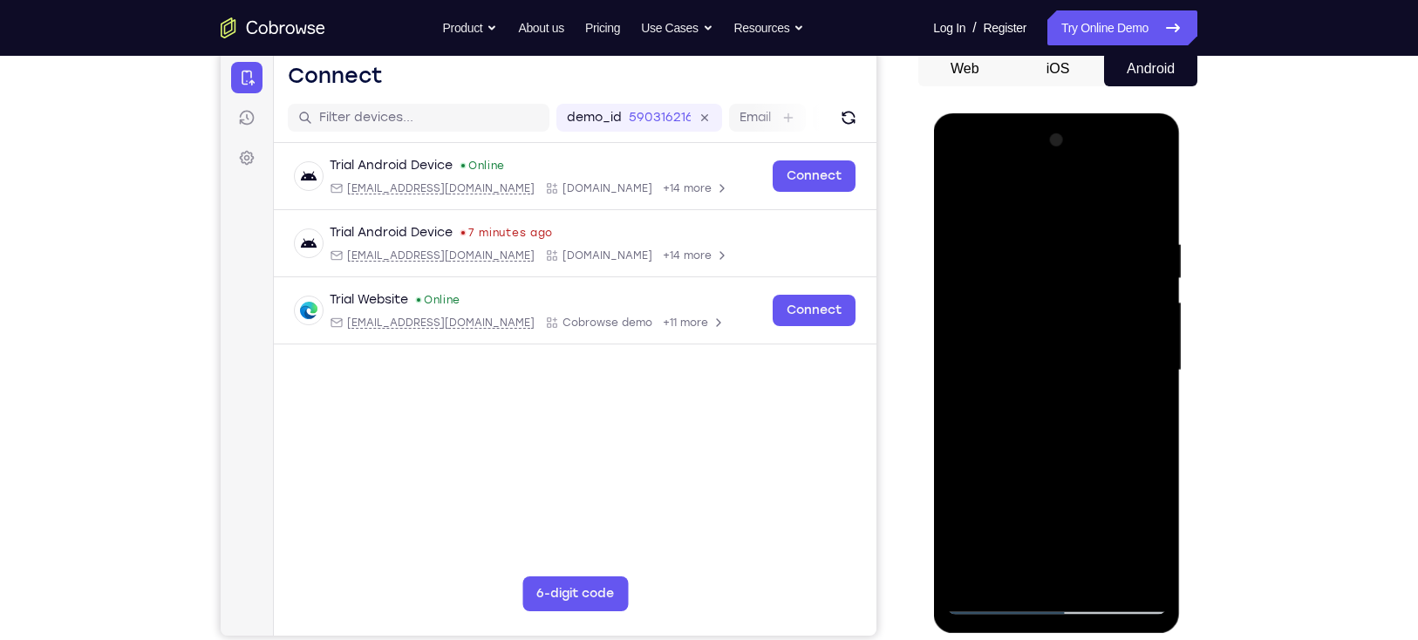
drag, startPoint x: 1079, startPoint y: 456, endPoint x: 1072, endPoint y: 286, distance: 170.1
click at [1072, 286] on div at bounding box center [1056, 370] width 220 height 488
drag, startPoint x: 1065, startPoint y: 443, endPoint x: 1065, endPoint y: 209, distance: 233.7
click at [1065, 209] on div at bounding box center [1056, 370] width 220 height 488
drag, startPoint x: 1032, startPoint y: 429, endPoint x: 1052, endPoint y: 205, distance: 224.9
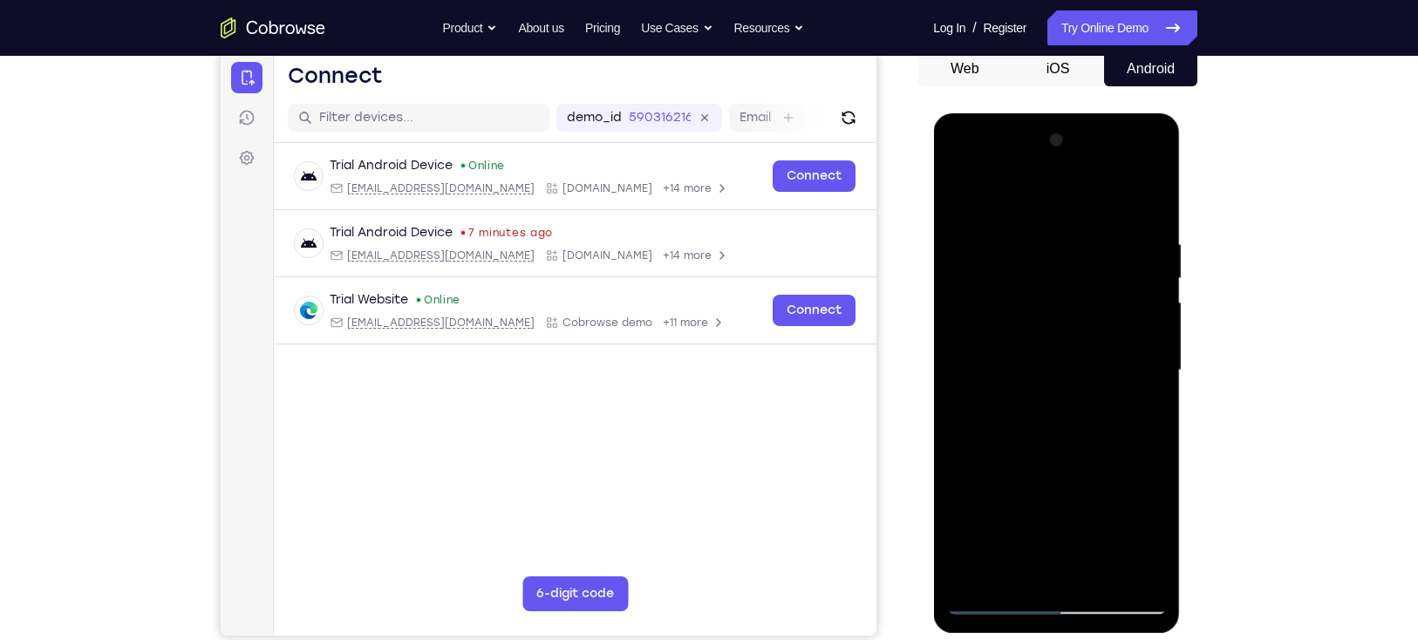
click at [1052, 205] on div at bounding box center [1056, 370] width 220 height 488
drag, startPoint x: 1041, startPoint y: 534, endPoint x: 1031, endPoint y: 583, distance: 50.8
click at [1031, 583] on div at bounding box center [1056, 370] width 220 height 488
drag, startPoint x: 1075, startPoint y: 519, endPoint x: 1045, endPoint y: 325, distance: 195.8
click at [1045, 325] on div at bounding box center [1056, 370] width 220 height 488
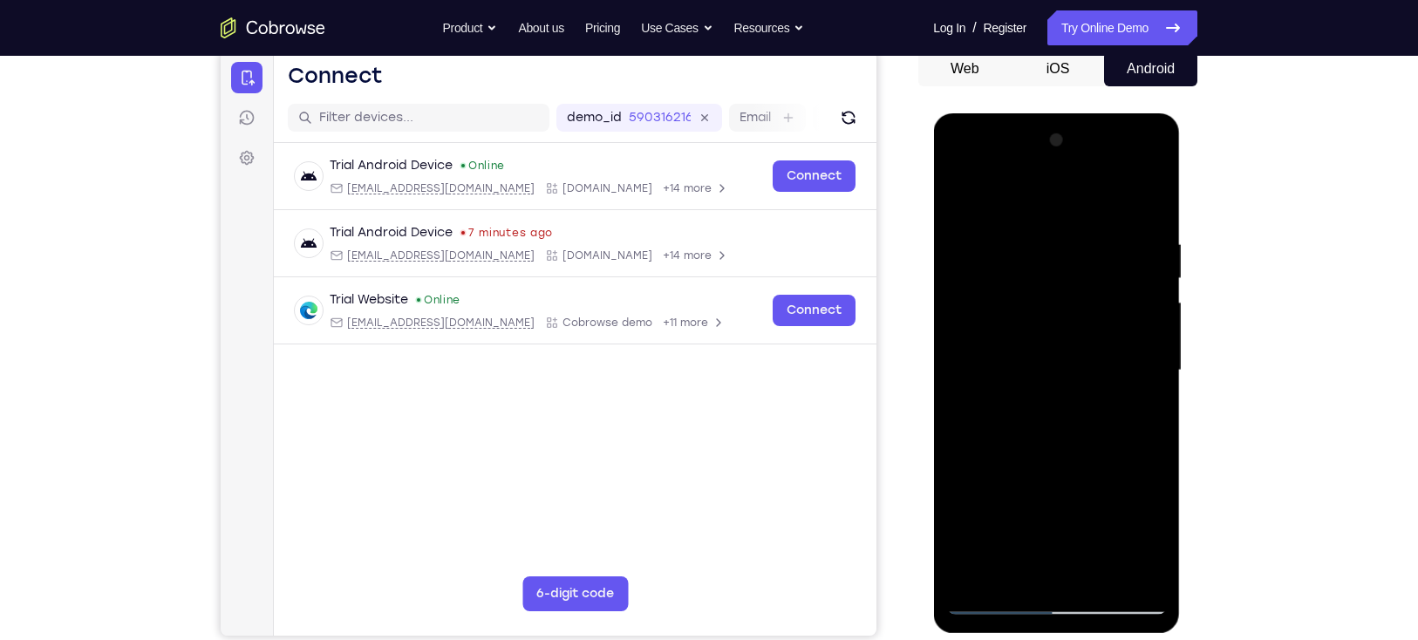
drag, startPoint x: 1027, startPoint y: 466, endPoint x: 1040, endPoint y: 172, distance: 295.0
click at [1040, 172] on div at bounding box center [1056, 370] width 220 height 488
drag, startPoint x: 1019, startPoint y: 497, endPoint x: 1037, endPoint y: 178, distance: 319.6
click at [1037, 178] on div at bounding box center [1056, 370] width 220 height 488
drag, startPoint x: 1017, startPoint y: 466, endPoint x: 1036, endPoint y: 245, distance: 222.3
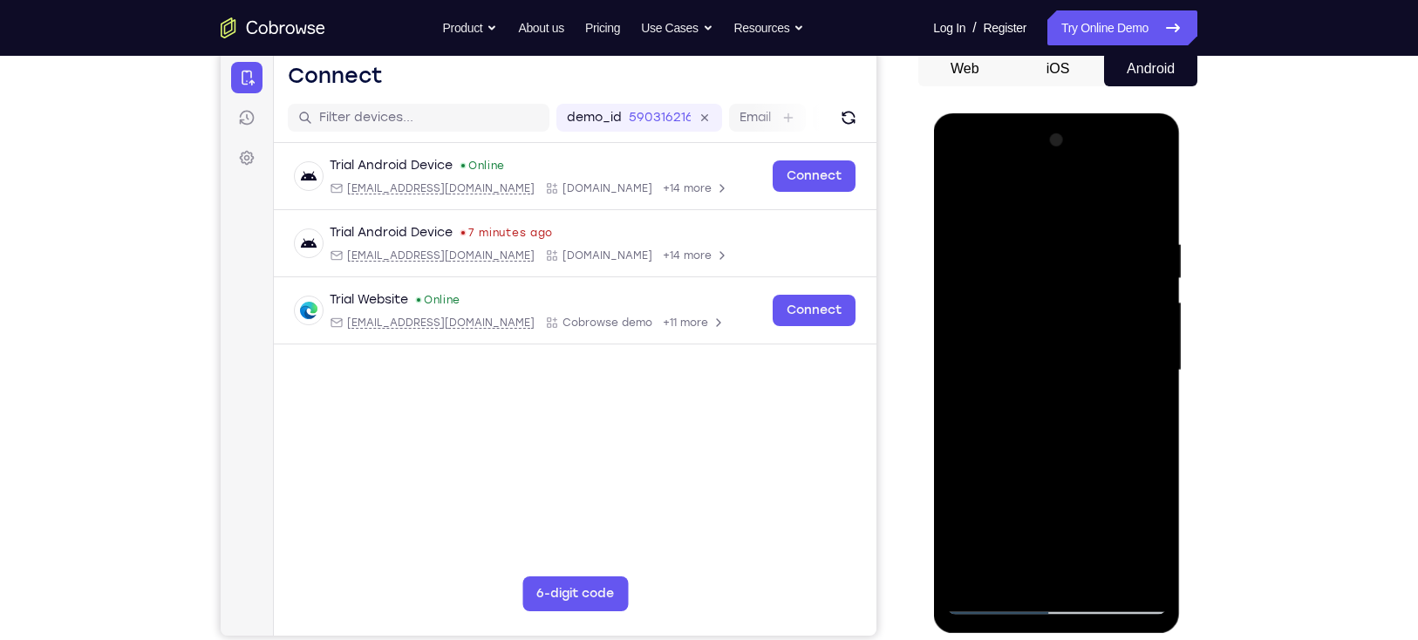
click at [1036, 245] on div at bounding box center [1056, 370] width 220 height 488
drag, startPoint x: 1023, startPoint y: 477, endPoint x: 1025, endPoint y: 354, distance: 123.0
click at [1025, 354] on div at bounding box center [1056, 370] width 220 height 488
drag, startPoint x: 1004, startPoint y: 420, endPoint x: 1013, endPoint y: 216, distance: 204.2
click at [1013, 216] on div at bounding box center [1056, 370] width 220 height 488
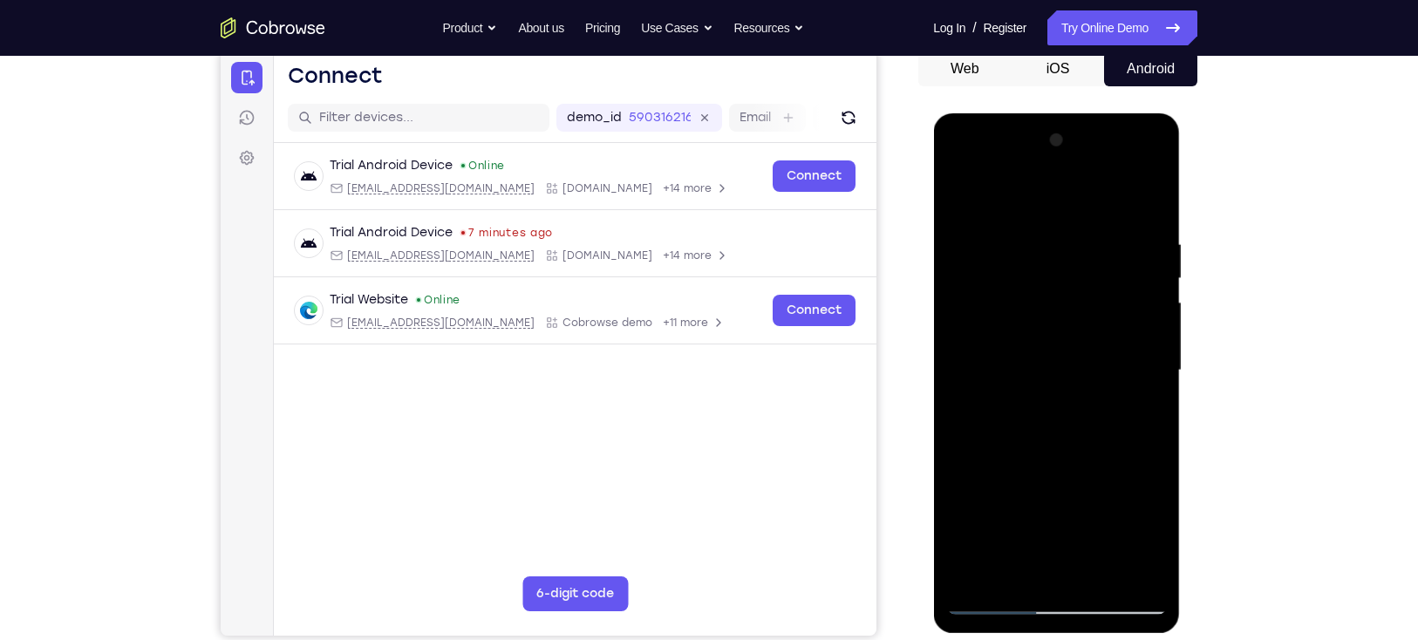
click at [1007, 454] on div at bounding box center [1056, 370] width 220 height 488
drag, startPoint x: 1008, startPoint y: 454, endPoint x: 1033, endPoint y: 221, distance: 235.0
click at [1033, 221] on div at bounding box center [1056, 370] width 220 height 488
drag, startPoint x: 1038, startPoint y: 410, endPoint x: 1045, endPoint y: 231, distance: 178.9
click at [1045, 231] on div at bounding box center [1056, 370] width 220 height 488
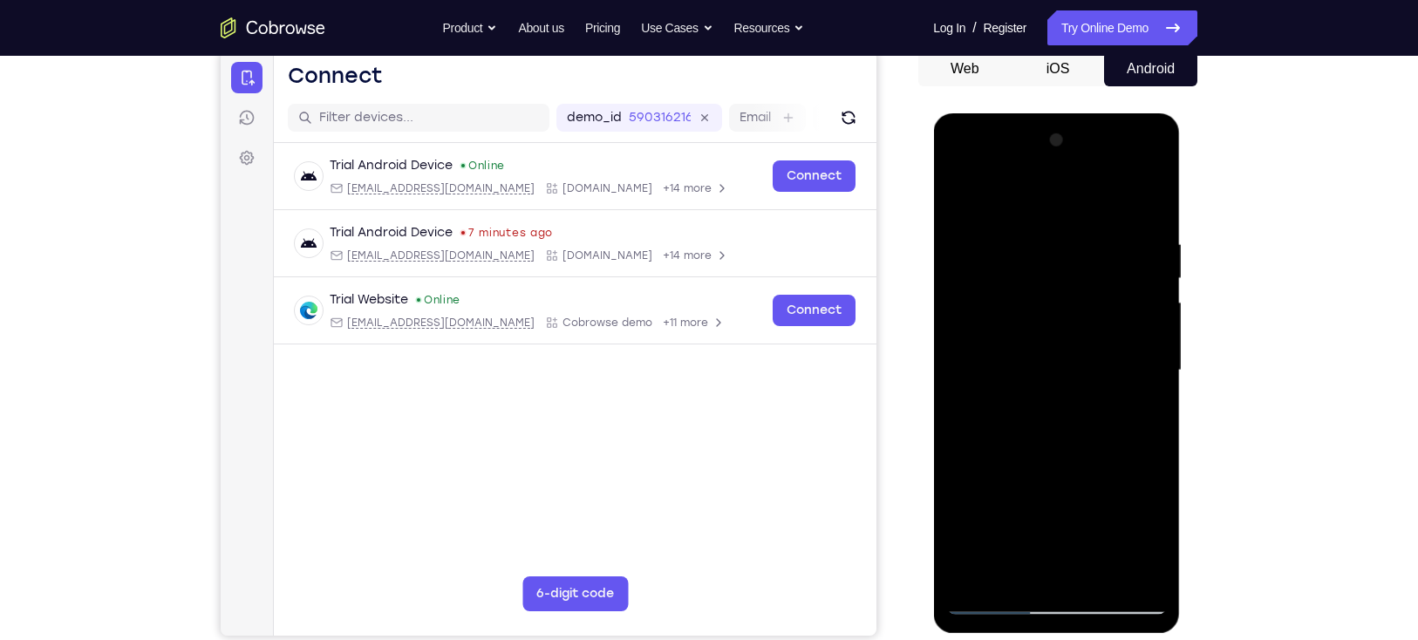
click at [1154, 379] on div at bounding box center [1056, 370] width 220 height 488
drag, startPoint x: 1045, startPoint y: 464, endPoint x: 1039, endPoint y: 271, distance: 192.8
click at [1039, 271] on div at bounding box center [1056, 370] width 220 height 488
drag, startPoint x: 1052, startPoint y: 510, endPoint x: 1050, endPoint y: 269, distance: 241.5
click at [1050, 269] on div at bounding box center [1056, 370] width 220 height 488
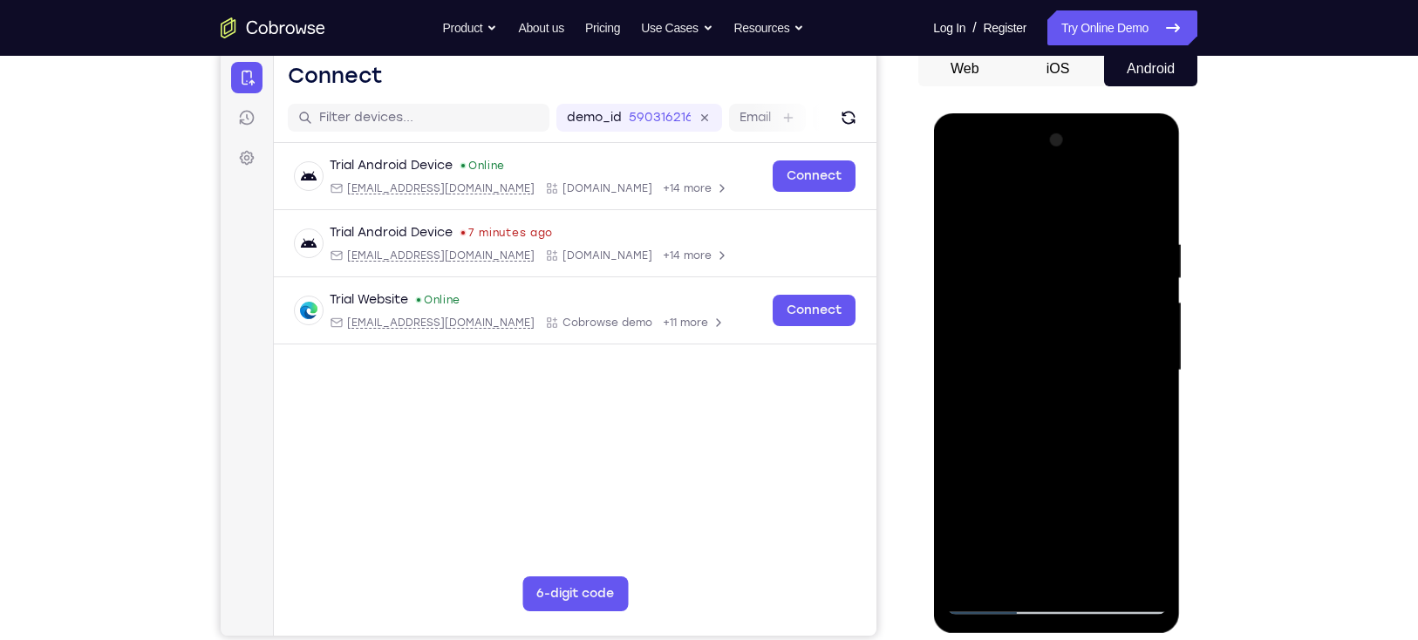
drag, startPoint x: 1046, startPoint y: 484, endPoint x: 1046, endPoint y: 221, distance: 263.3
click at [1046, 221] on div at bounding box center [1056, 370] width 220 height 488
drag, startPoint x: 1047, startPoint y: 487, endPoint x: 1031, endPoint y: 319, distance: 168.2
click at [1031, 319] on div at bounding box center [1056, 370] width 220 height 488
click at [1151, 352] on div at bounding box center [1056, 370] width 220 height 488
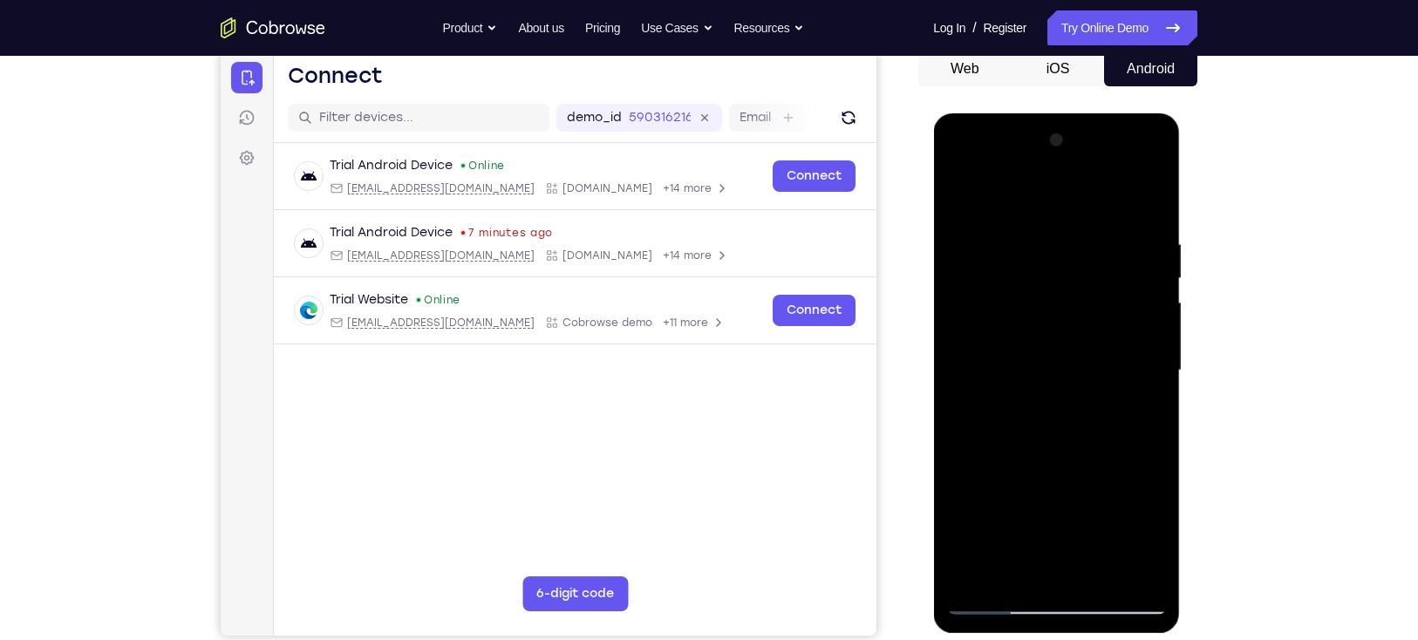
click at [1151, 352] on div at bounding box center [1056, 370] width 220 height 488
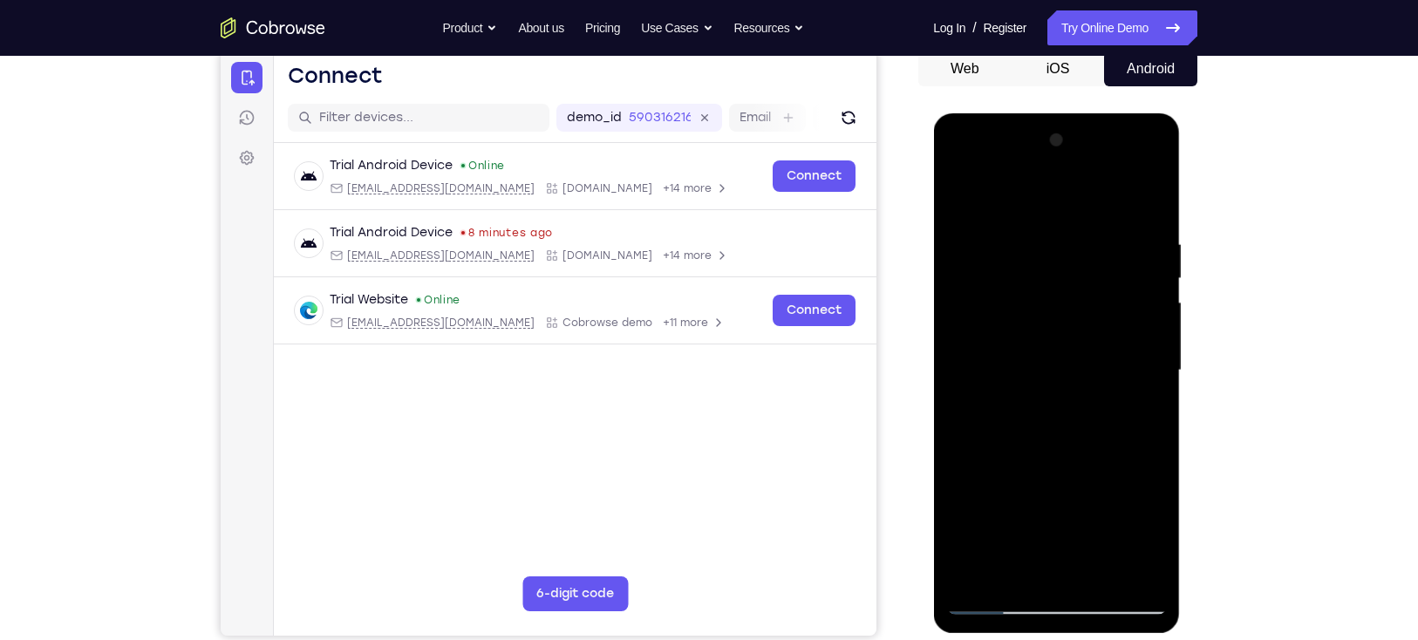
click at [1151, 352] on div at bounding box center [1056, 370] width 220 height 488
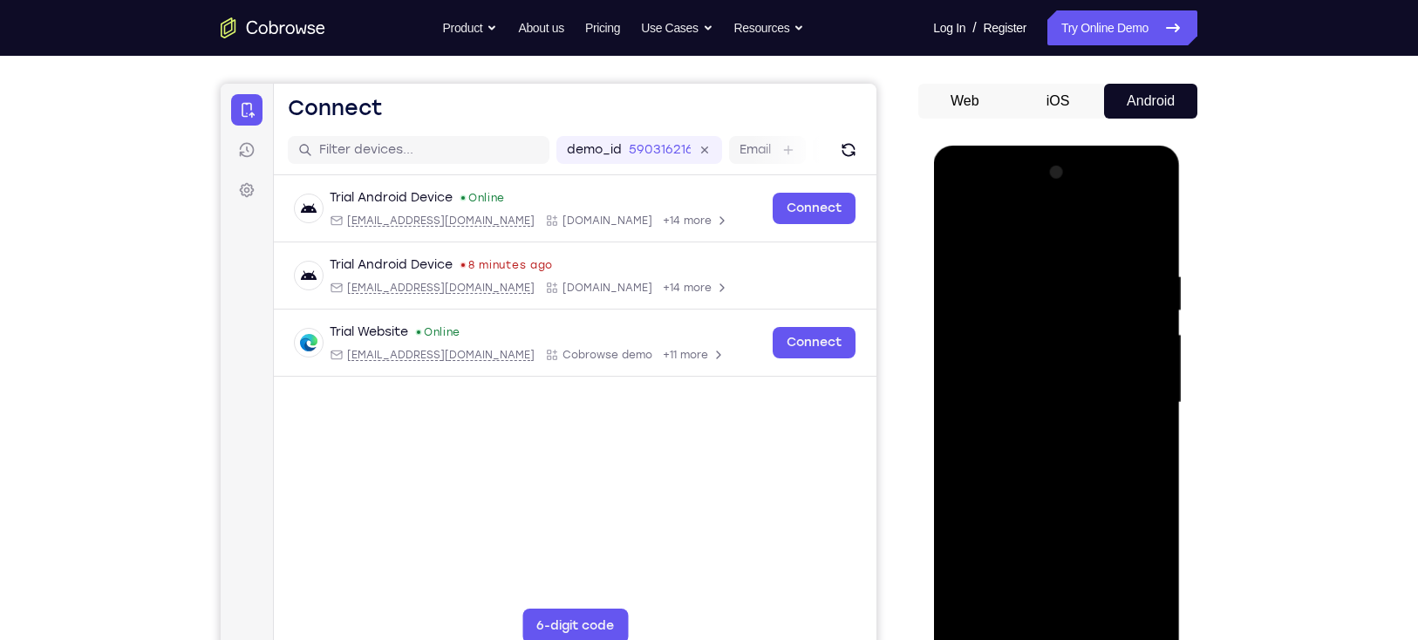
scroll to position [141, 0]
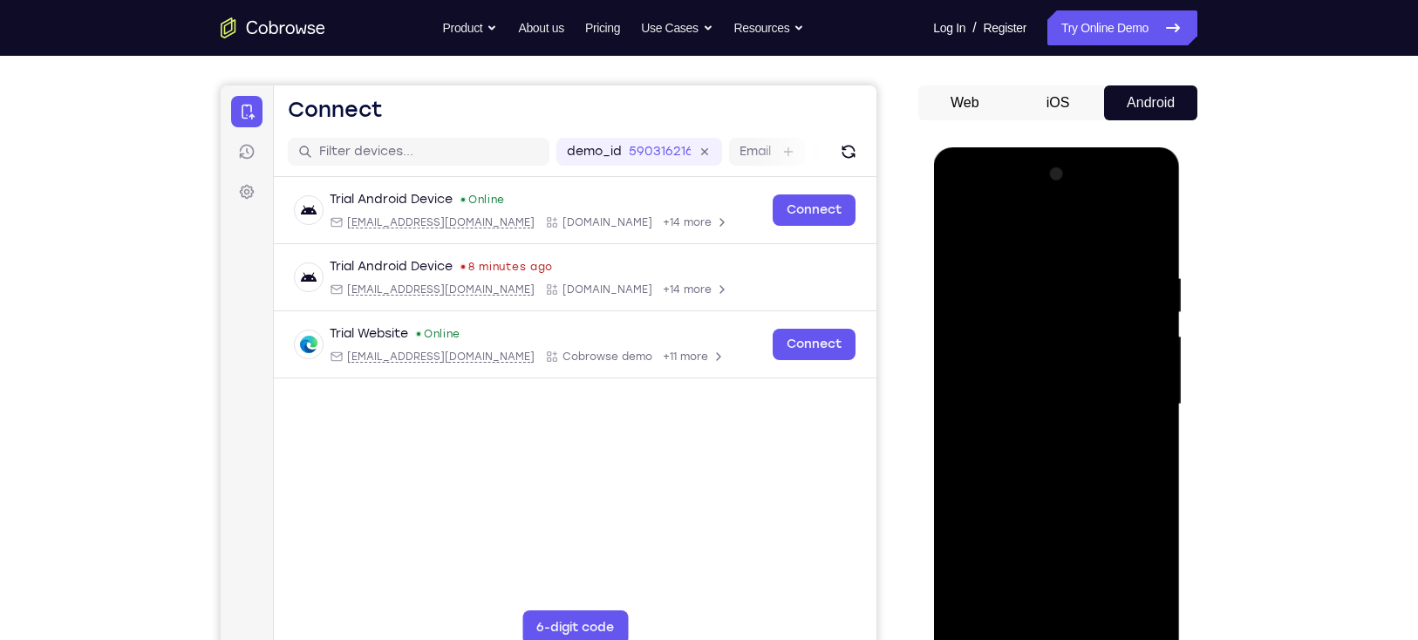
drag, startPoint x: 1090, startPoint y: 487, endPoint x: 1079, endPoint y: 256, distance: 231.3
click at [1079, 256] on div at bounding box center [1056, 404] width 220 height 488
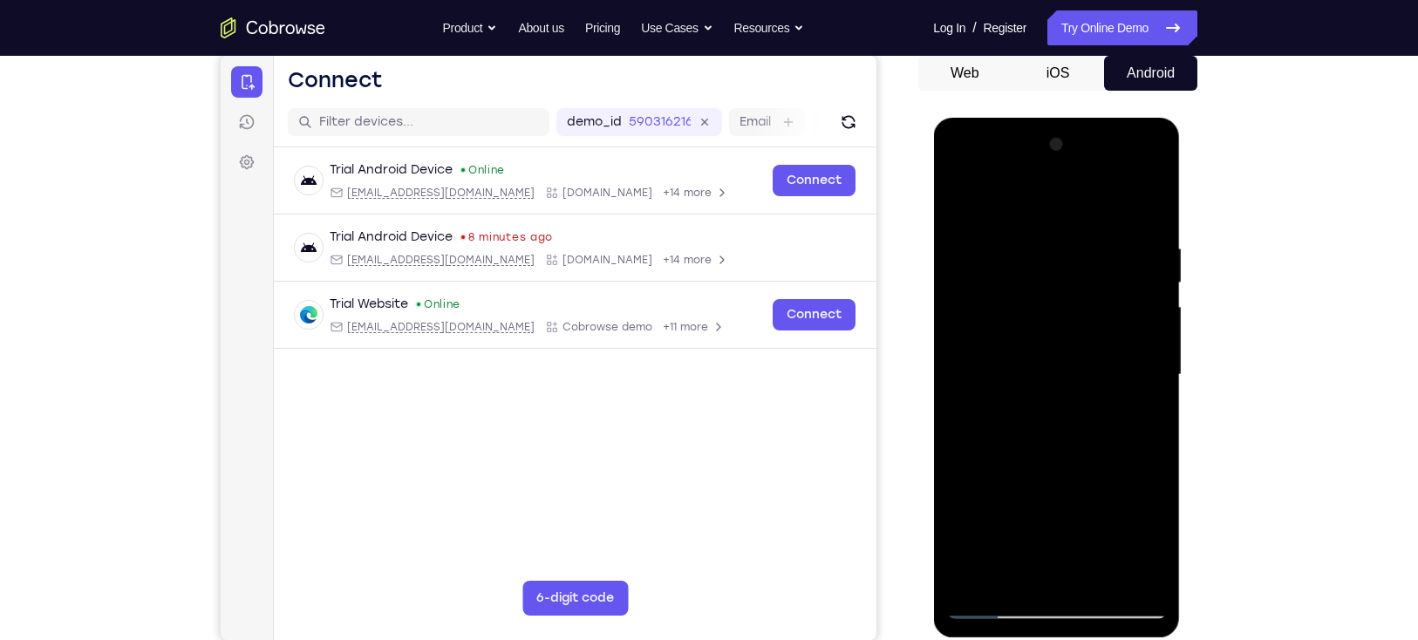
scroll to position [172, 0]
drag, startPoint x: 1047, startPoint y: 414, endPoint x: 1044, endPoint y: 245, distance: 169.2
click at [1044, 245] on div at bounding box center [1056, 374] width 220 height 488
drag, startPoint x: 1020, startPoint y: 434, endPoint x: 1036, endPoint y: 248, distance: 186.4
click at [1036, 248] on div at bounding box center [1056, 374] width 220 height 488
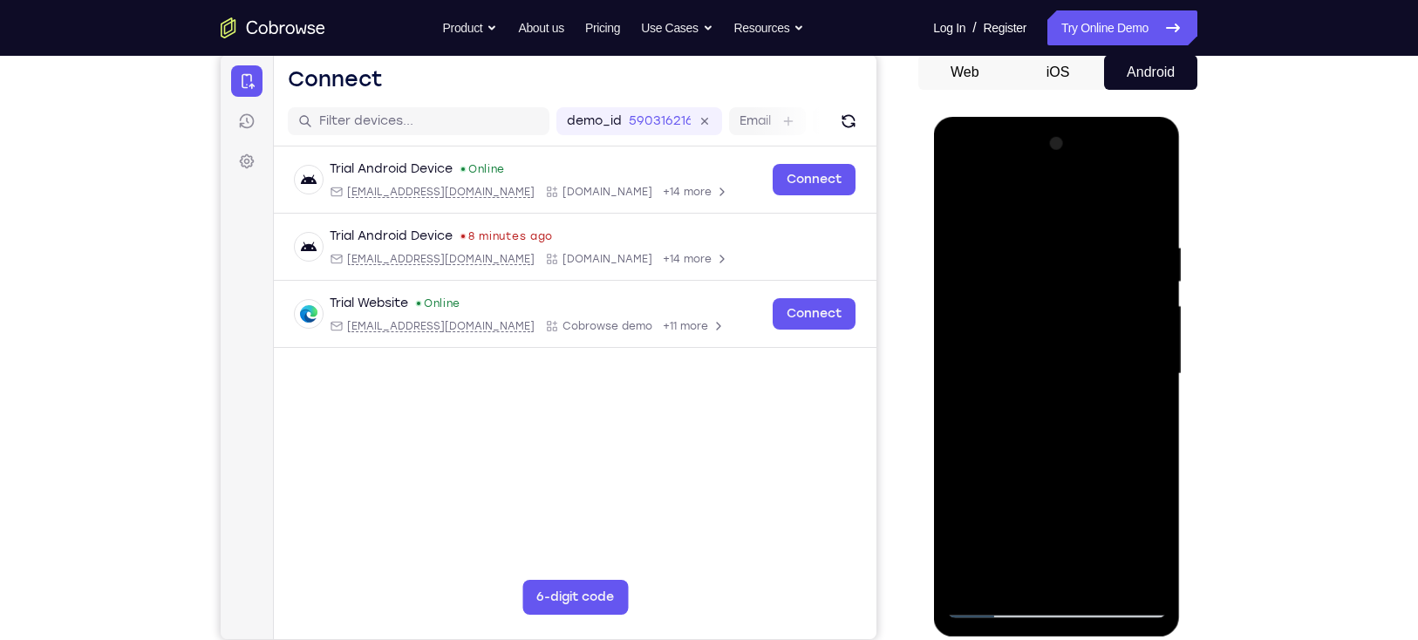
drag, startPoint x: 1014, startPoint y: 467, endPoint x: 1031, endPoint y: 226, distance: 242.1
click at [1031, 226] on div at bounding box center [1056, 374] width 220 height 488
drag, startPoint x: 1002, startPoint y: 454, endPoint x: 1015, endPoint y: 221, distance: 233.2
click at [1015, 221] on div at bounding box center [1056, 374] width 220 height 488
drag, startPoint x: 1004, startPoint y: 449, endPoint x: 1046, endPoint y: 237, distance: 216.0
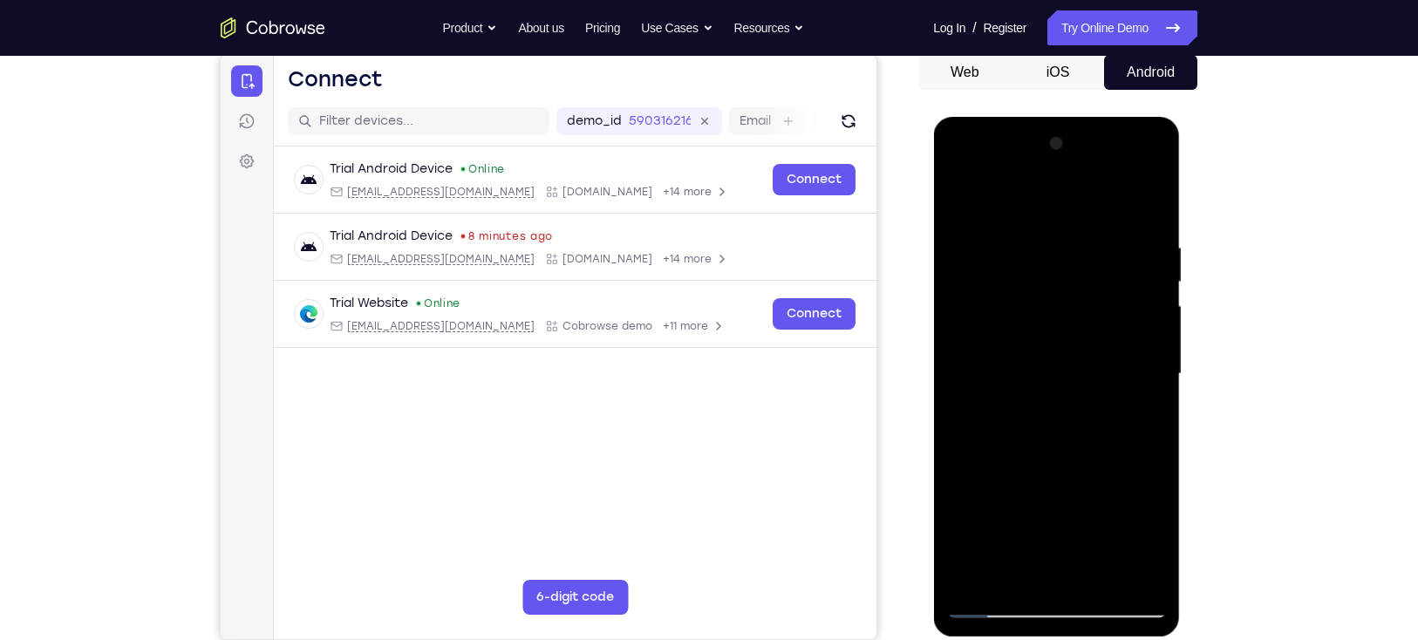
click at [1046, 237] on div at bounding box center [1056, 374] width 220 height 488
click at [1152, 287] on div at bounding box center [1056, 374] width 220 height 488
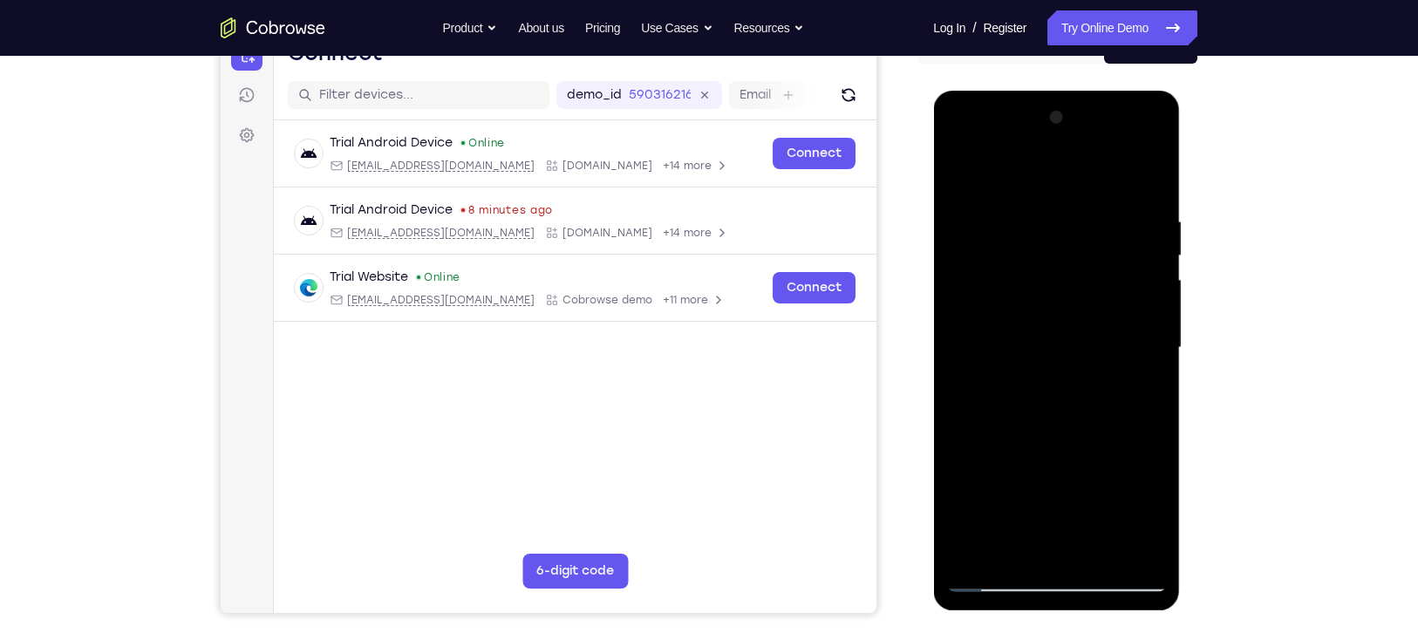
scroll to position [197, 0]
drag, startPoint x: 1101, startPoint y: 403, endPoint x: 1089, endPoint y: 180, distance: 223.5
click at [1089, 180] on div at bounding box center [1056, 349] width 220 height 488
drag, startPoint x: 1031, startPoint y: 456, endPoint x: 1029, endPoint y: 266, distance: 190.1
click at [1029, 266] on div at bounding box center [1056, 349] width 220 height 488
